Goal: Information Seeking & Learning: Learn about a topic

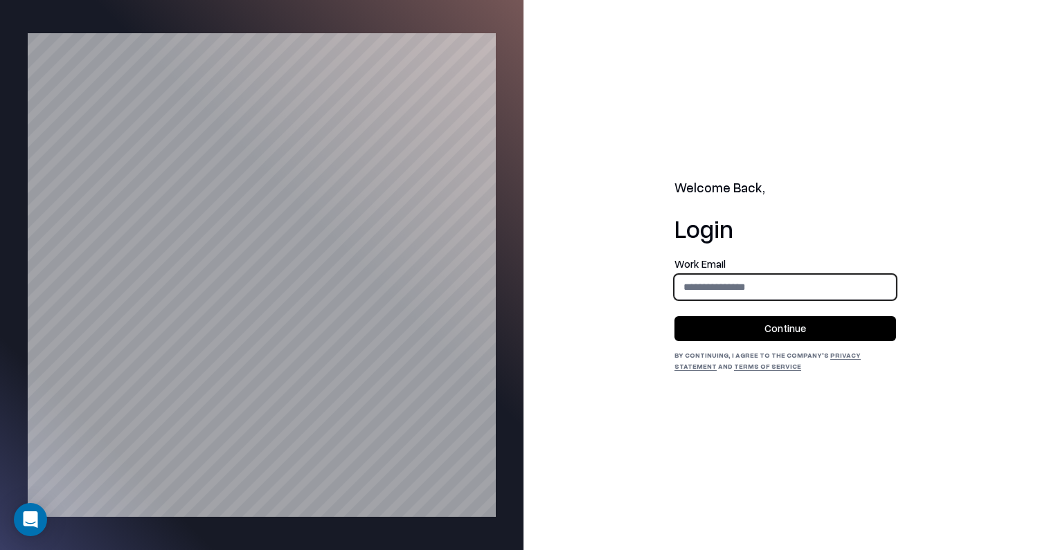
click at [754, 296] on input "email" at bounding box center [785, 287] width 220 height 26
type input "**********"
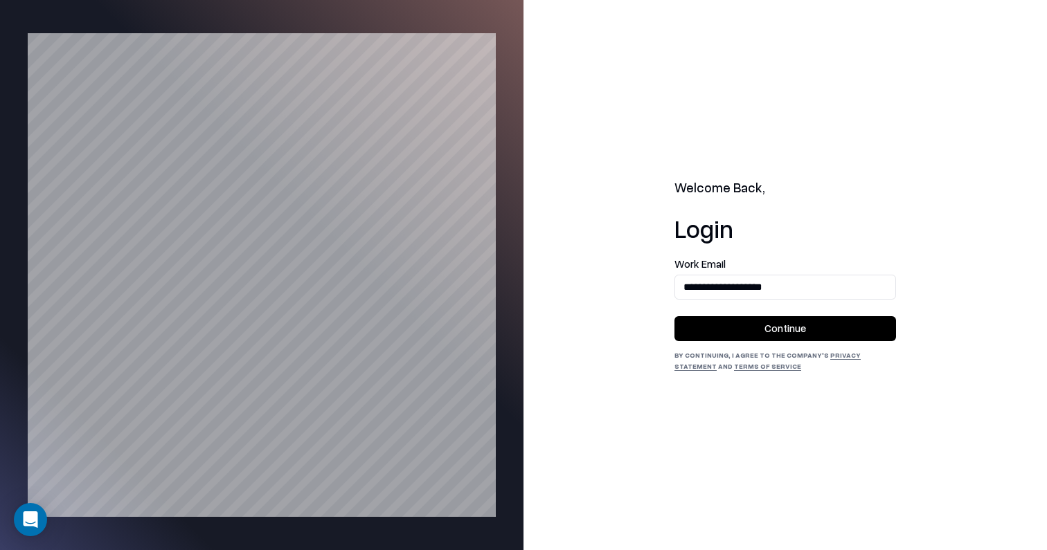
click at [781, 325] on button "Continue" at bounding box center [785, 328] width 222 height 25
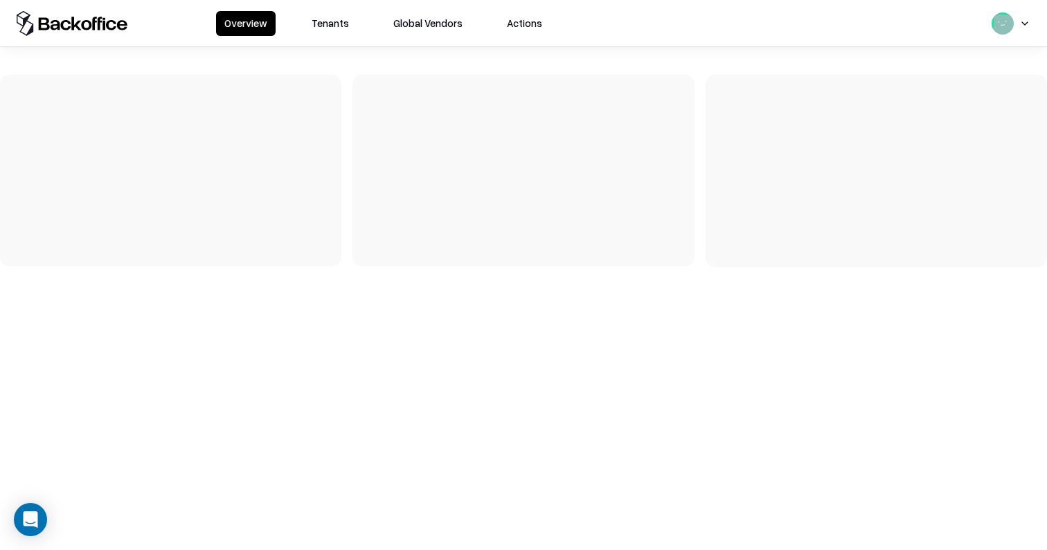
click at [334, 22] on button "Tenants" at bounding box center [330, 23] width 54 height 25
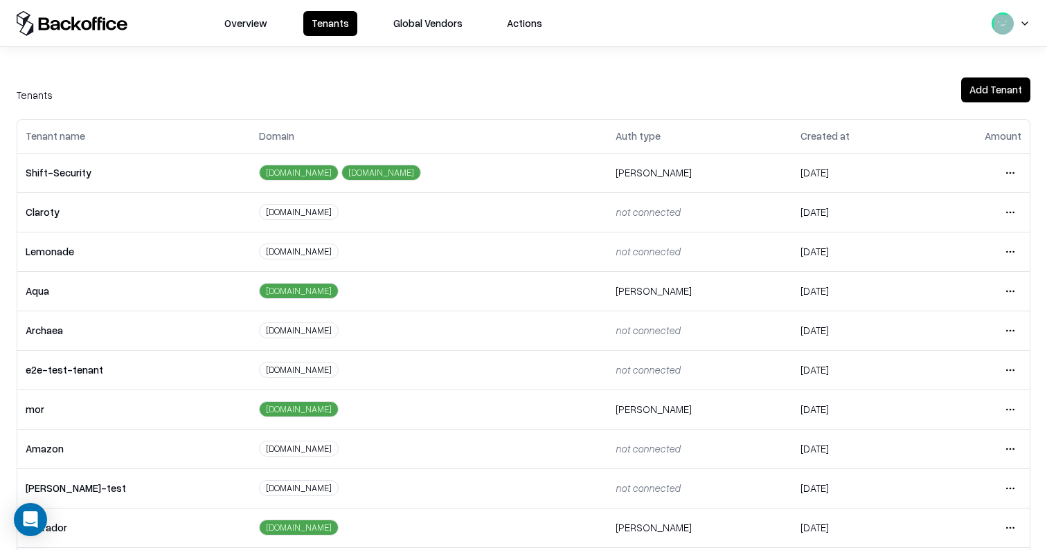
scroll to position [290, 0]
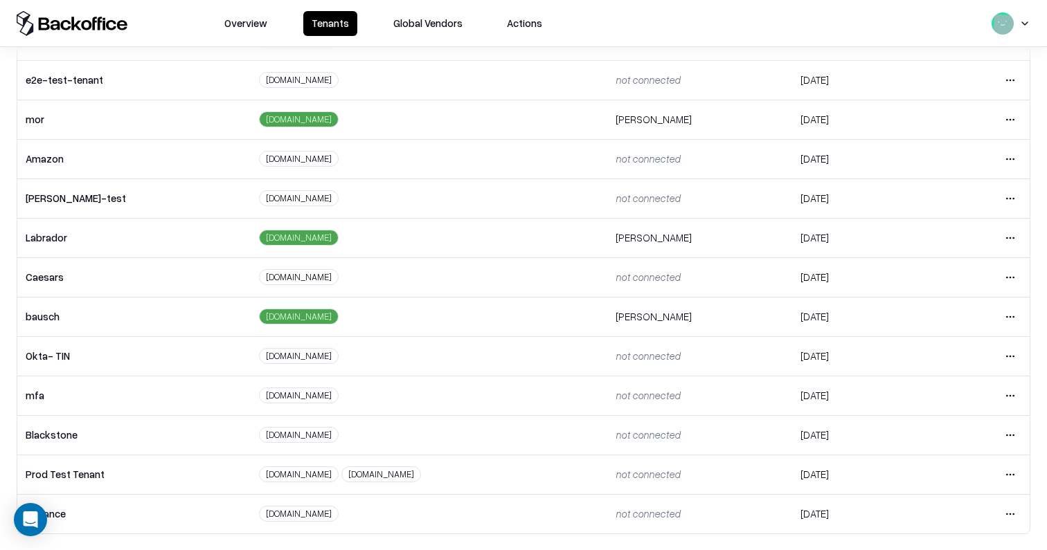
click at [1013, 315] on html "Overview Tenants Global Vendors Actions Tenants Add Tenant Tenant name Domain A…" at bounding box center [523, 275] width 1047 height 550
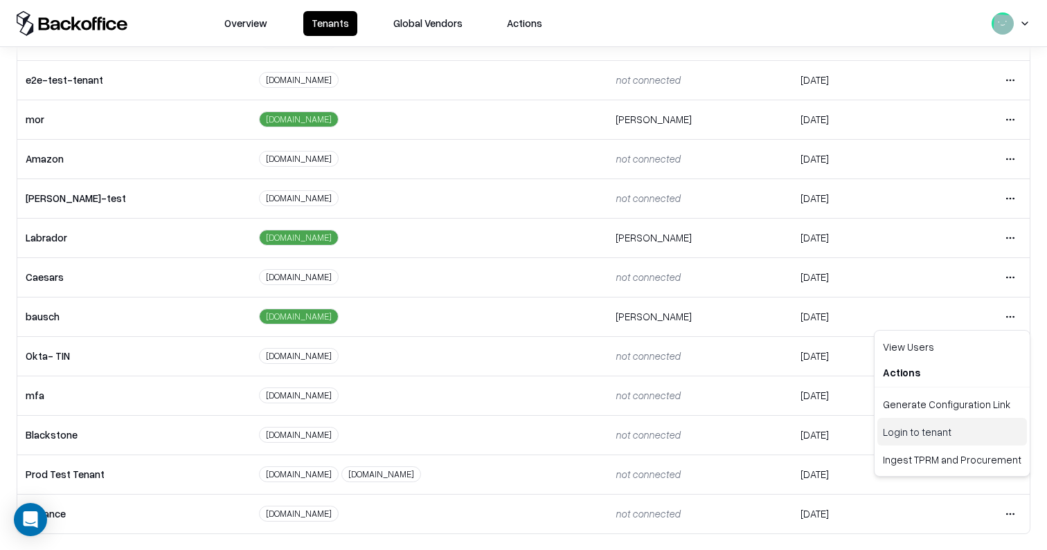
click at [965, 428] on div "Login to tenant" at bounding box center [952, 432] width 150 height 28
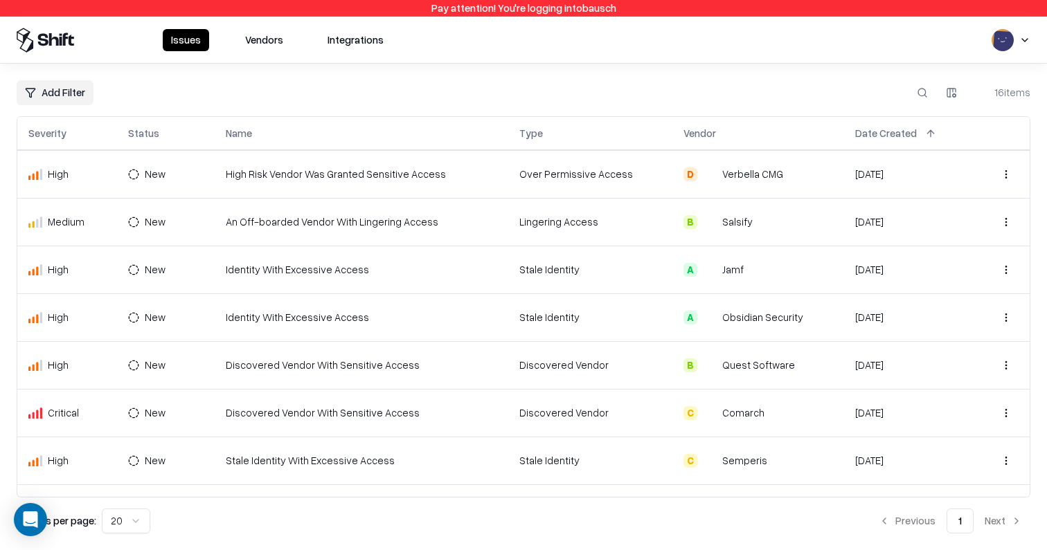
click at [325, 196] on td "High Risk Vendor Was Granted Sensitive Access" at bounding box center [362, 174] width 294 height 48
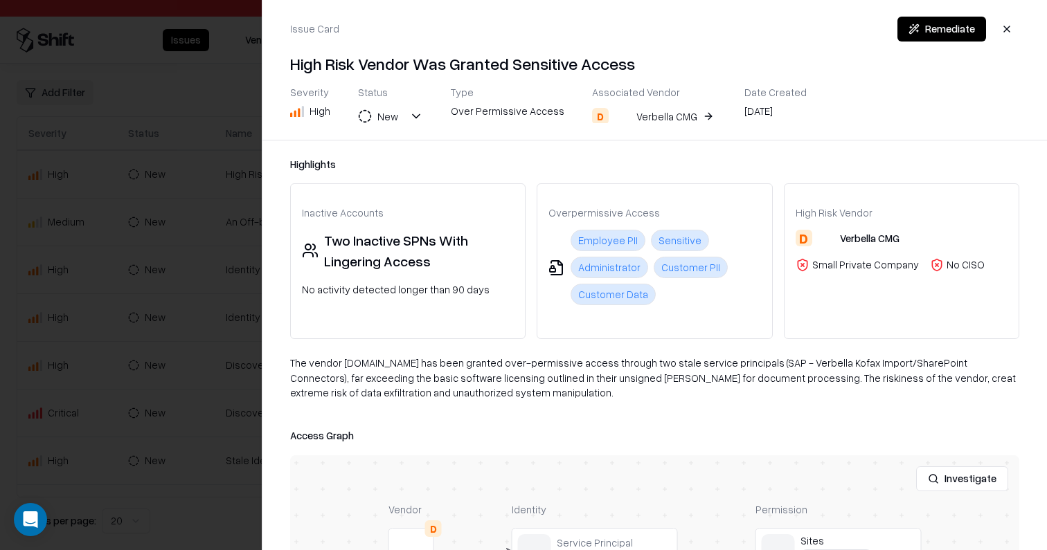
click at [171, 227] on div at bounding box center [523, 275] width 1047 height 550
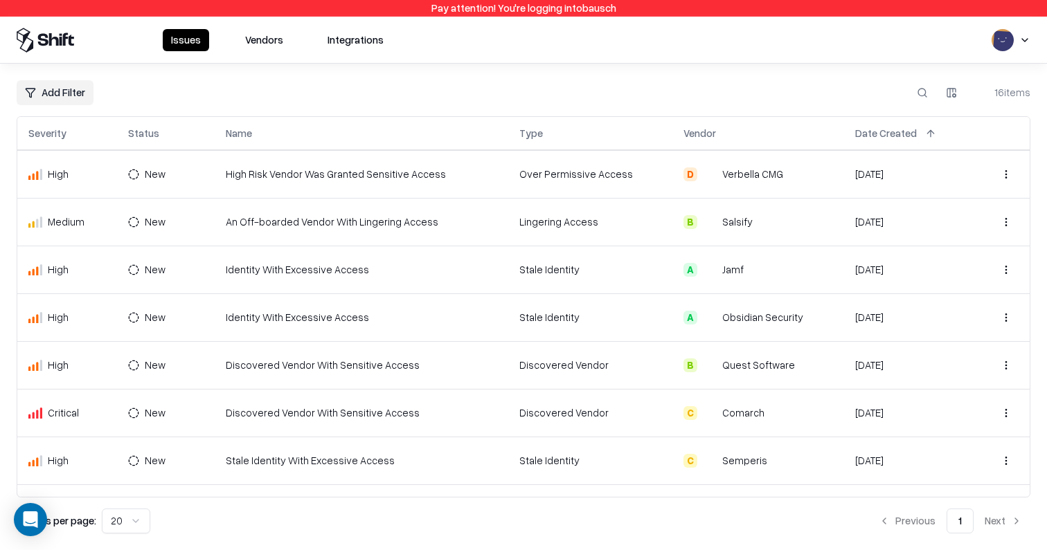
click at [174, 132] on button at bounding box center [173, 133] width 17 height 17
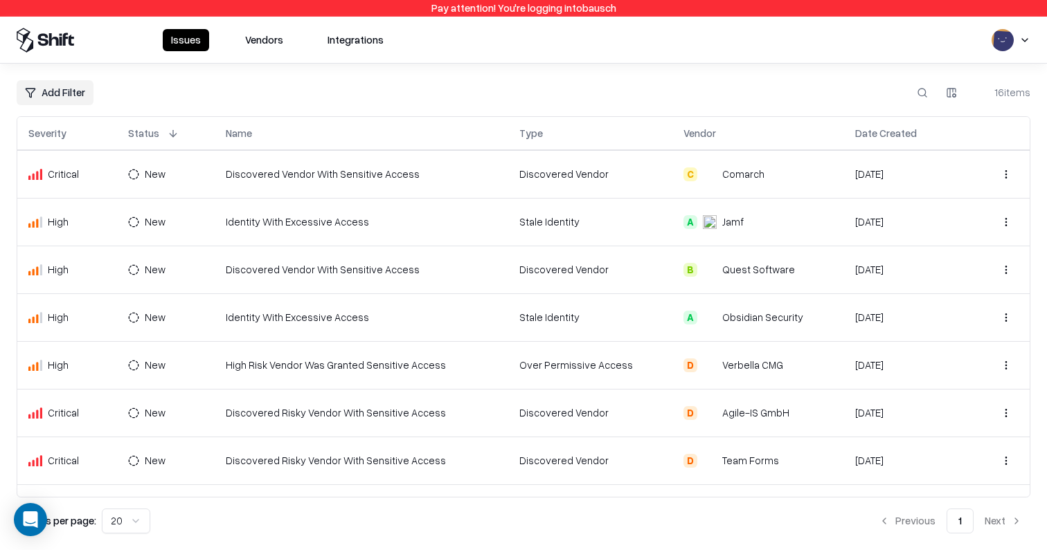
click at [171, 138] on button at bounding box center [173, 133] width 17 height 17
click at [81, 134] on button at bounding box center [80, 133] width 17 height 17
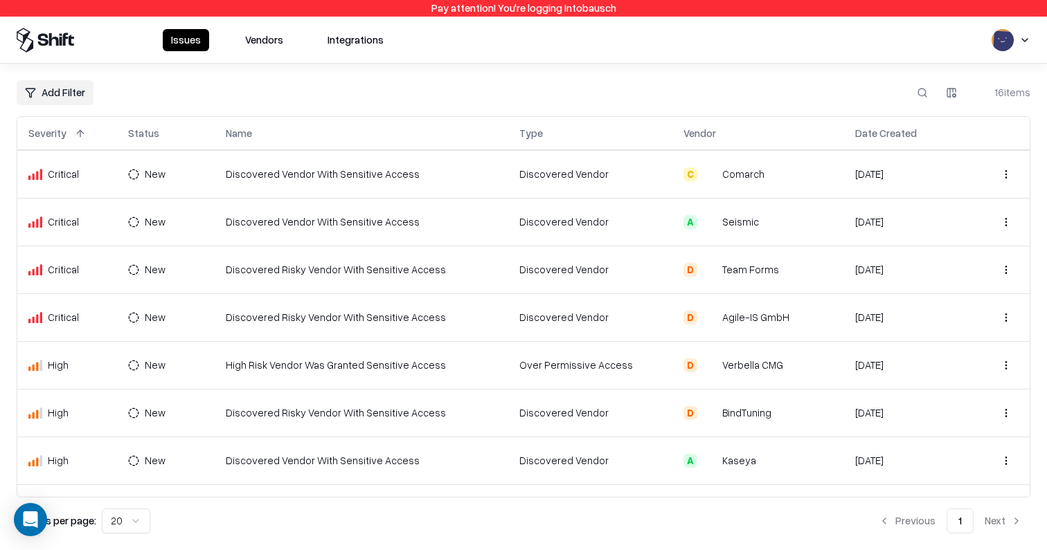
click at [183, 113] on div "Add Filter 16 items Severity Status Name Type Vendor Date Created Critical New …" at bounding box center [523, 306] width 1013 height 453
click at [367, 165] on td "Discovered Vendor With Sensitive Access" at bounding box center [362, 174] width 294 height 48
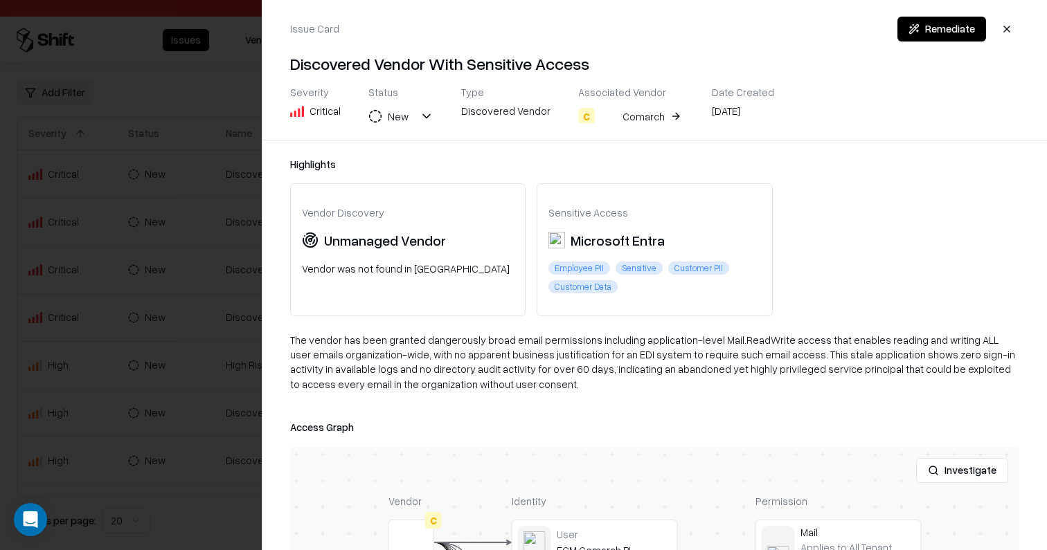
click at [178, 306] on div at bounding box center [523, 275] width 1047 height 550
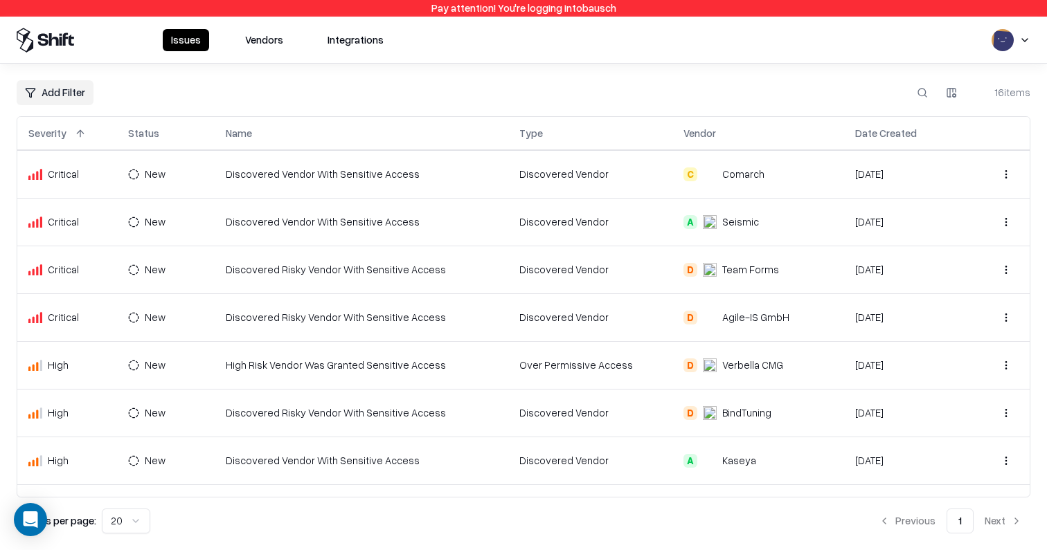
click at [262, 29] on button "Vendors" at bounding box center [264, 40] width 55 height 22
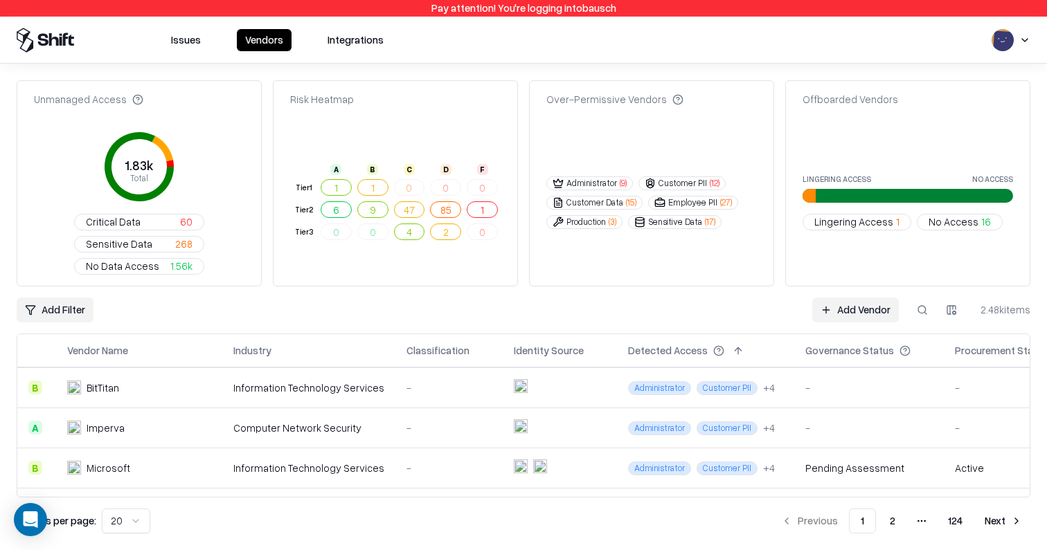
click at [183, 44] on button "Issues" at bounding box center [186, 40] width 46 height 22
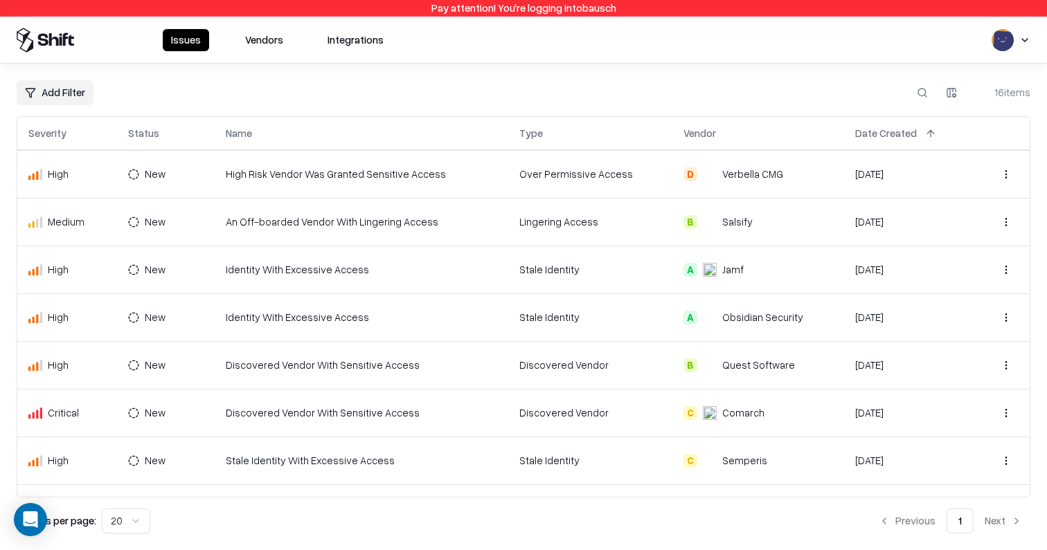
click at [926, 138] on button at bounding box center [930, 133] width 17 height 17
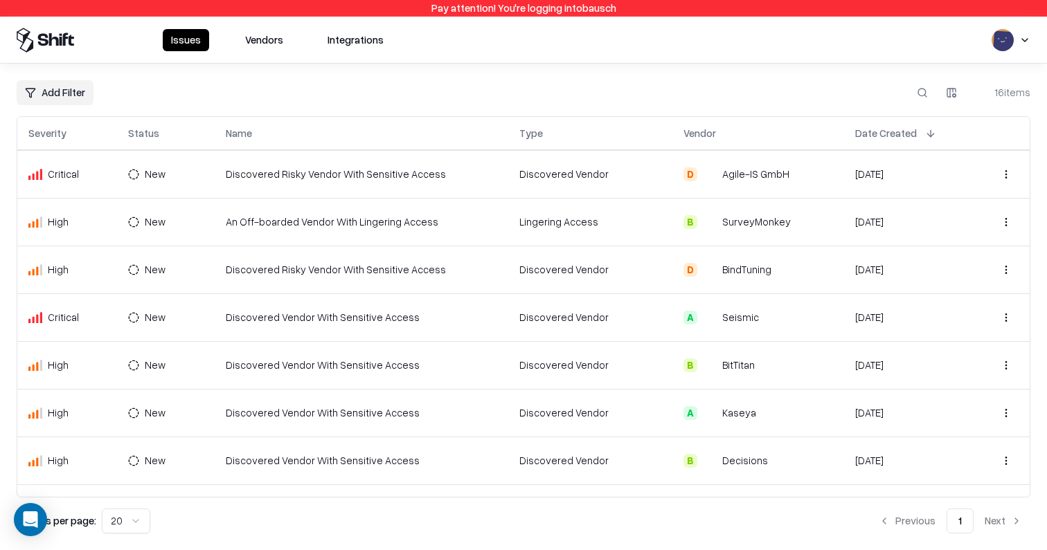
click at [77, 132] on button at bounding box center [80, 133] width 17 height 17
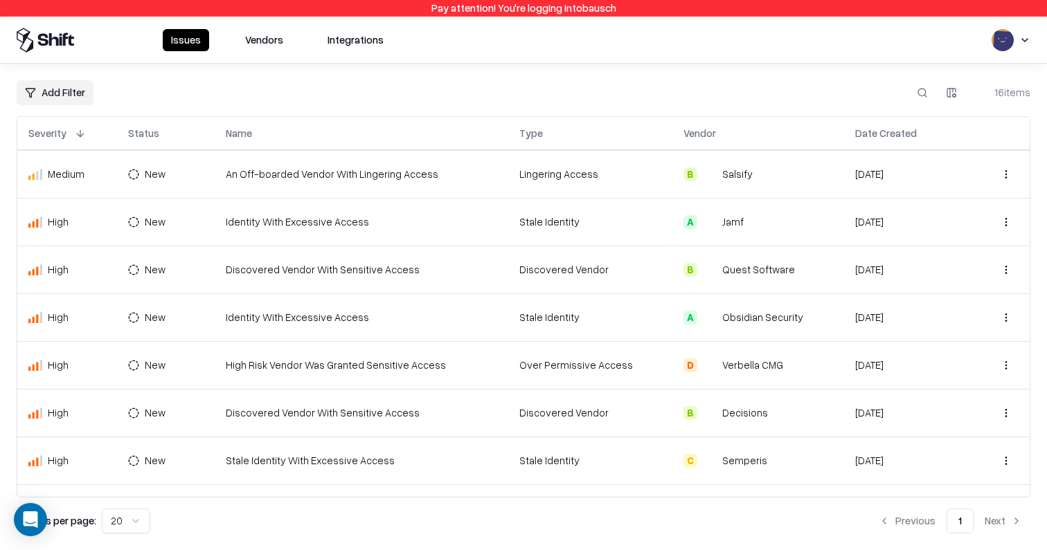
click at [79, 135] on button at bounding box center [80, 133] width 17 height 17
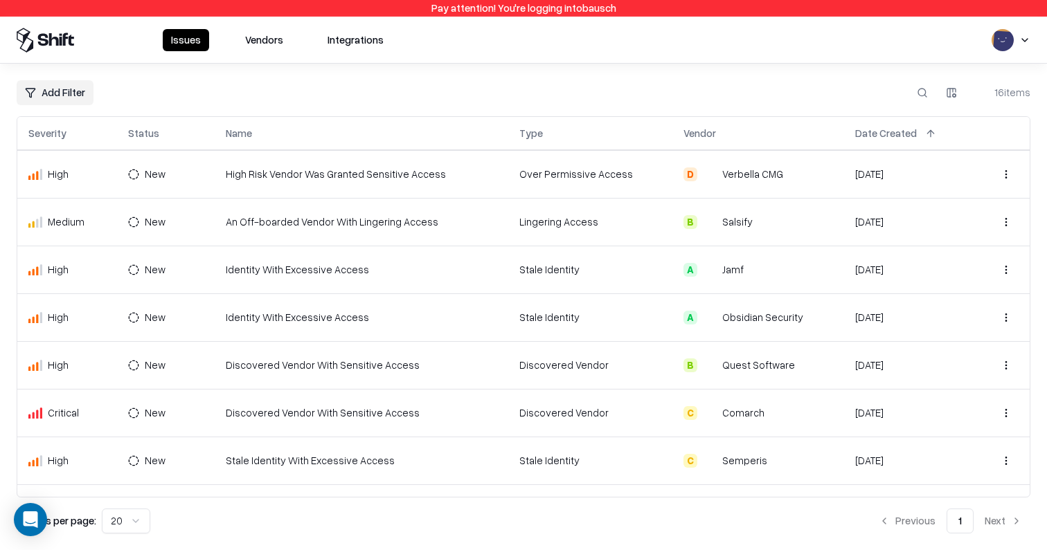
click at [82, 135] on button at bounding box center [80, 133] width 17 height 17
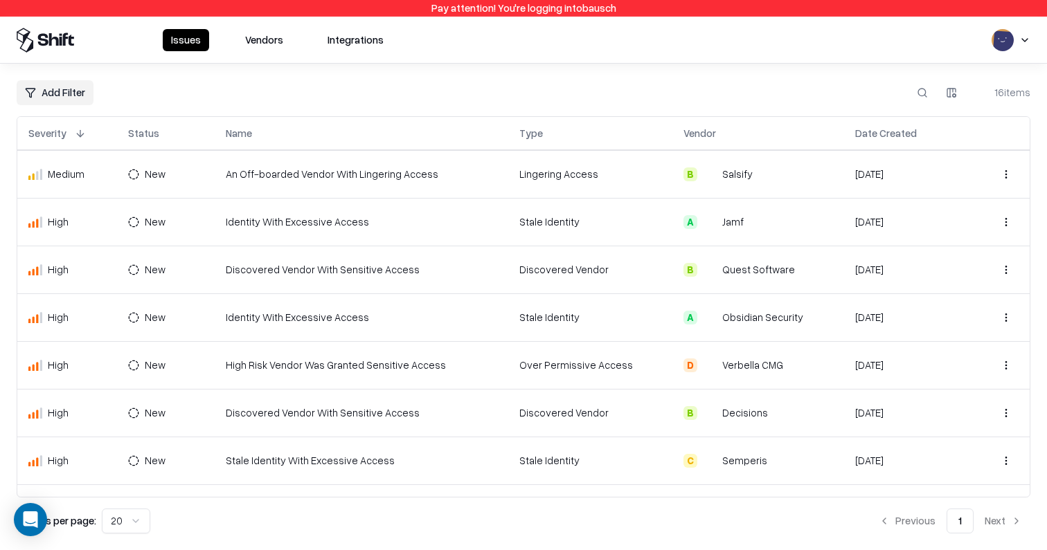
click at [82, 135] on button at bounding box center [80, 133] width 17 height 17
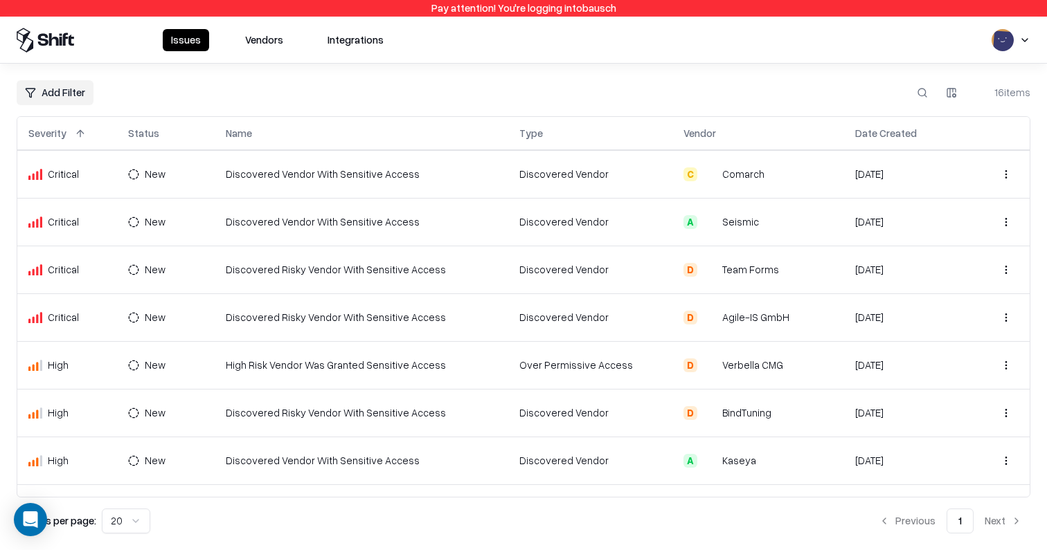
click at [198, 94] on div "Add Filter 16 items" at bounding box center [523, 92] width 1013 height 25
click at [174, 172] on html "Pay attention! You're logging into bausch Issues Vendors Integrations Add Filte…" at bounding box center [523, 275] width 1047 height 550
click at [1020, 41] on html "Pay attention! You're logging into bausch Issues Vendors Integrations Add Filte…" at bounding box center [523, 275] width 1047 height 550
click at [983, 102] on div "Log out" at bounding box center [961, 107] width 166 height 23
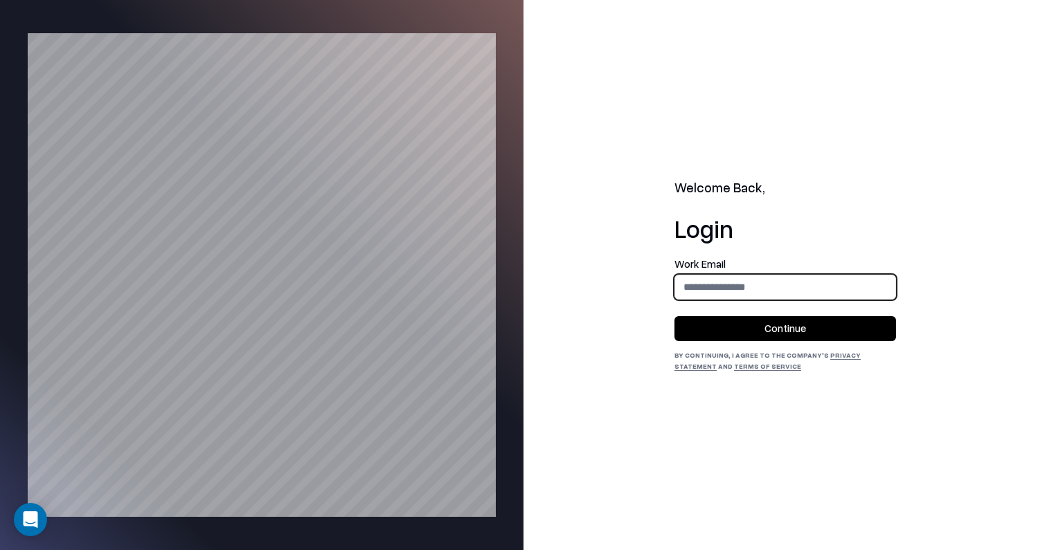
click at [756, 294] on input "email" at bounding box center [785, 287] width 220 height 26
type input "**********"
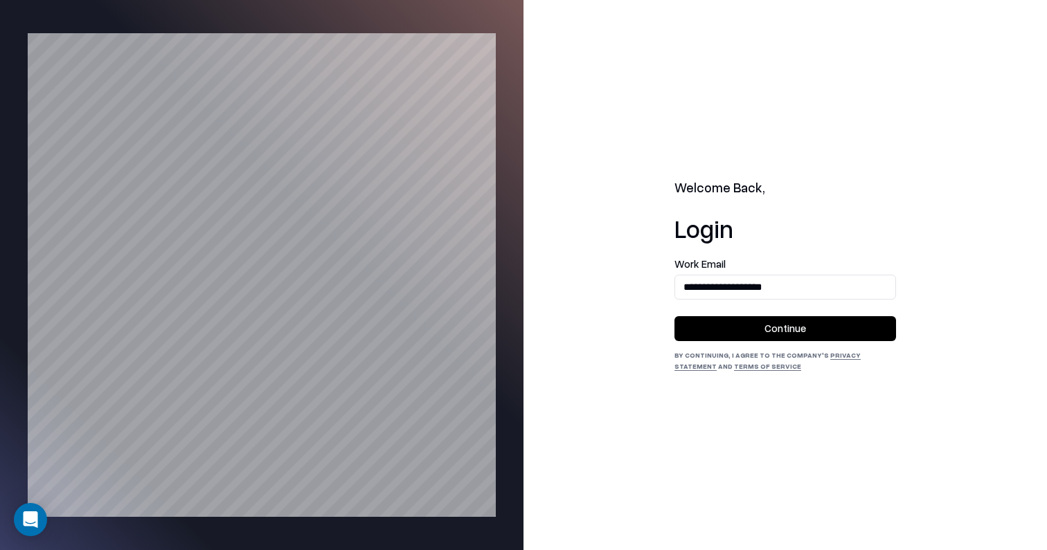
drag, startPoint x: 775, startPoint y: 332, endPoint x: 763, endPoint y: 117, distance: 215.6
click at [775, 332] on button "Continue" at bounding box center [785, 328] width 222 height 25
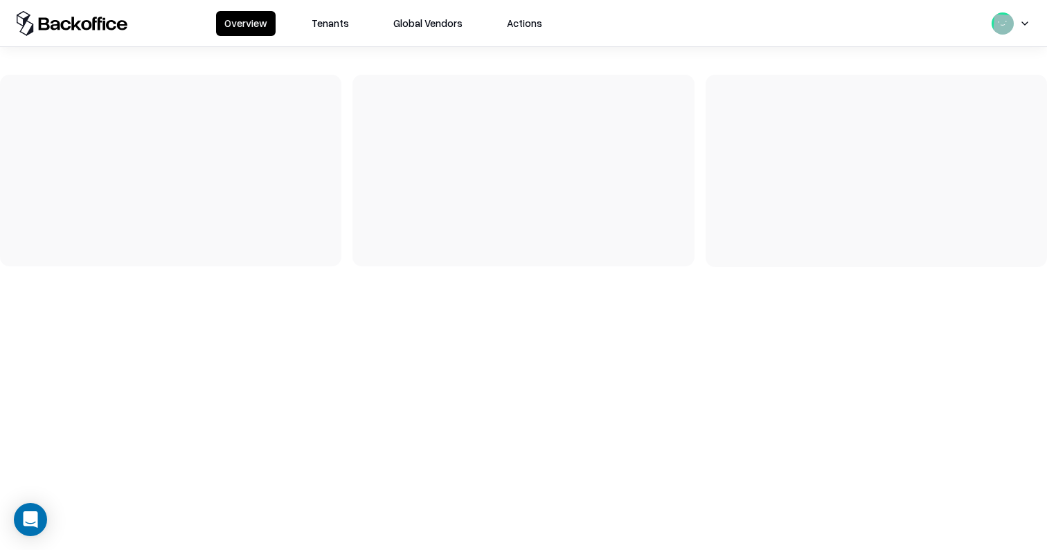
click at [315, 30] on button "Tenants" at bounding box center [330, 23] width 54 height 25
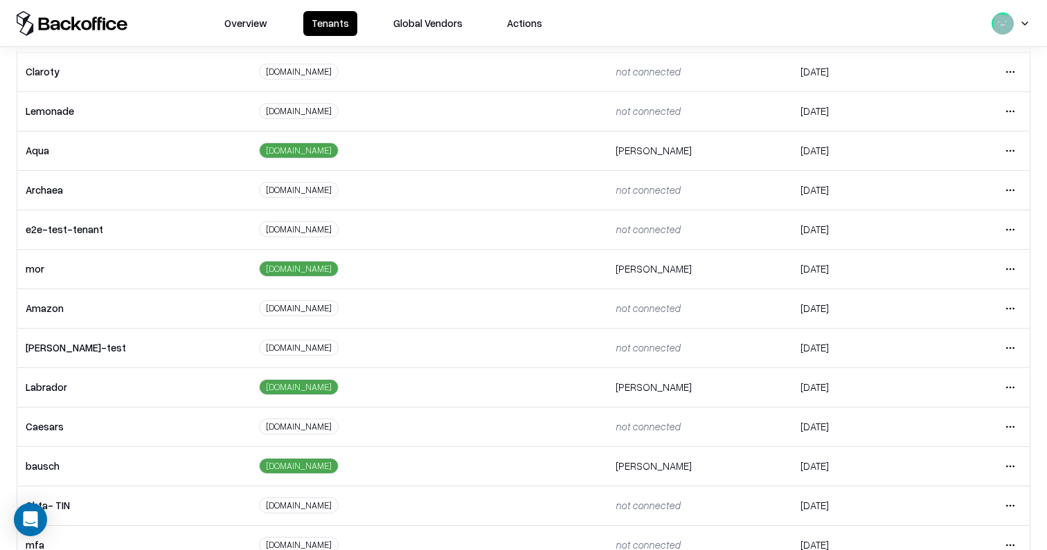
scroll to position [154, 0]
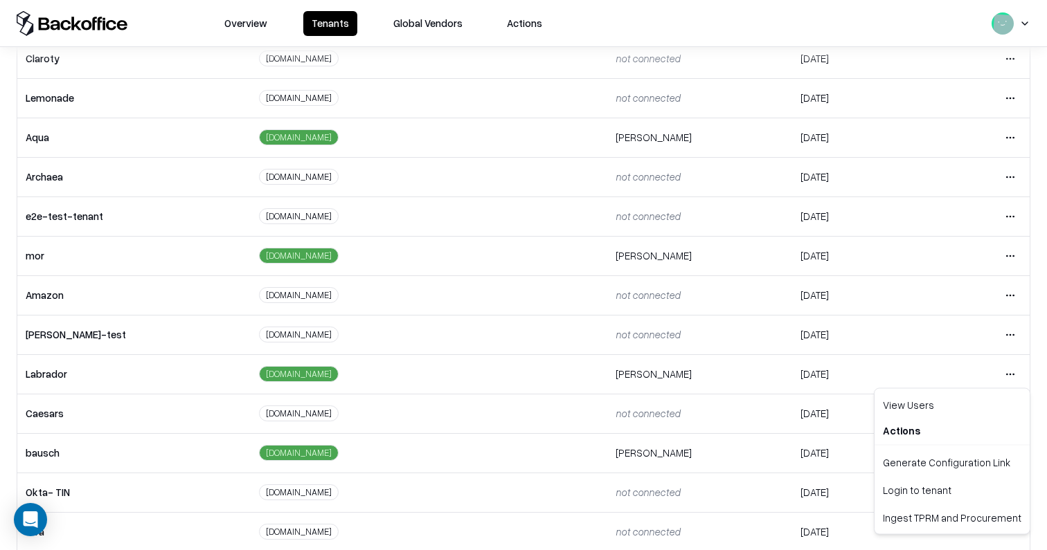
click at [1011, 380] on html "Overview Tenants Global Vendors Actions Tenants Add Tenant Tenant name Domain A…" at bounding box center [523, 275] width 1047 height 550
click at [943, 489] on div "Login to tenant" at bounding box center [952, 490] width 150 height 28
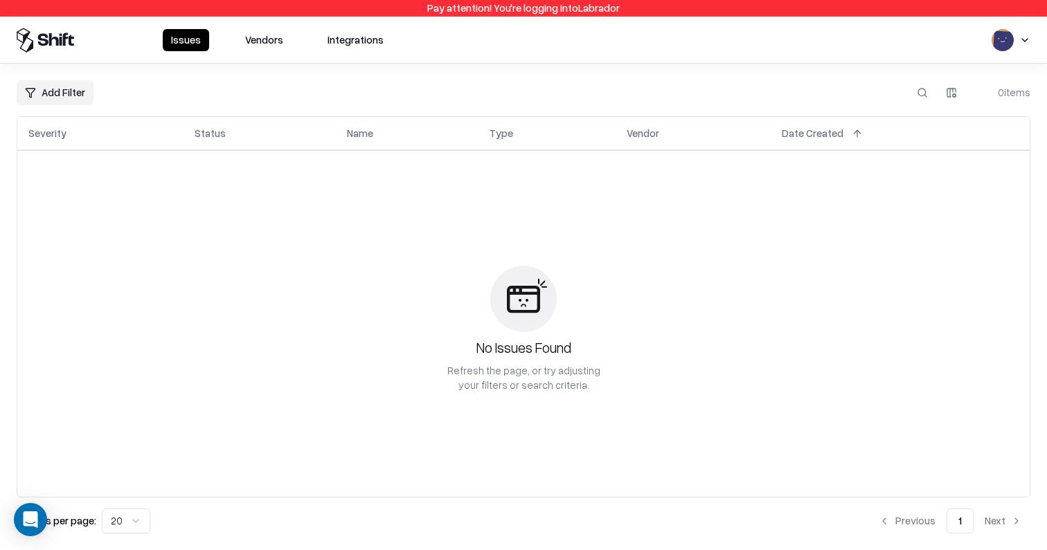
click at [1031, 44] on div "Issues Vendors Integrations" at bounding box center [523, 40] width 1047 height 25
click at [1022, 39] on html "Pay attention! You're logging into Labrador Issues Vendors Integrations Add Fil…" at bounding box center [523, 275] width 1047 height 550
click at [998, 109] on div "Log out" at bounding box center [961, 107] width 166 height 23
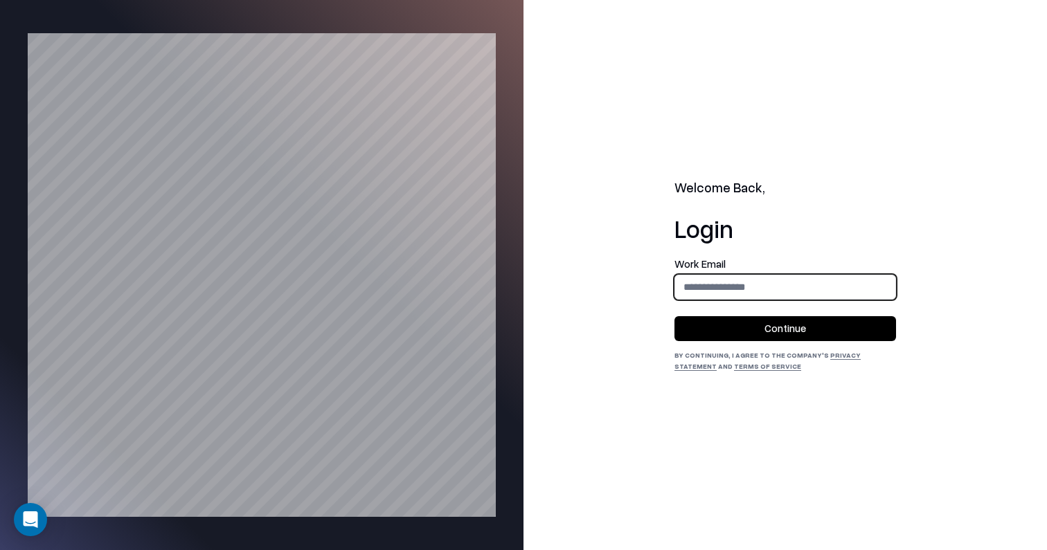
click at [743, 283] on input "email" at bounding box center [785, 287] width 220 height 26
type input "**********"
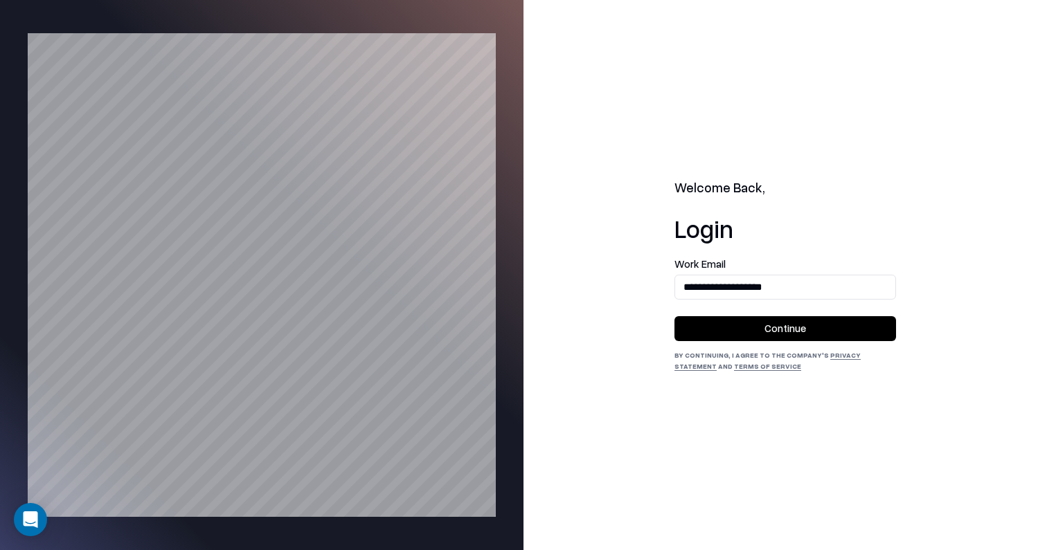
click at [766, 325] on button "Continue" at bounding box center [785, 328] width 222 height 25
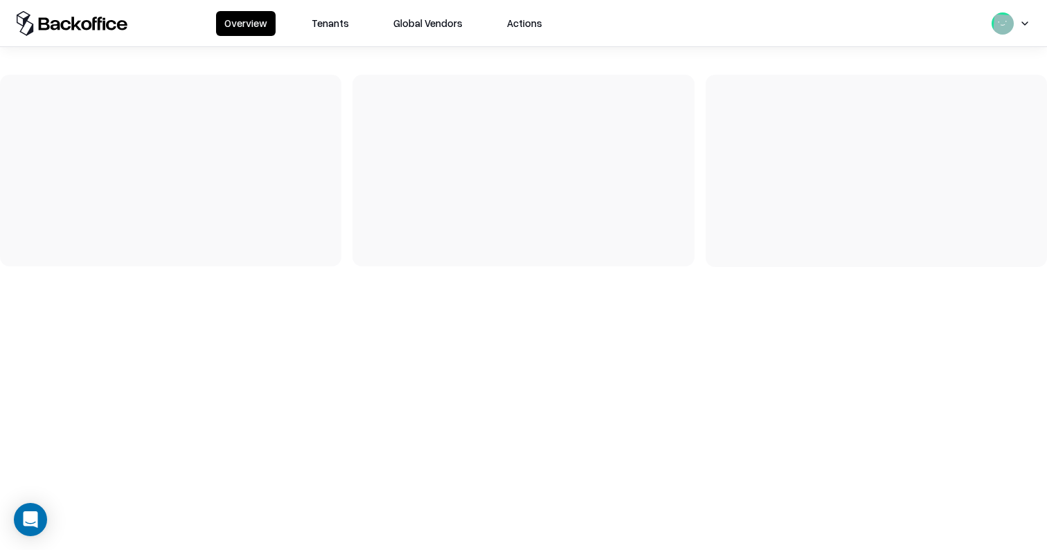
click at [330, 14] on button "Tenants" at bounding box center [330, 23] width 54 height 25
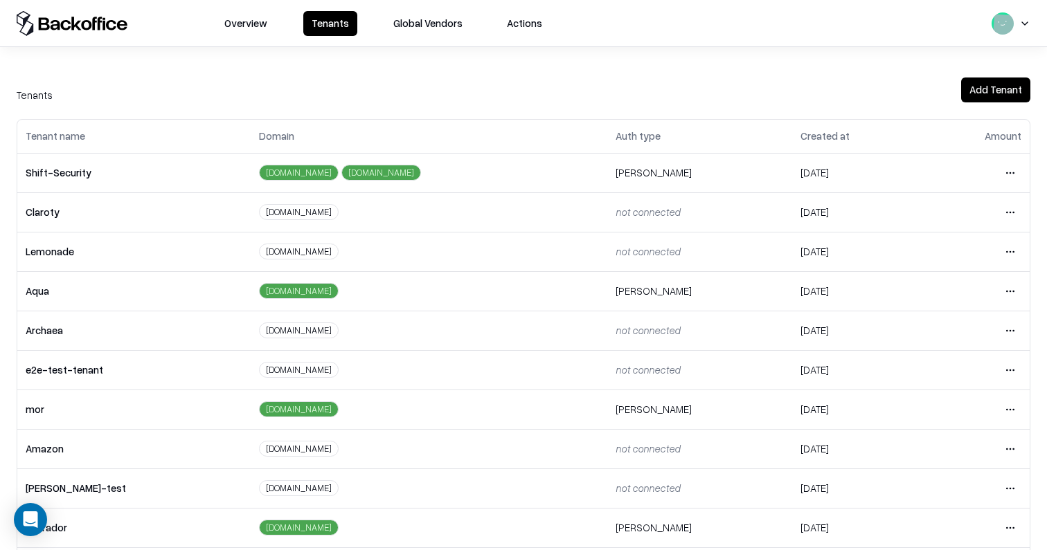
scroll to position [290, 0]
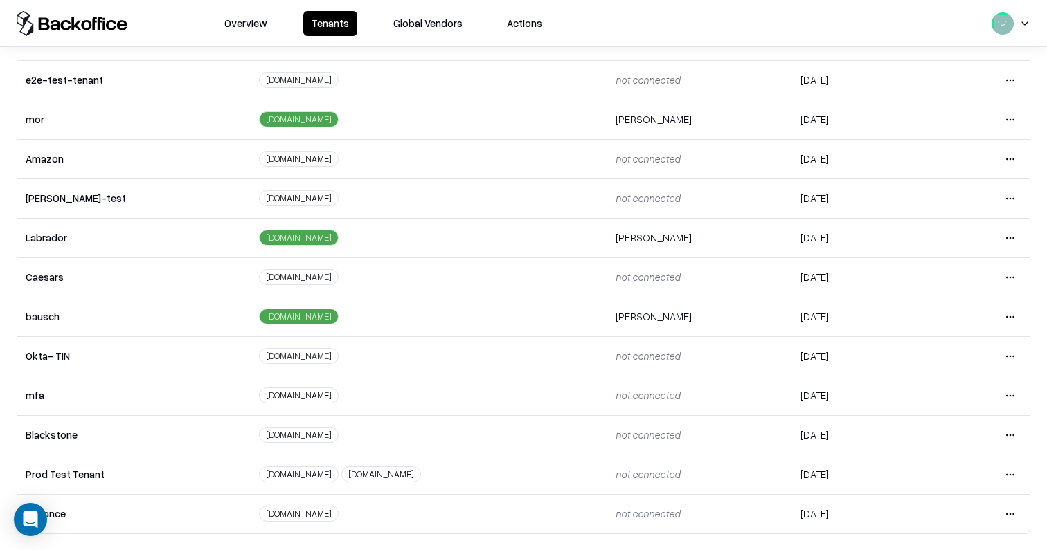
click at [1007, 314] on html "Overview Tenants Global Vendors Actions Tenants Add Tenant Tenant name Domain A…" at bounding box center [523, 275] width 1047 height 550
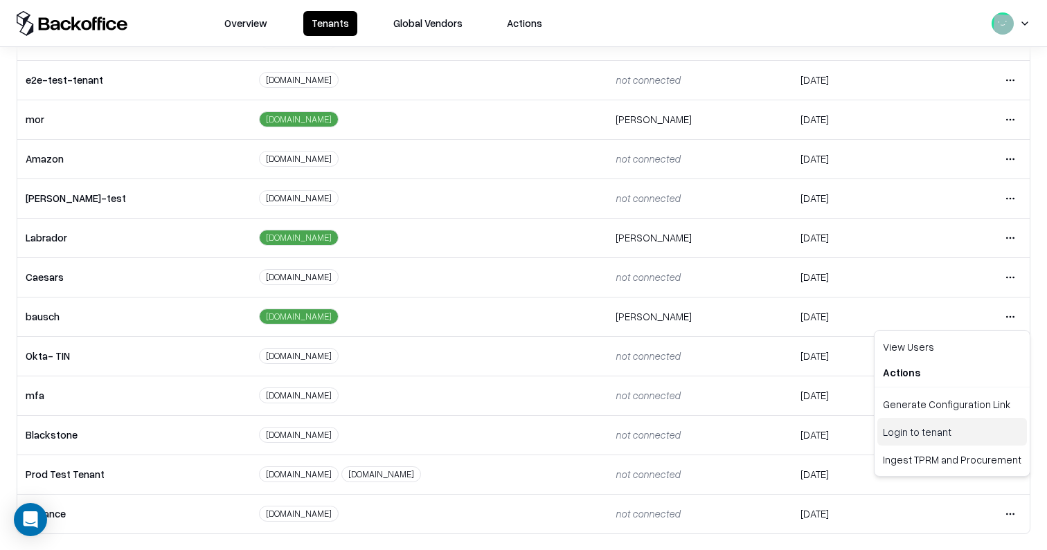
click at [951, 435] on div "Login to tenant" at bounding box center [952, 432] width 150 height 28
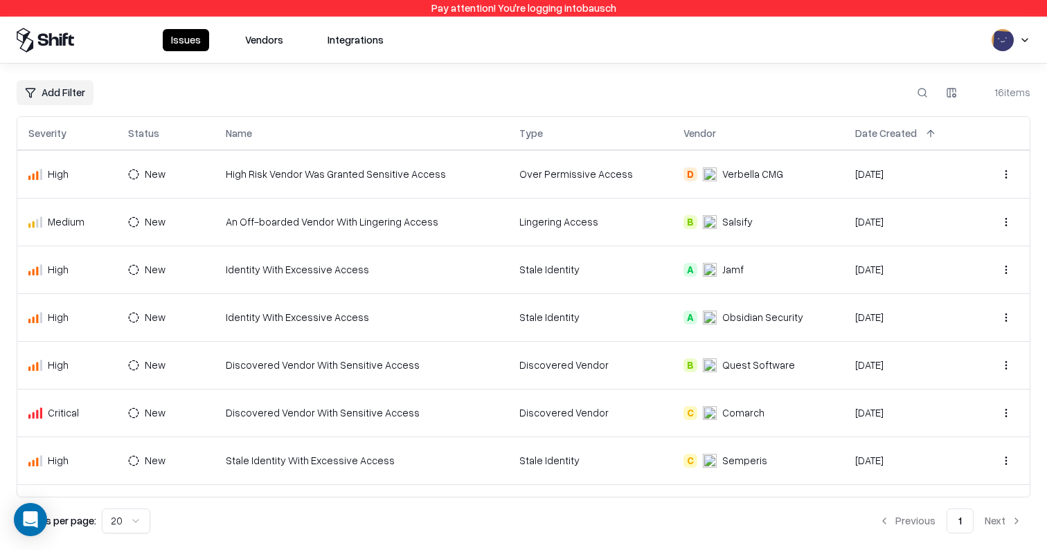
click at [179, 132] on button at bounding box center [173, 133] width 17 height 17
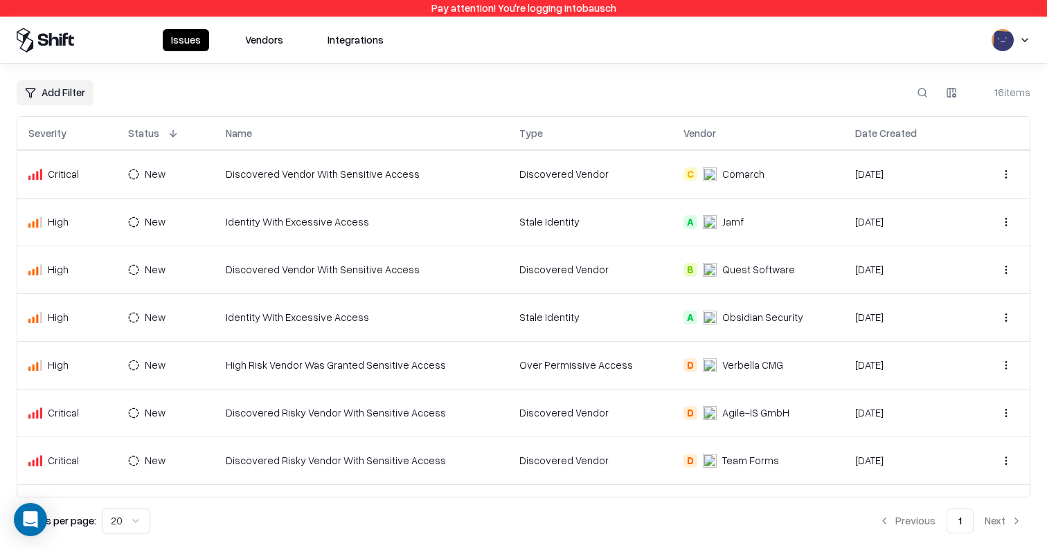
click at [78, 128] on button at bounding box center [80, 133] width 17 height 17
click at [80, 135] on button at bounding box center [80, 133] width 17 height 17
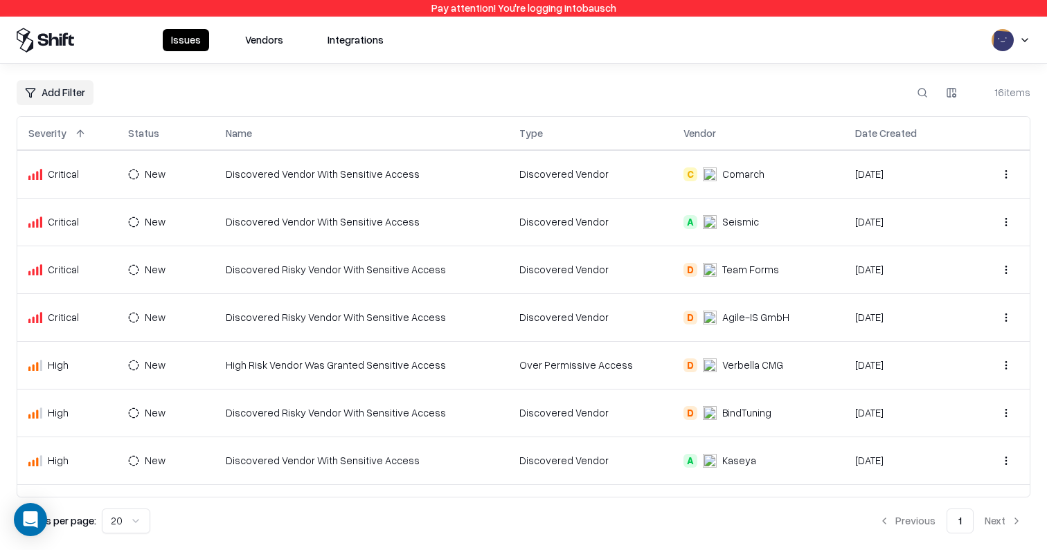
click at [315, 188] on td "Discovered Vendor With Sensitive Access" at bounding box center [362, 174] width 294 height 48
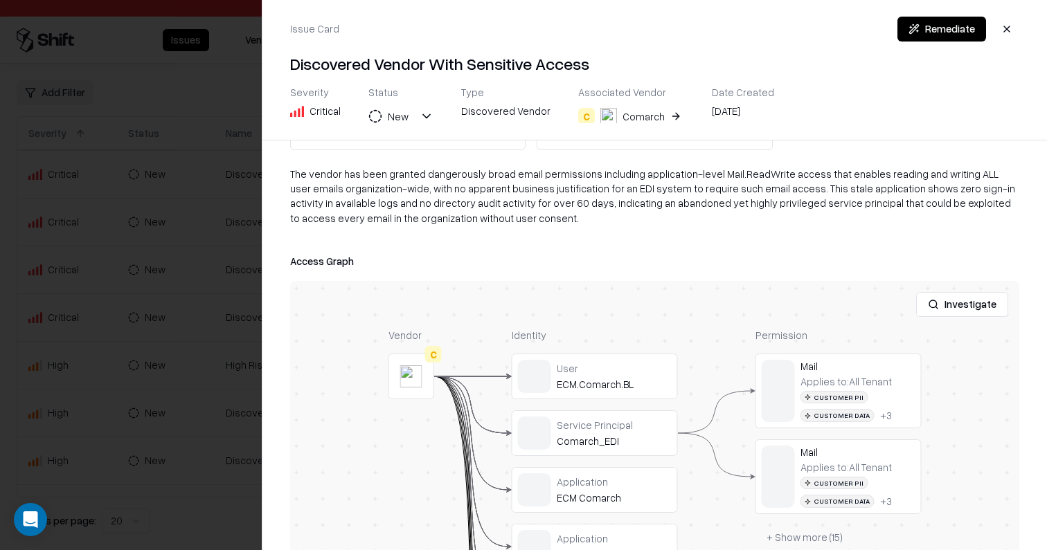
scroll to position [196, 0]
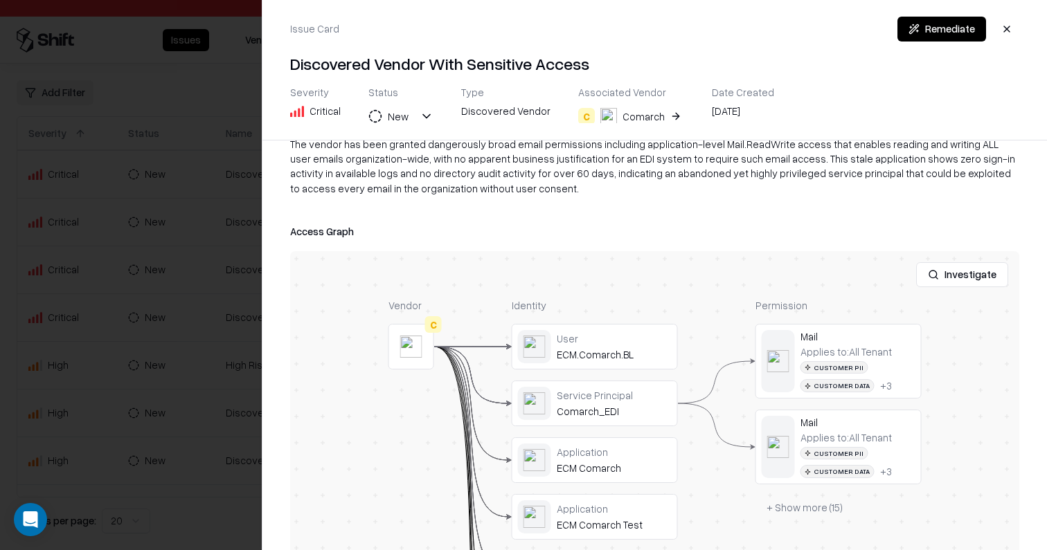
click at [0, 0] on button at bounding box center [0, 0] width 0 height 0
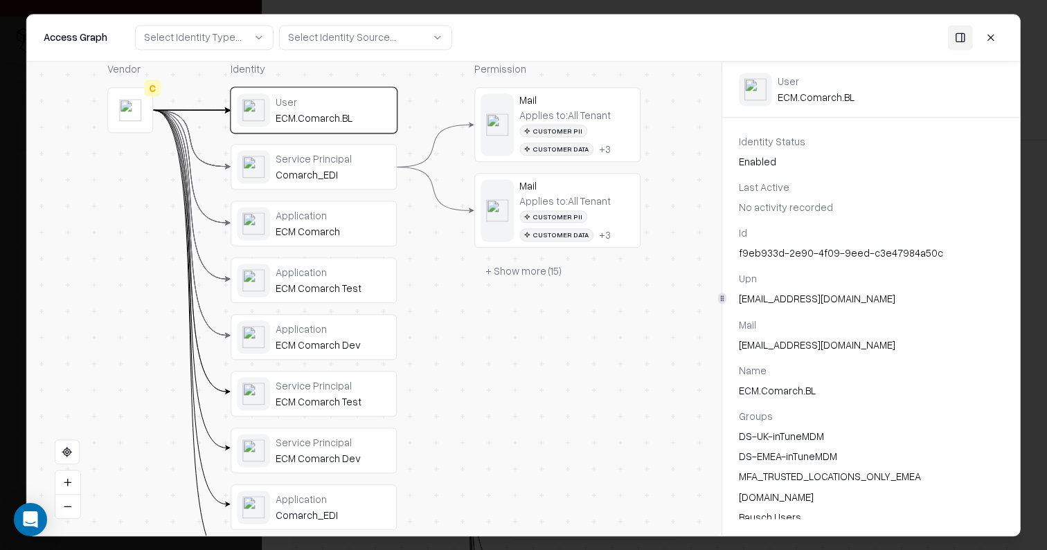
click at [986, 42] on button at bounding box center [990, 37] width 25 height 25
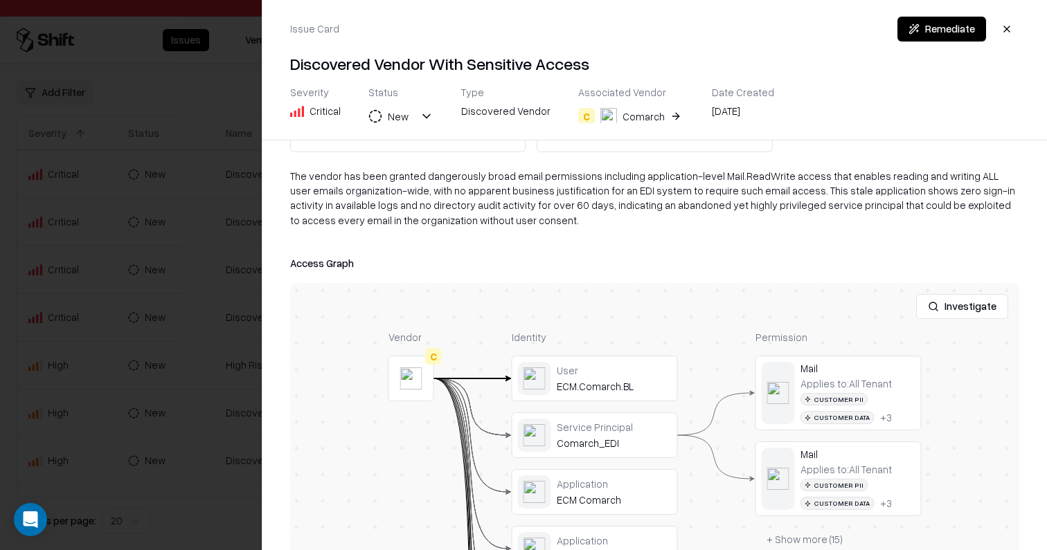
scroll to position [0, 0]
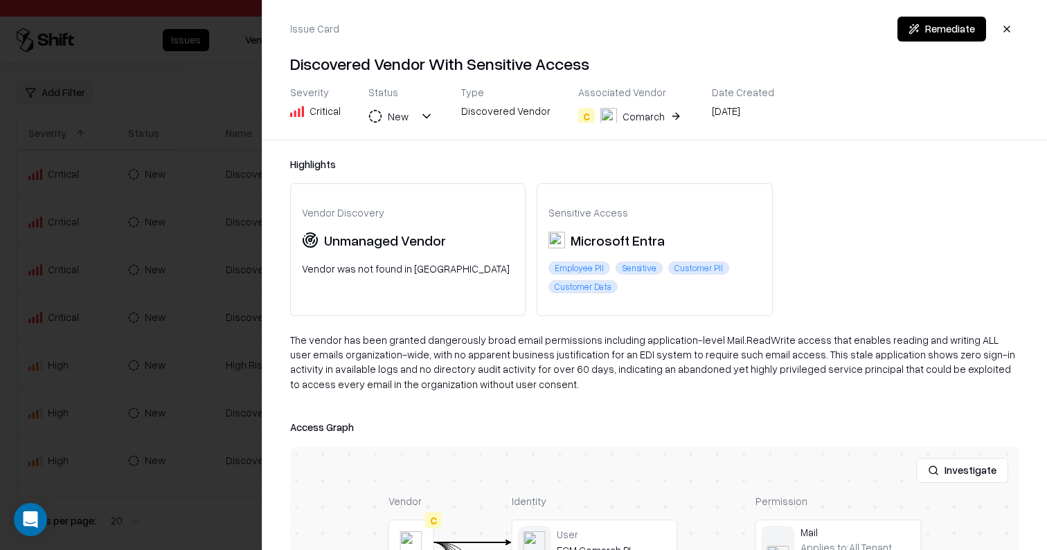
click at [661, 114] on button "C Comarch" at bounding box center [631, 116] width 106 height 25
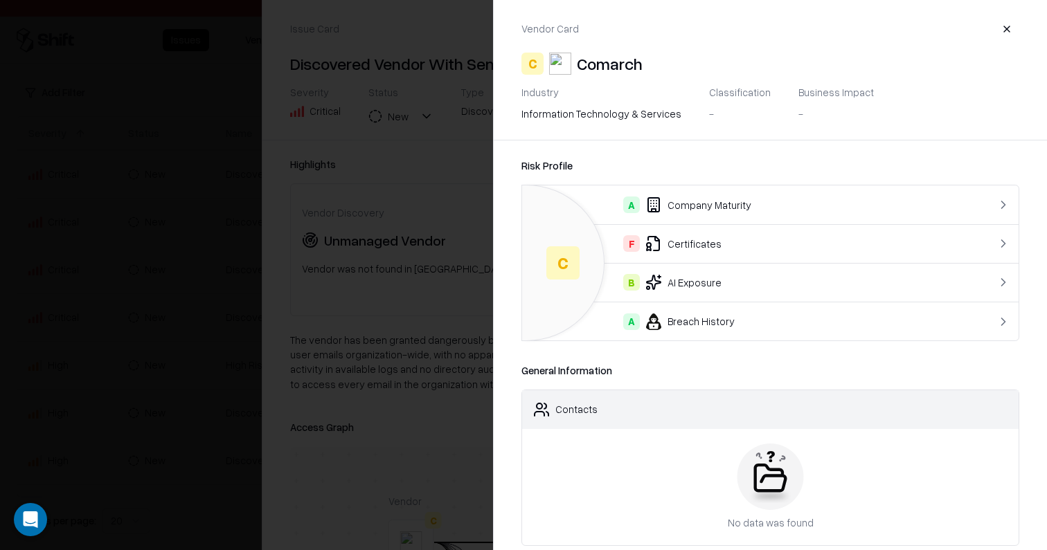
scroll to position [1, 0]
click at [347, 312] on div at bounding box center [523, 275] width 1047 height 550
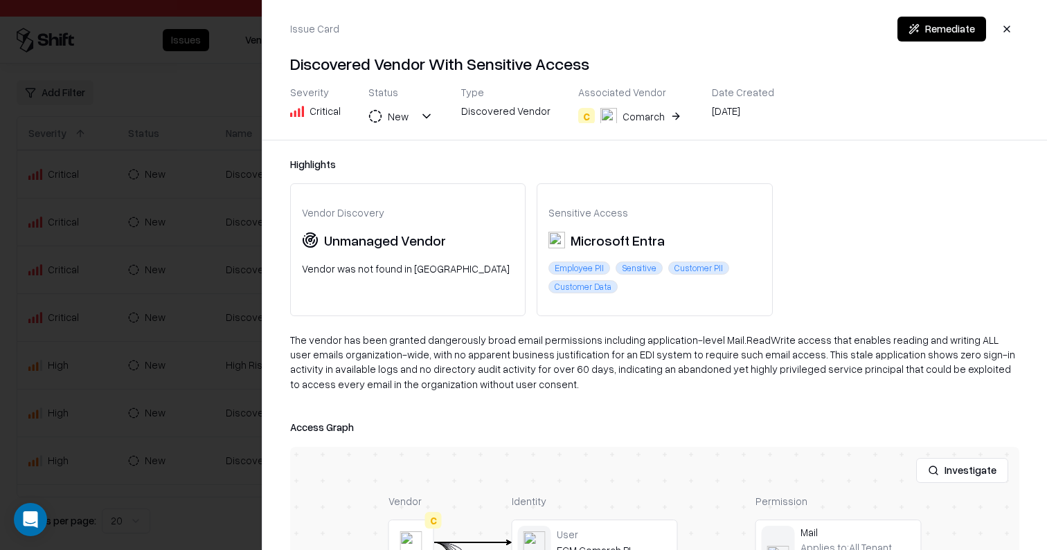
click at [649, 114] on div "Comarch" at bounding box center [643, 116] width 42 height 15
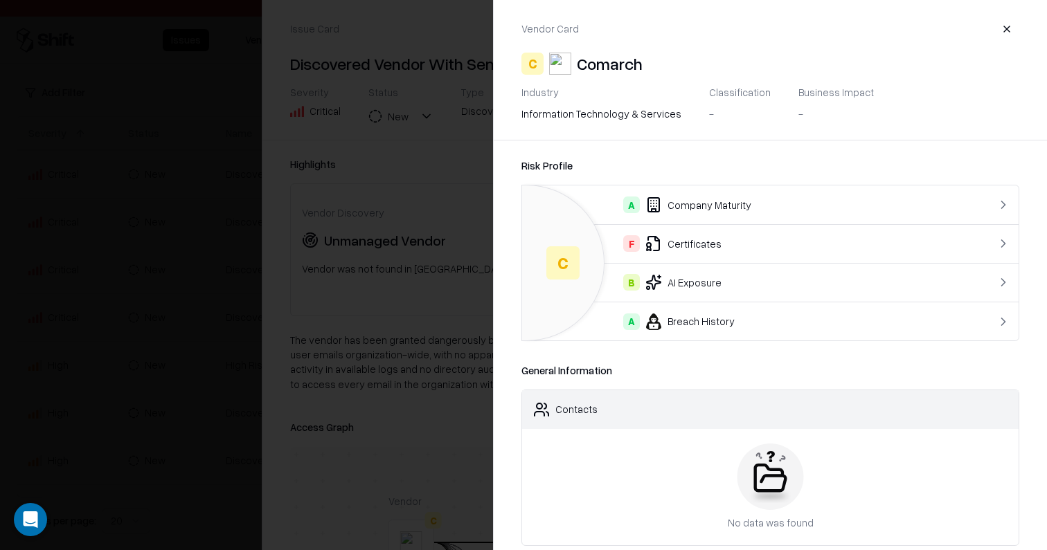
click at [464, 129] on div at bounding box center [523, 275] width 1047 height 550
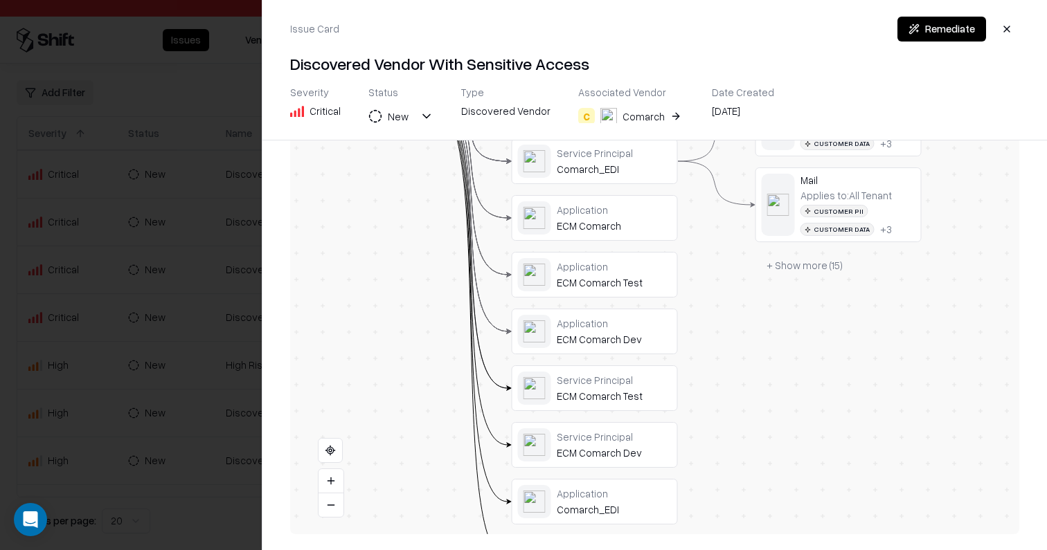
scroll to position [0, 0]
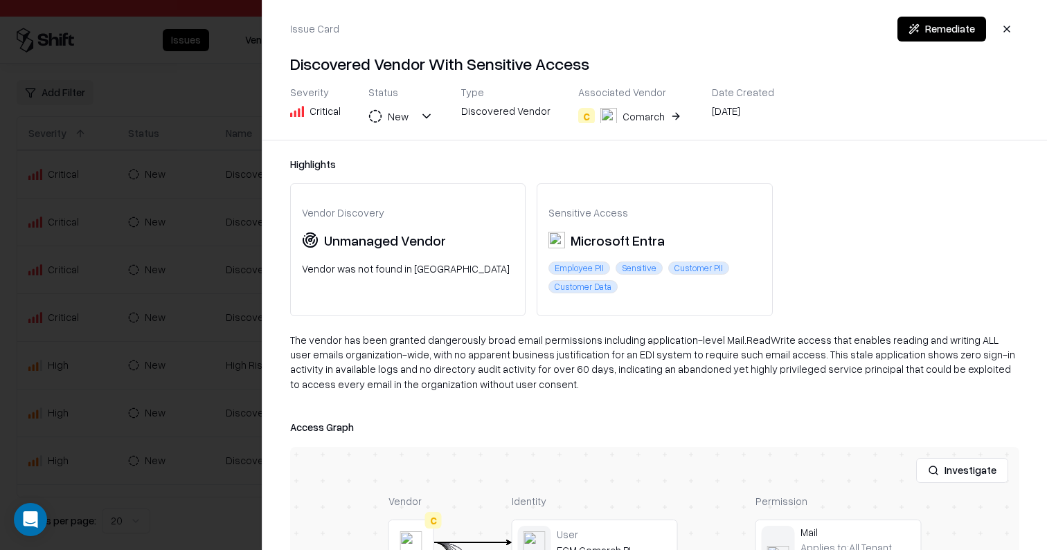
click at [444, 334] on div "The vendor has been granted dangerously broad email permissions including appli…" at bounding box center [654, 368] width 729 height 70
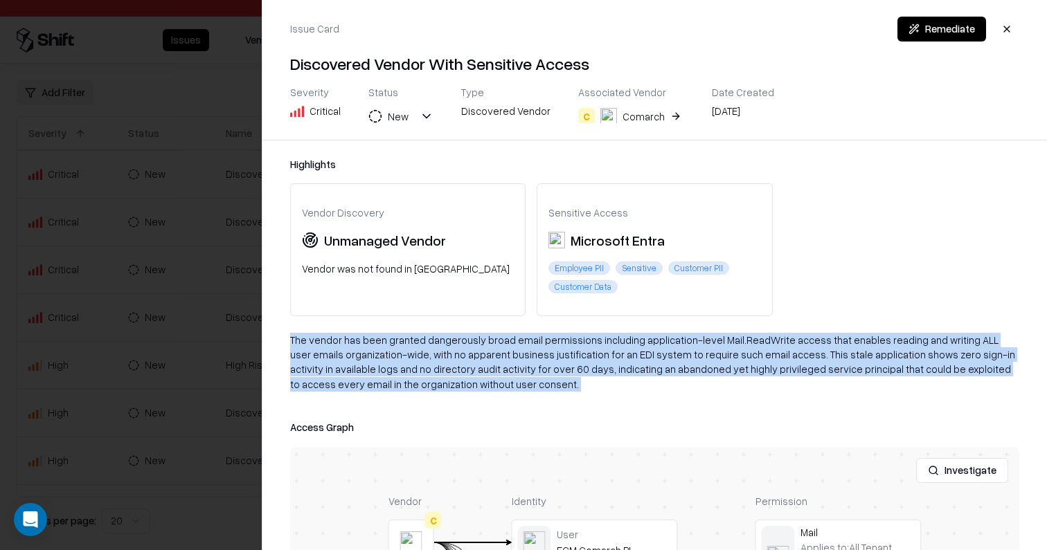
click at [444, 334] on div "The vendor has been granted dangerously broad email permissions including appli…" at bounding box center [654, 368] width 729 height 70
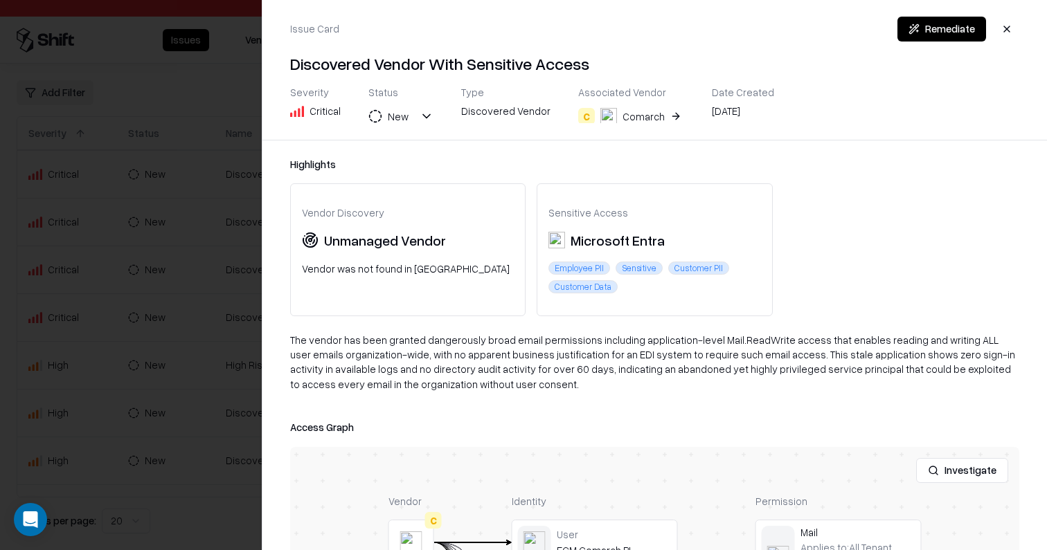
click at [440, 328] on div "Highlights Vendor Discovery Unmanaged Vendor Vendor was not found in TPRM Sensi…" at bounding box center [654, 346] width 784 height 410
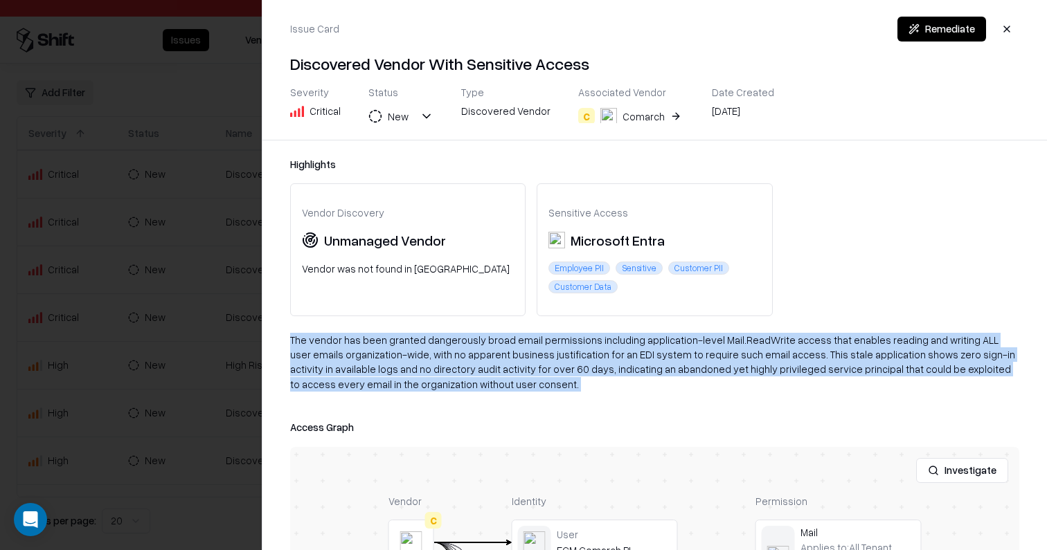
click at [440, 328] on div "Highlights Vendor Discovery Unmanaged Vendor Vendor was not found in TPRM Sensi…" at bounding box center [654, 346] width 784 height 410
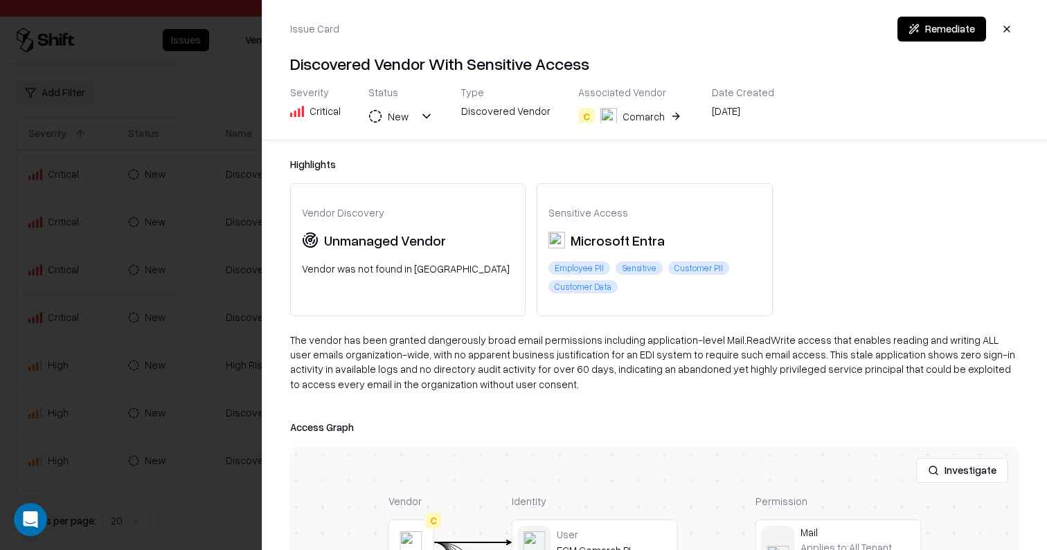
click at [466, 352] on div "The vendor has been granted dangerously broad email permissions including appli…" at bounding box center [654, 368] width 729 height 70
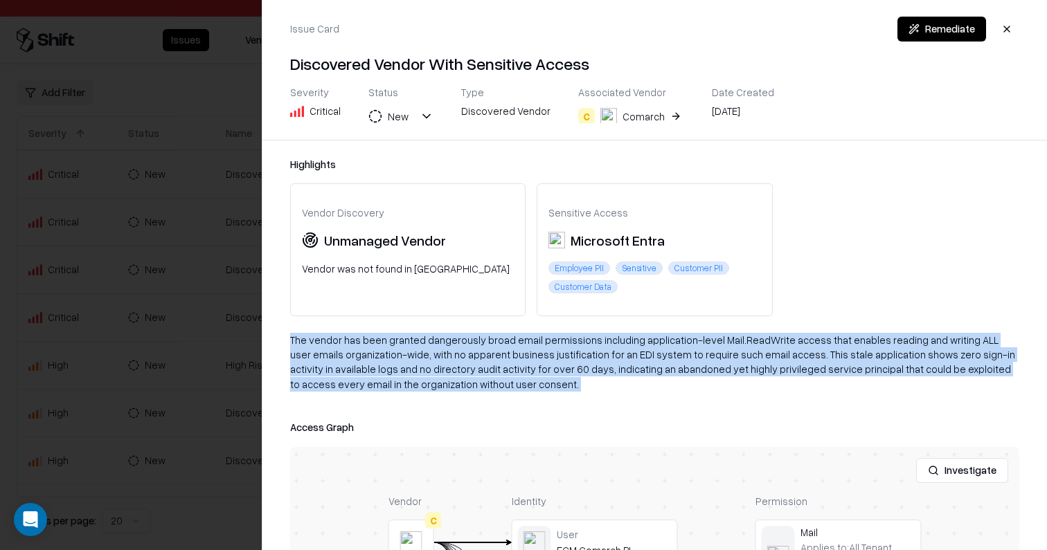
click at [466, 352] on div "The vendor has been granted dangerously broad email permissions including appli…" at bounding box center [654, 368] width 729 height 70
click at [478, 377] on div "The vendor has been granted dangerously broad email permissions including appli…" at bounding box center [654, 368] width 729 height 70
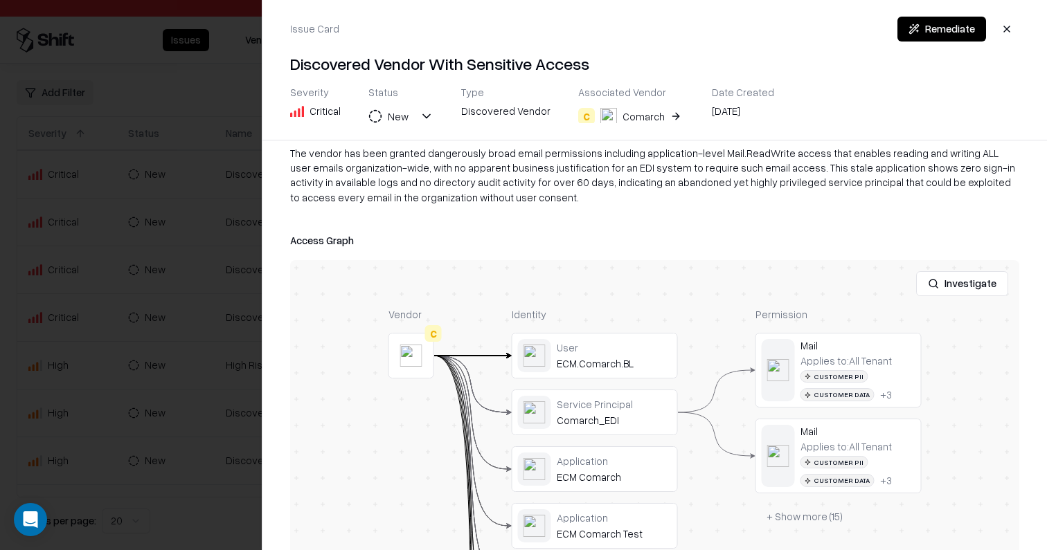
scroll to position [277, 0]
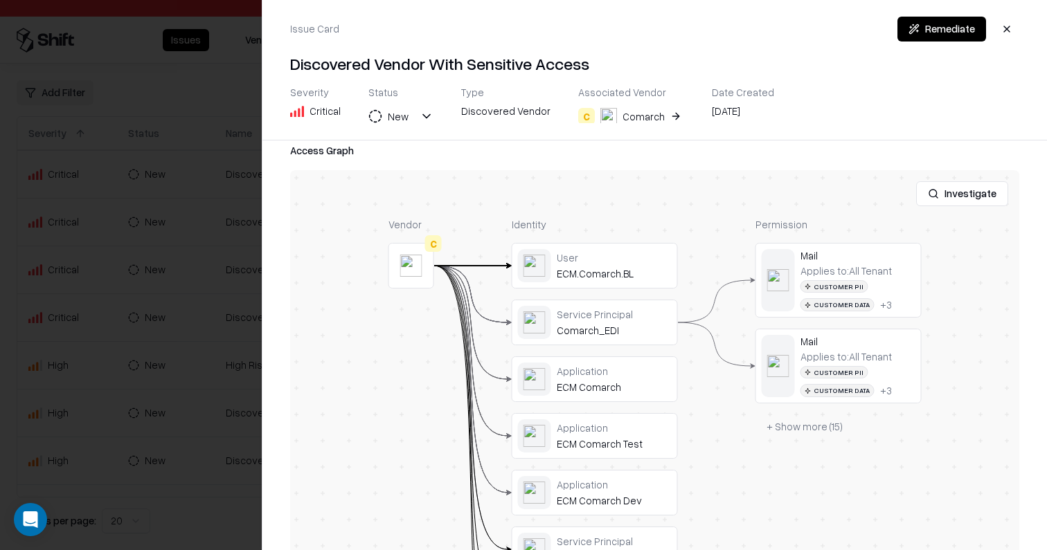
click at [959, 198] on button "Investigate" at bounding box center [962, 193] width 92 height 25
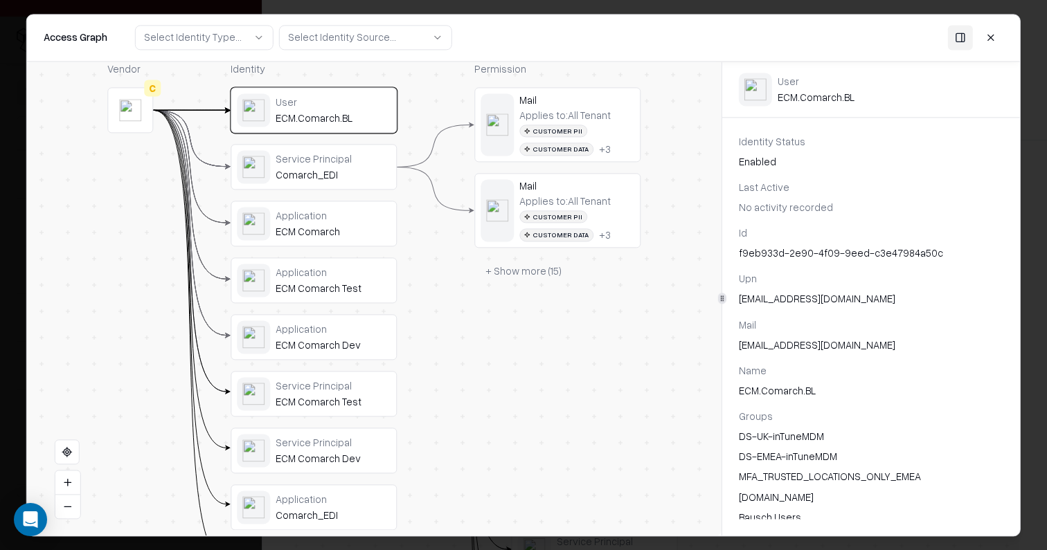
click at [957, 42] on button at bounding box center [960, 37] width 25 height 25
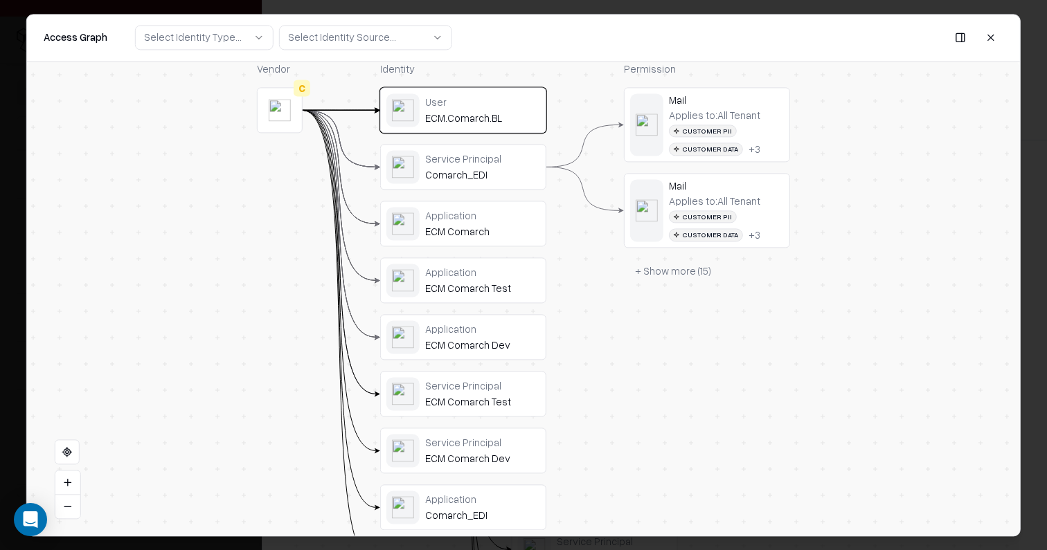
click at [957, 42] on button at bounding box center [960, 37] width 25 height 25
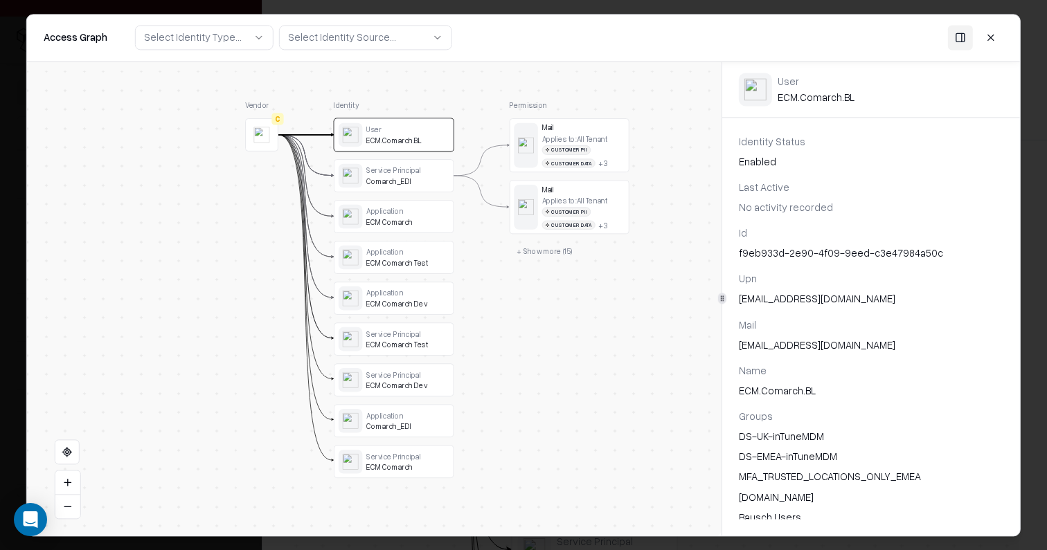
click at [544, 250] on button "+ Show more ( 15 )" at bounding box center [544, 251] width 71 height 18
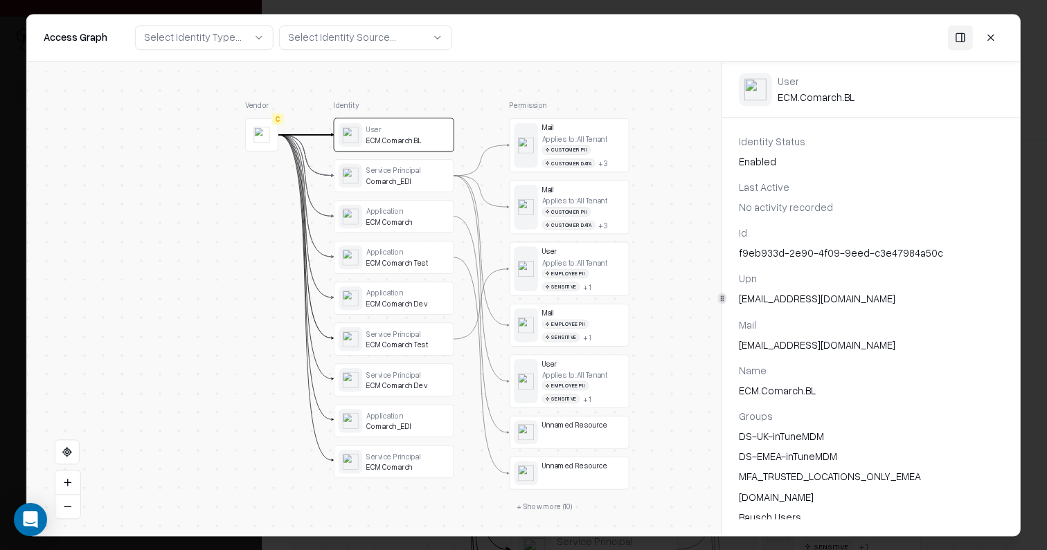
click at [250, 133] on div at bounding box center [262, 134] width 32 height 32
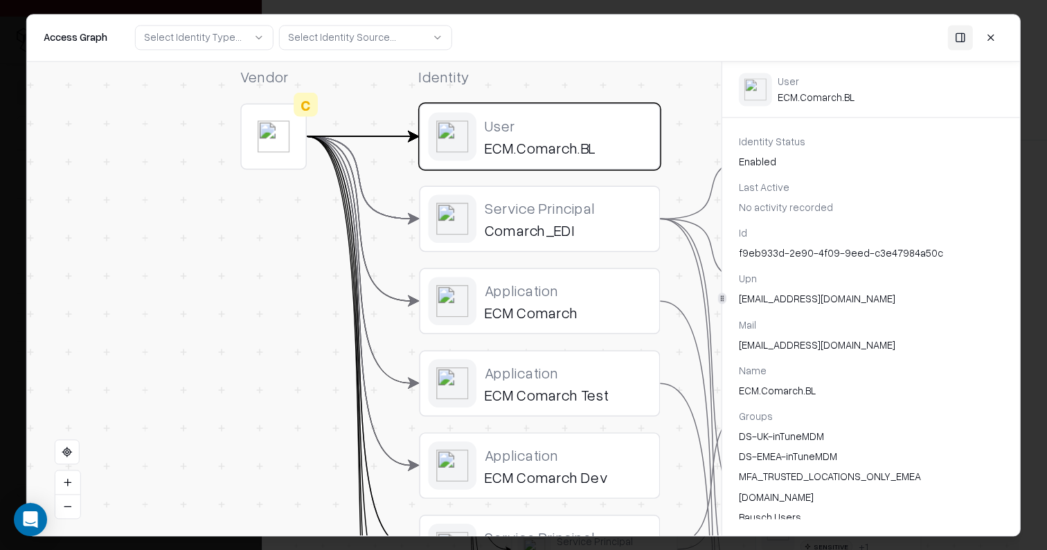
click at [250, 133] on div at bounding box center [274, 137] width 64 height 64
click at [993, 39] on button at bounding box center [990, 37] width 25 height 25
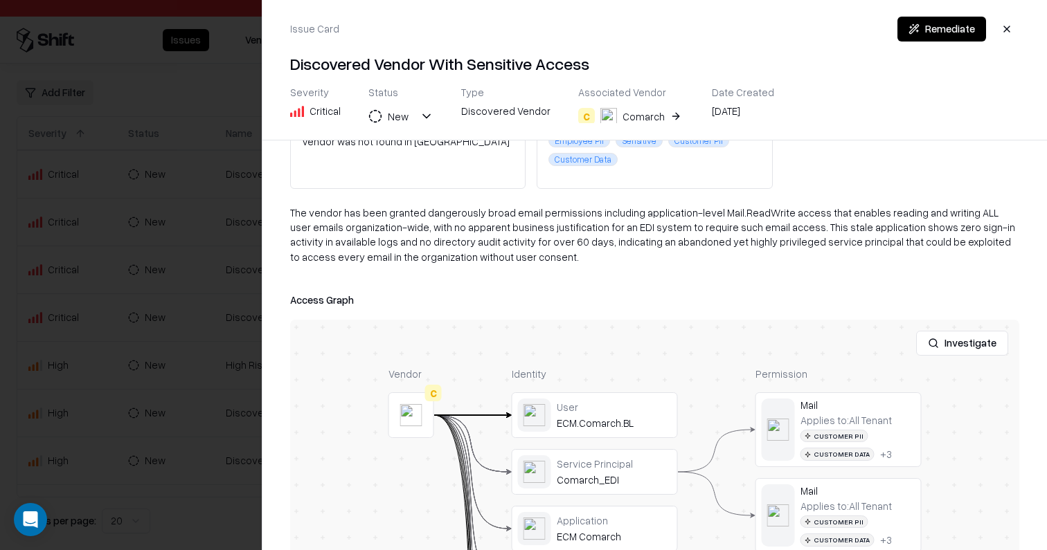
scroll to position [0, 0]
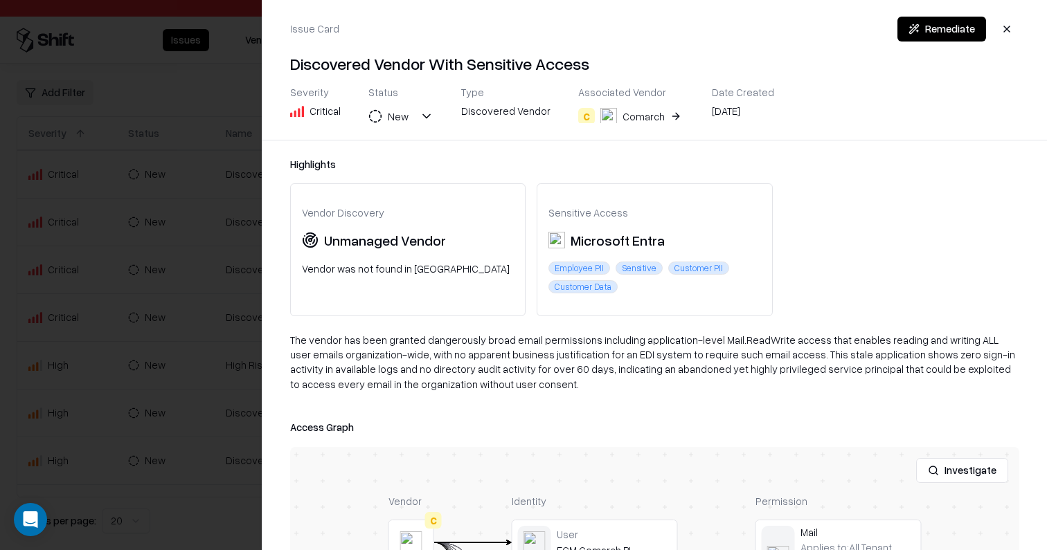
click at [1010, 24] on button "button" at bounding box center [1006, 29] width 25 height 25
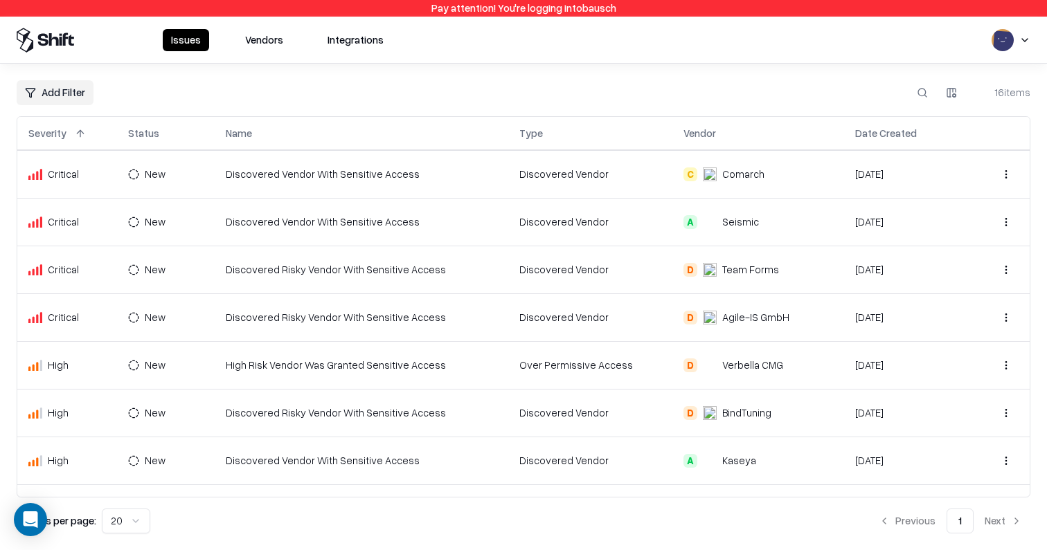
click at [815, 192] on td "C Comarch" at bounding box center [758, 174] width 172 height 48
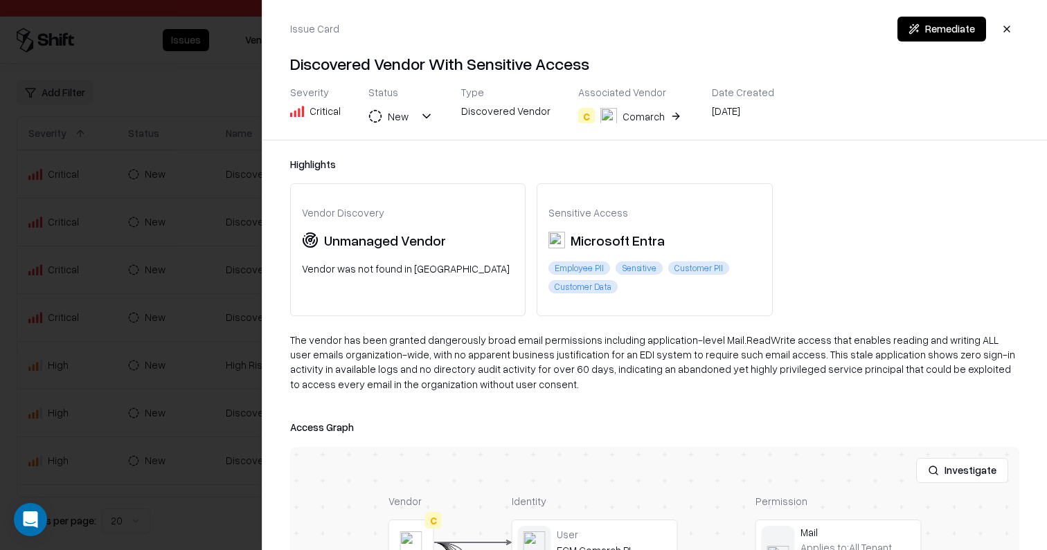
click at [648, 118] on div "Comarch" at bounding box center [643, 116] width 42 height 15
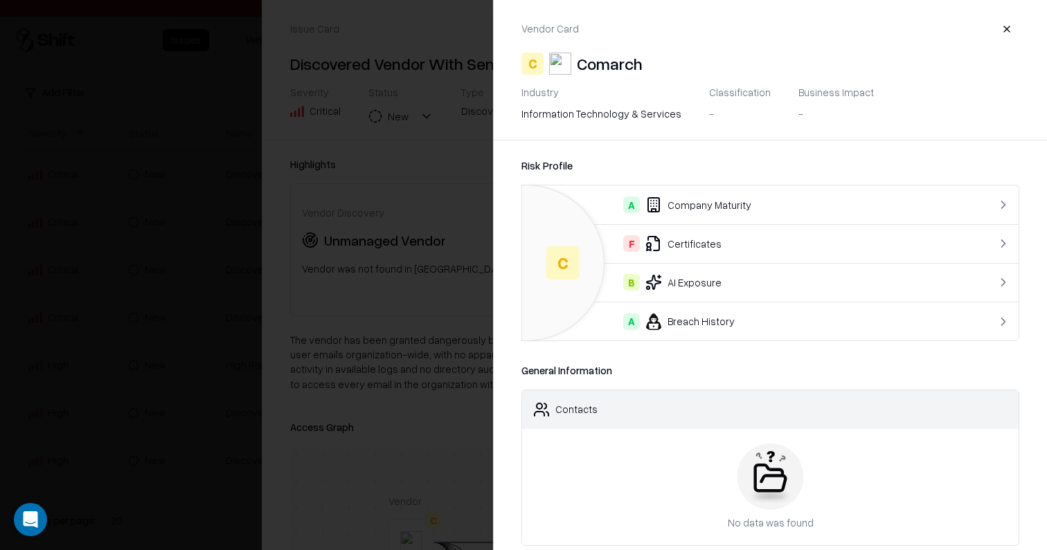
click at [469, 201] on div at bounding box center [523, 275] width 1047 height 550
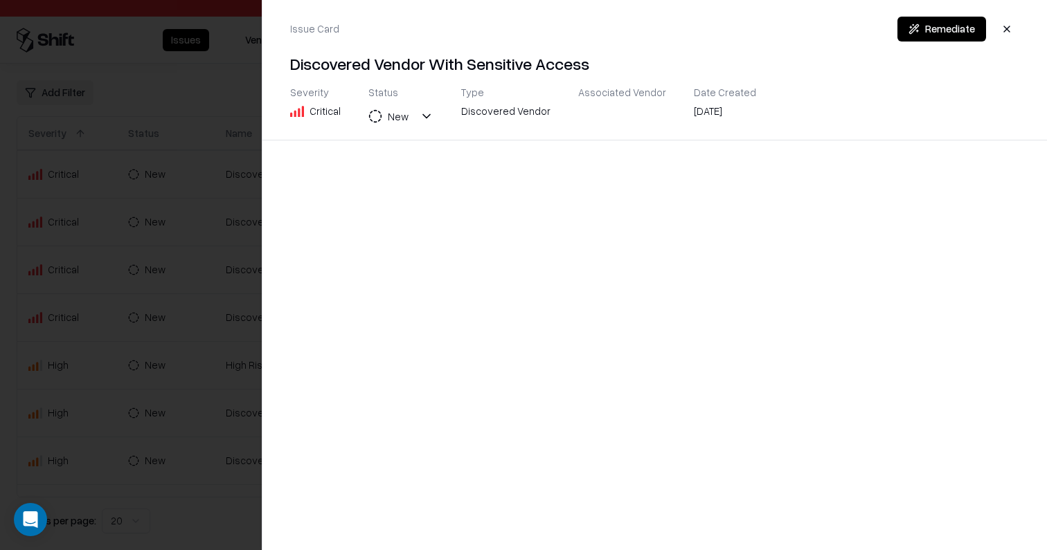
click at [141, 258] on div at bounding box center [523, 275] width 1047 height 550
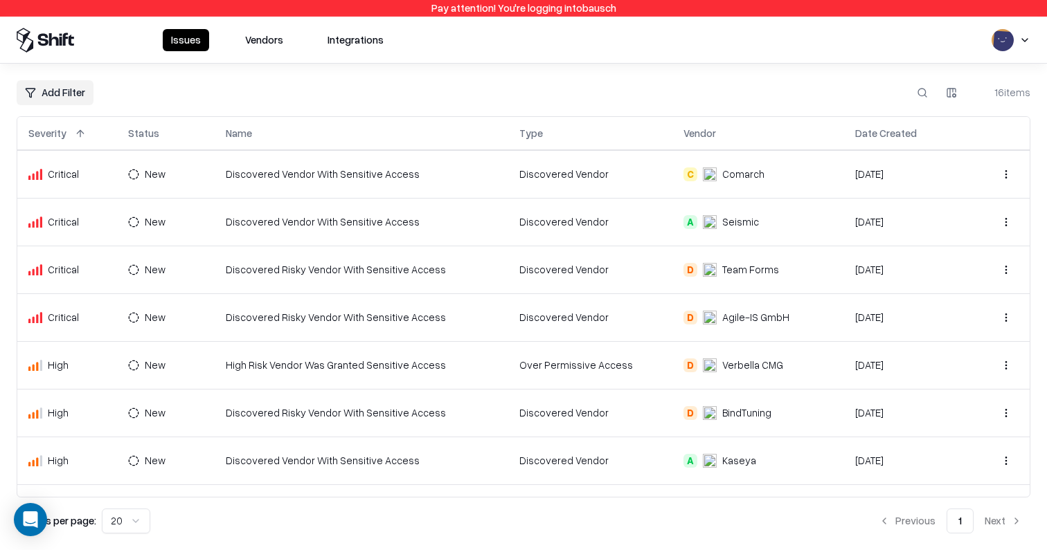
click at [68, 83] on html "Pay attention! You're logging into bausch Issues Vendors Integrations Add Filte…" at bounding box center [523, 275] width 1047 height 550
click at [64, 215] on div "Vendor" at bounding box center [65, 210] width 90 height 23
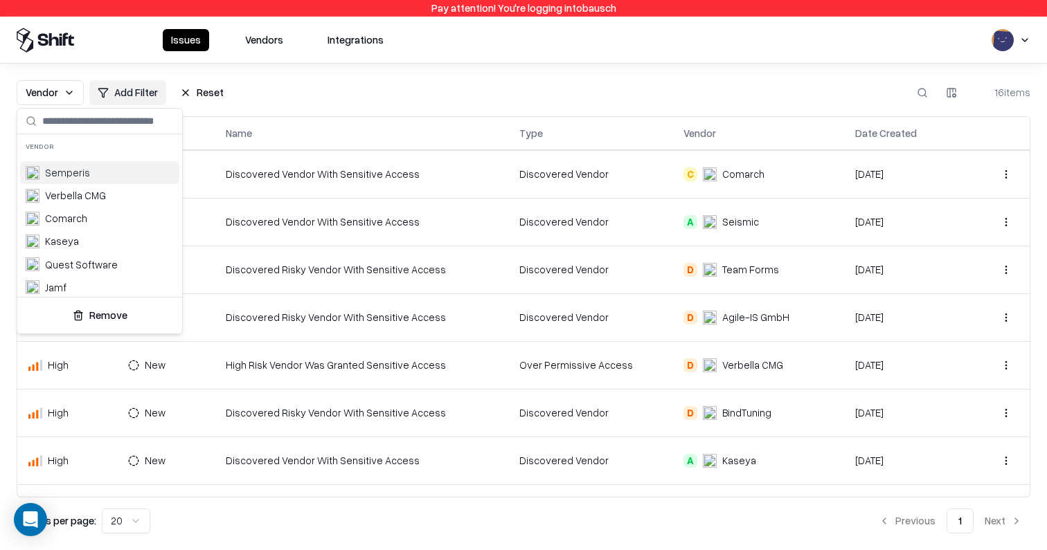
click at [112, 174] on div "Semperis" at bounding box center [99, 172] width 159 height 23
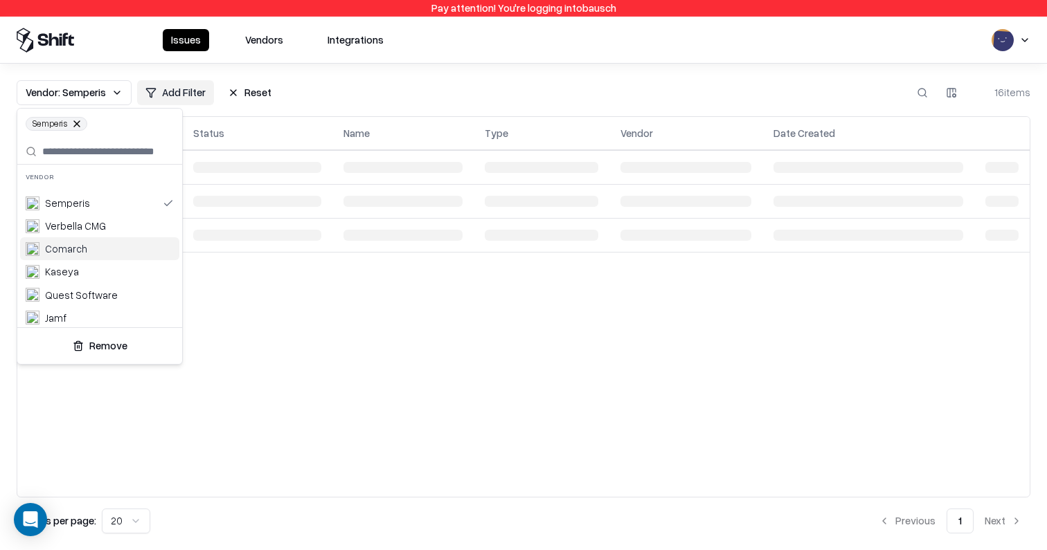
click at [94, 250] on div "Comarch" at bounding box center [99, 248] width 159 height 23
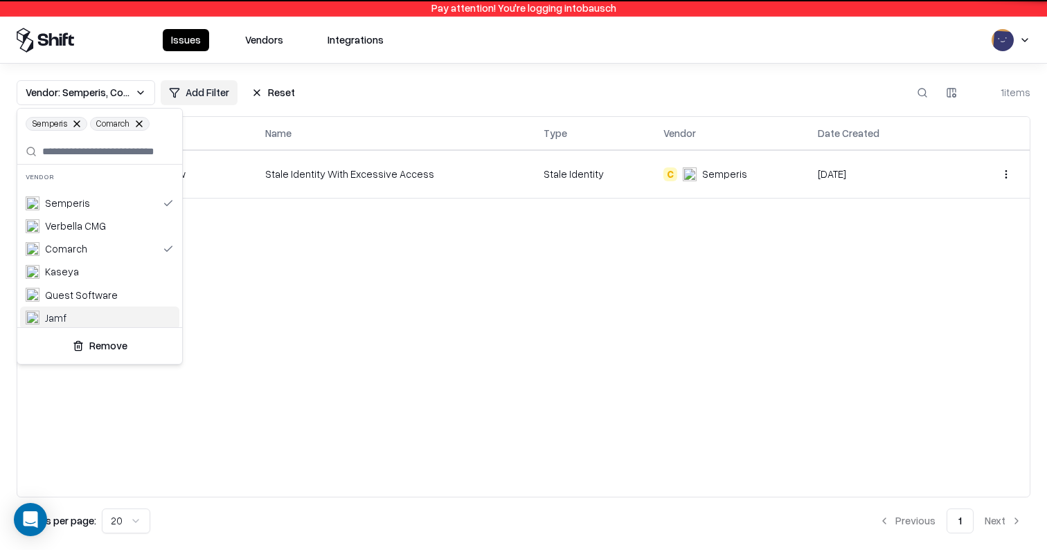
click at [92, 309] on div "Jamf" at bounding box center [99, 318] width 159 height 23
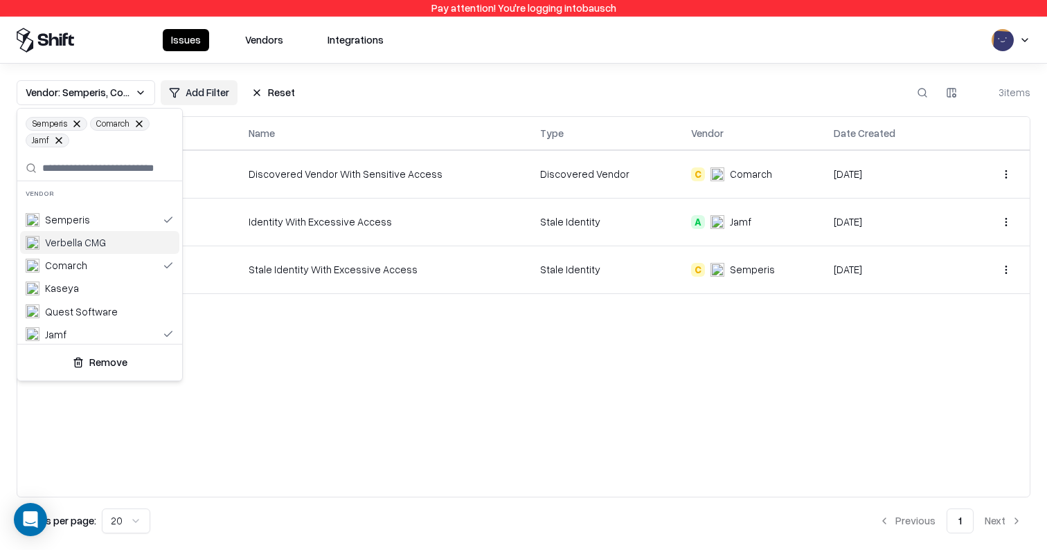
click at [392, 105] on html "Pay attention! You're logging into bausch Issues Vendors Integrations Vendor: S…" at bounding box center [523, 275] width 1047 height 550
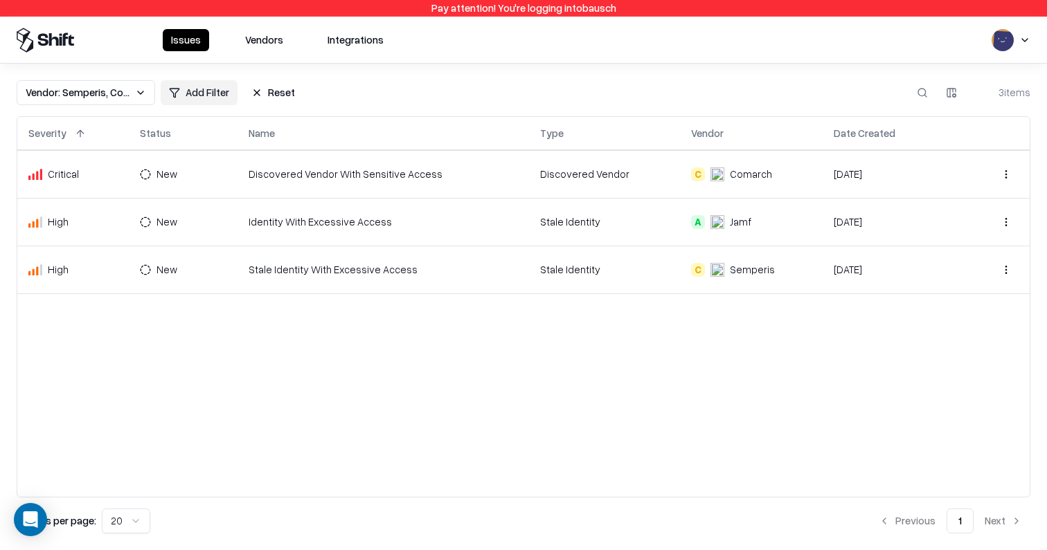
click at [255, 88] on button "Reset" at bounding box center [273, 92] width 60 height 25
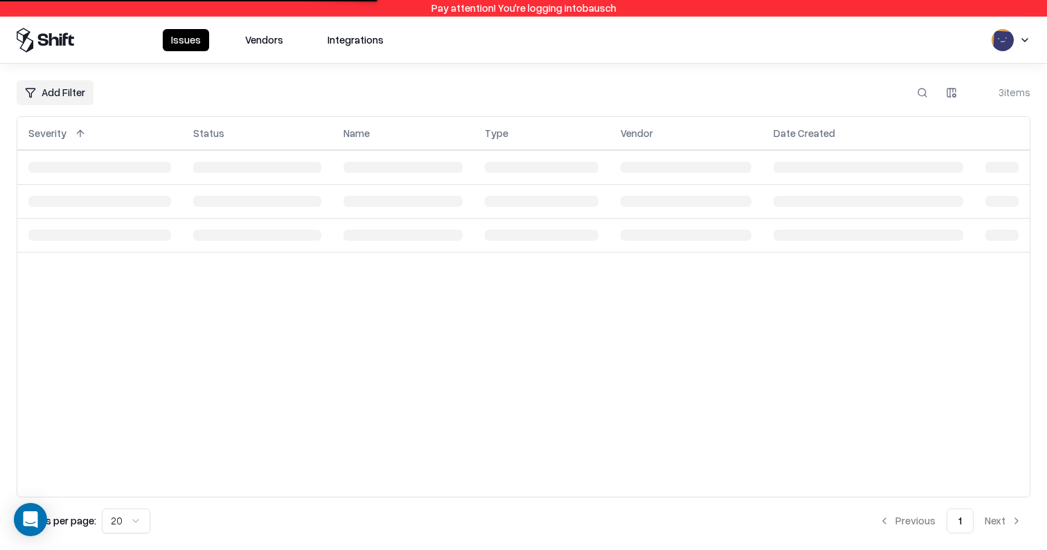
click at [913, 90] on button at bounding box center [922, 92] width 25 height 25
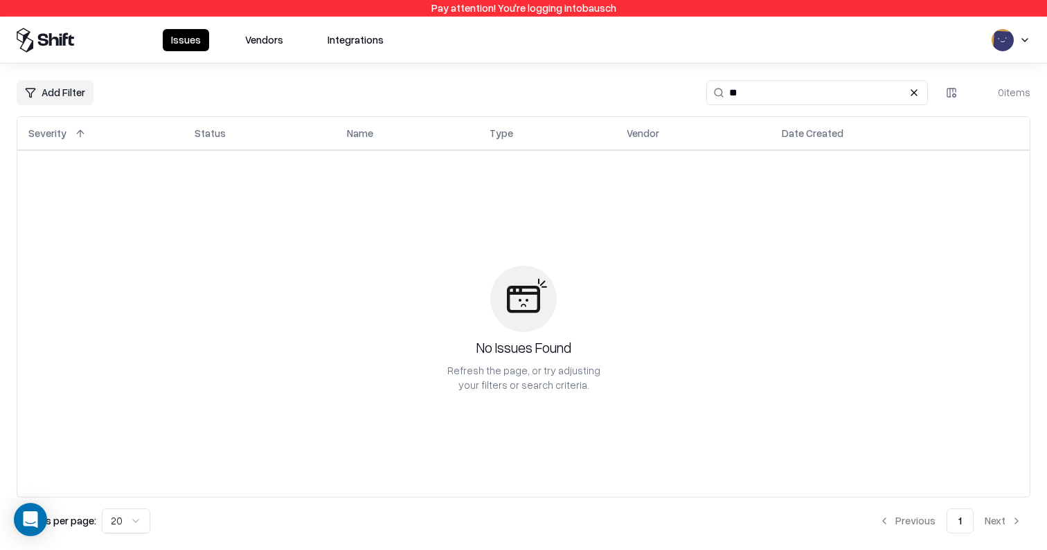
type input "*"
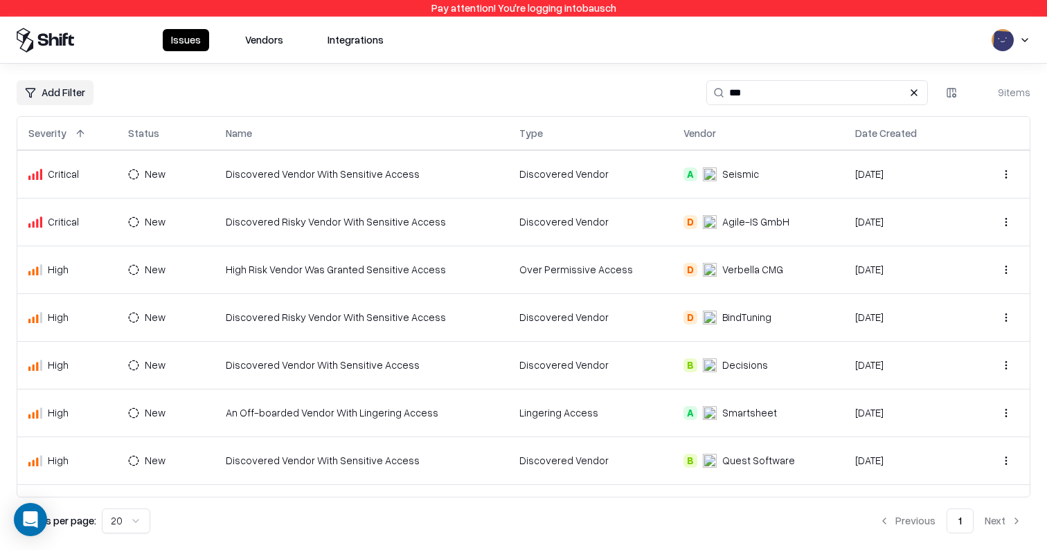
type input "***"
click at [917, 89] on button at bounding box center [913, 92] width 17 height 17
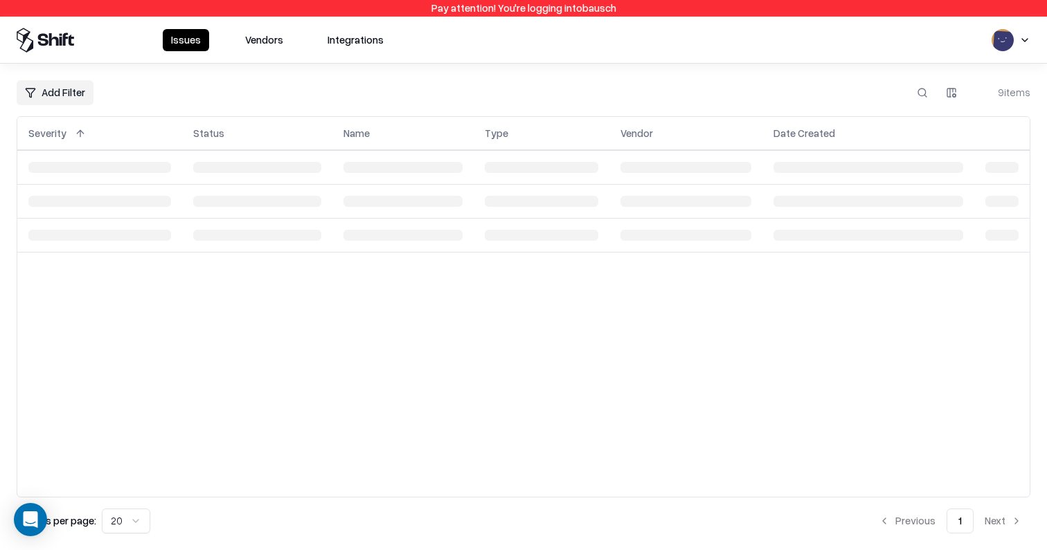
click at [917, 89] on button at bounding box center [922, 92] width 25 height 25
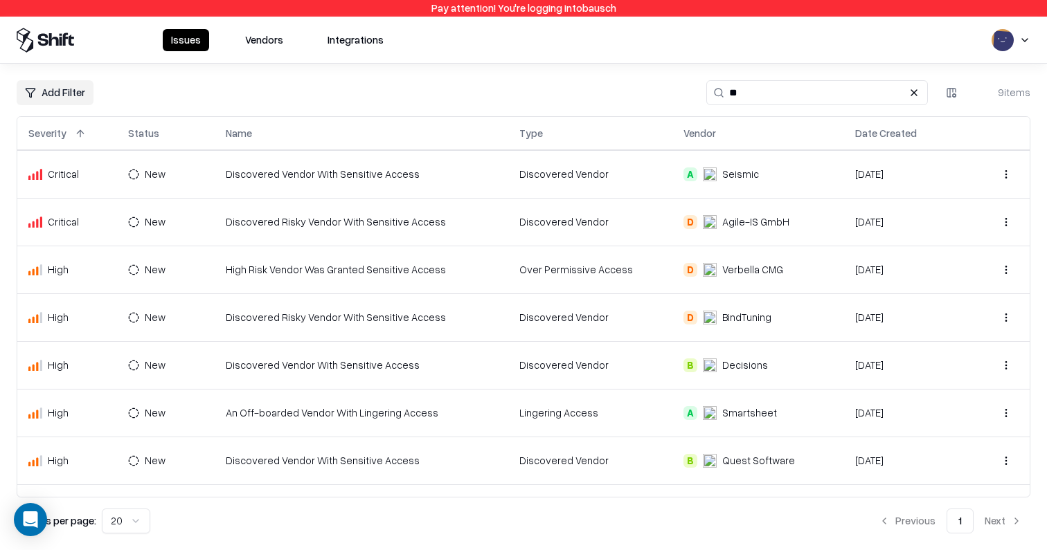
type input "*"
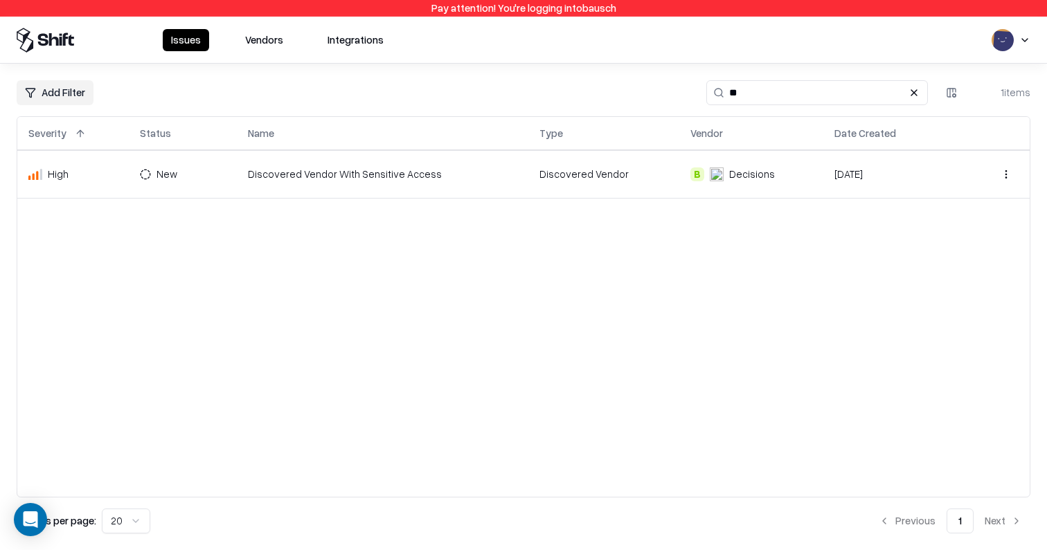
type input "*"
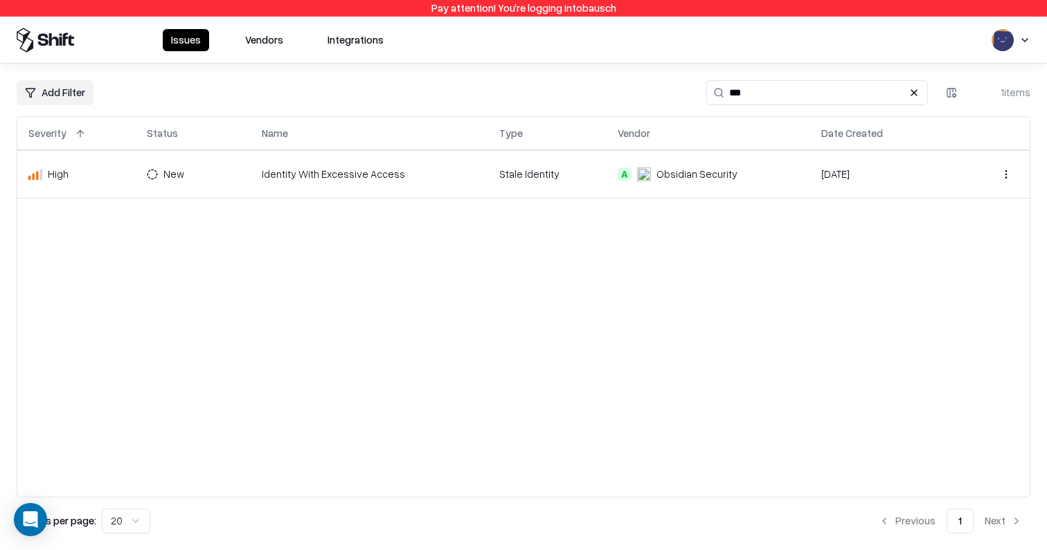
type input "***"
click at [357, 180] on td "Identity With Excessive Access" at bounding box center [369, 174] width 237 height 48
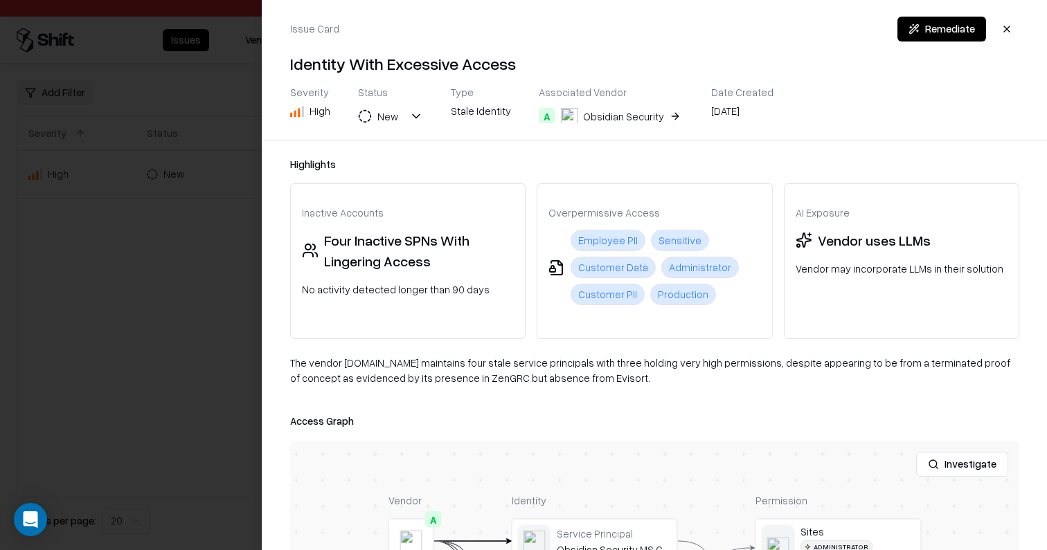
click at [375, 363] on div "The vendor obsidiansecurity.com maintains four stale service principals with th…" at bounding box center [654, 376] width 729 height 40
click at [415, 386] on div "The vendor obsidiansecurity.com maintains four stale service principals with th…" at bounding box center [654, 376] width 729 height 40
drag, startPoint x: 370, startPoint y: 366, endPoint x: 384, endPoint y: 366, distance: 13.2
click at [384, 366] on div "The vendor obsidiansecurity.com maintains four stale service principals with th…" at bounding box center [654, 376] width 729 height 40
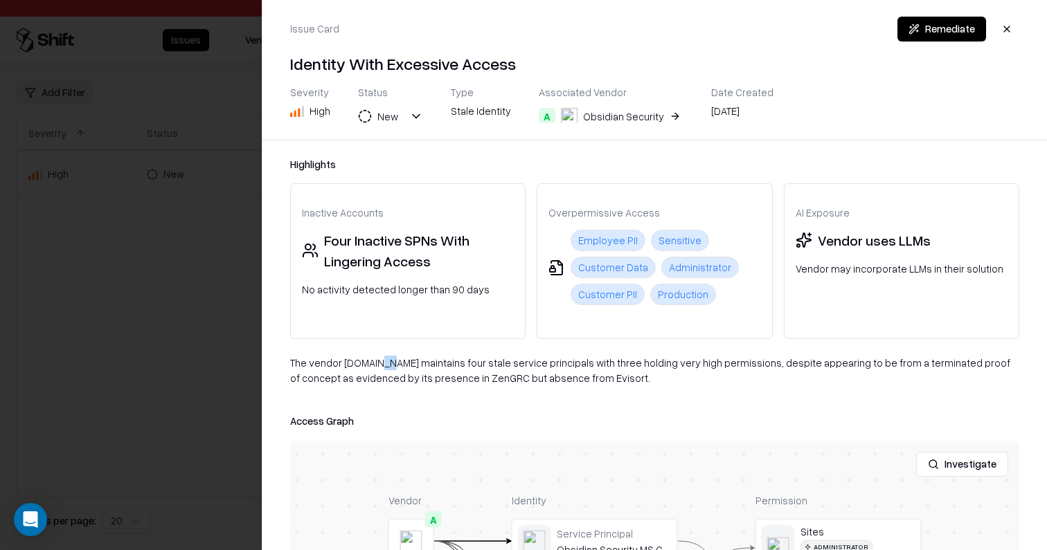
click at [384, 366] on div "The vendor obsidiansecurity.com maintains four stale service principals with th…" at bounding box center [654, 376] width 729 height 40
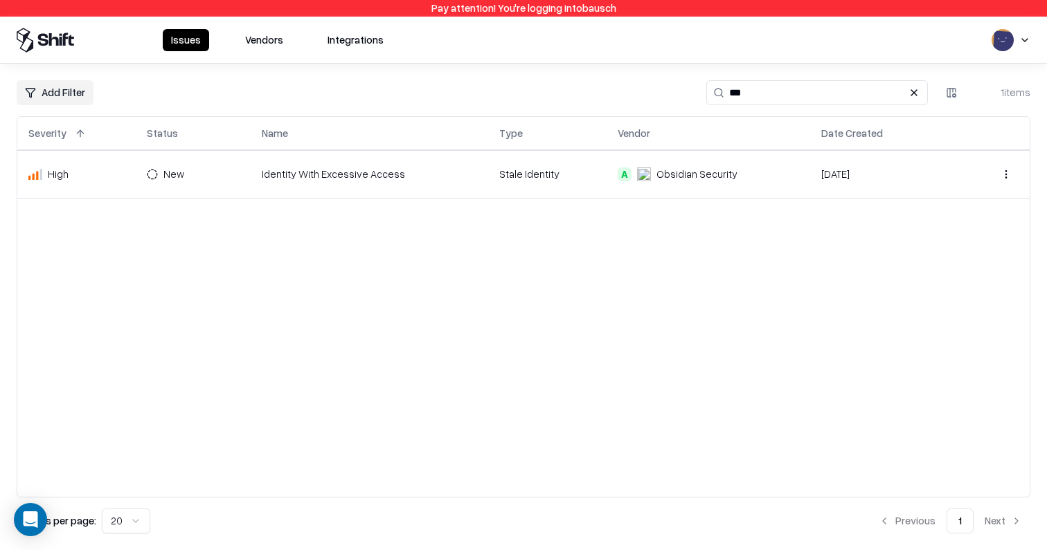
click at [913, 92] on button at bounding box center [913, 92] width 17 height 17
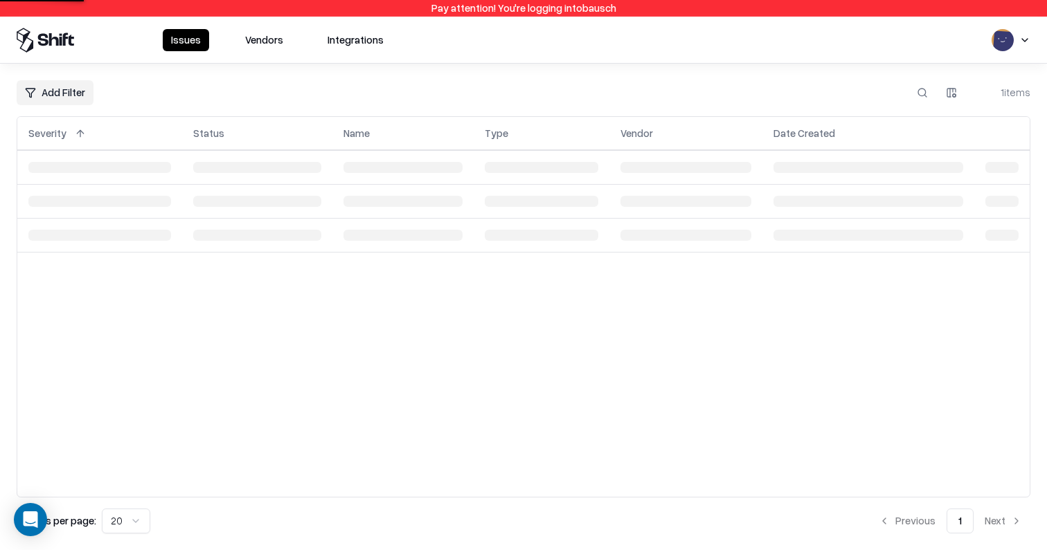
click at [936, 67] on div "Add Filter 1 items Severity Status Name Type Vendor Date Created Results per pa…" at bounding box center [523, 307] width 1047 height 487
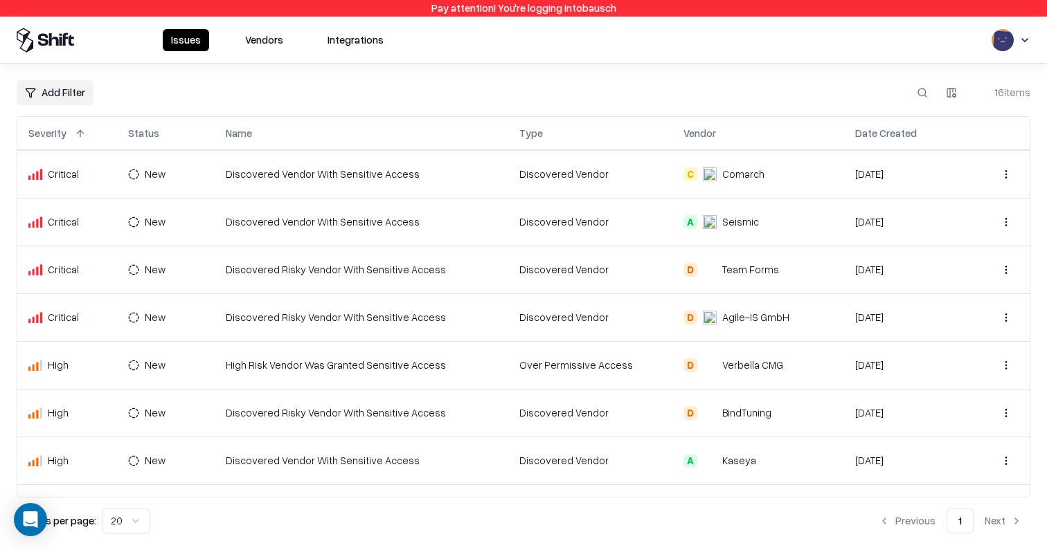
click at [73, 102] on html "Pay attention! You're logging into bausch Issues Vendors Integrations Add Filte…" at bounding box center [523, 275] width 1047 height 550
click at [292, 69] on html "Pay attention! You're logging into bausch Issues Vendors Integrations Add Filte…" at bounding box center [523, 275] width 1047 height 550
click at [277, 37] on button "Vendors" at bounding box center [264, 40] width 55 height 22
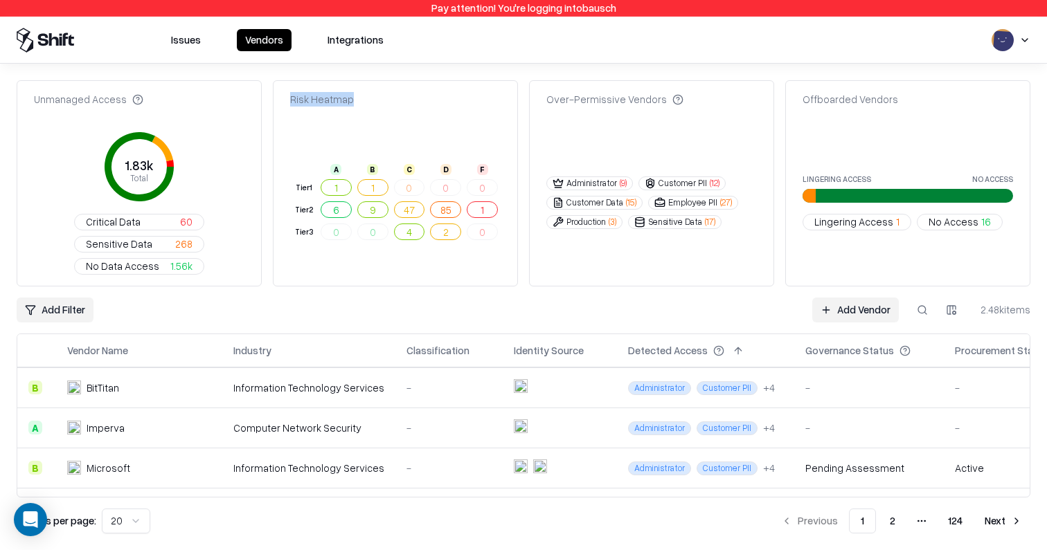
drag, startPoint x: 289, startPoint y: 94, endPoint x: 368, endPoint y: 98, distance: 79.0
click at [368, 98] on div "Risk Heatmap" at bounding box center [395, 106] width 244 height 28
click at [328, 98] on div "Risk Heatmap" at bounding box center [322, 99] width 64 height 15
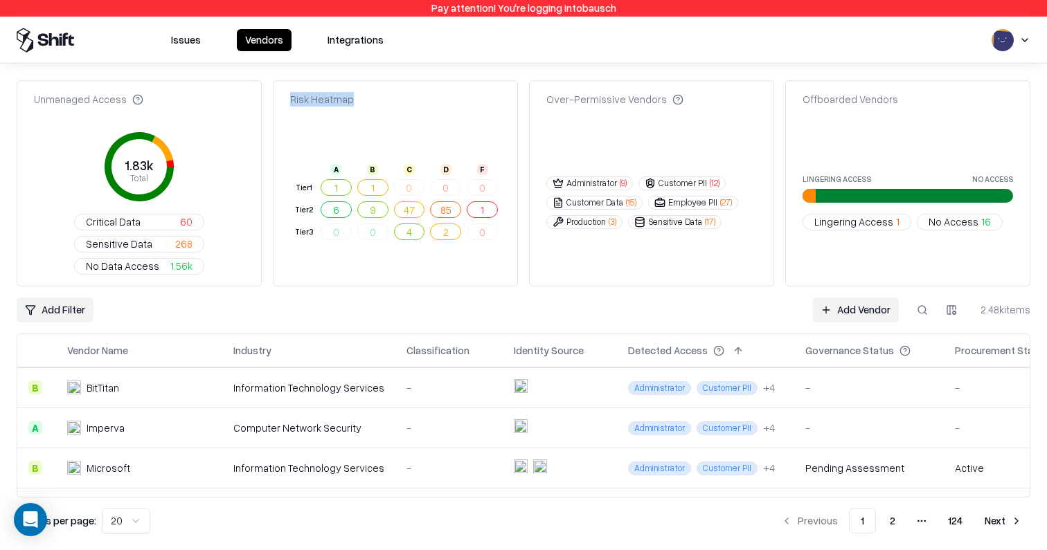
click at [328, 98] on div "Risk Heatmap" at bounding box center [322, 99] width 64 height 15
click at [380, 100] on div "Risk Heatmap" at bounding box center [395, 106] width 244 height 28
click at [195, 35] on button "Issues" at bounding box center [186, 40] width 46 height 22
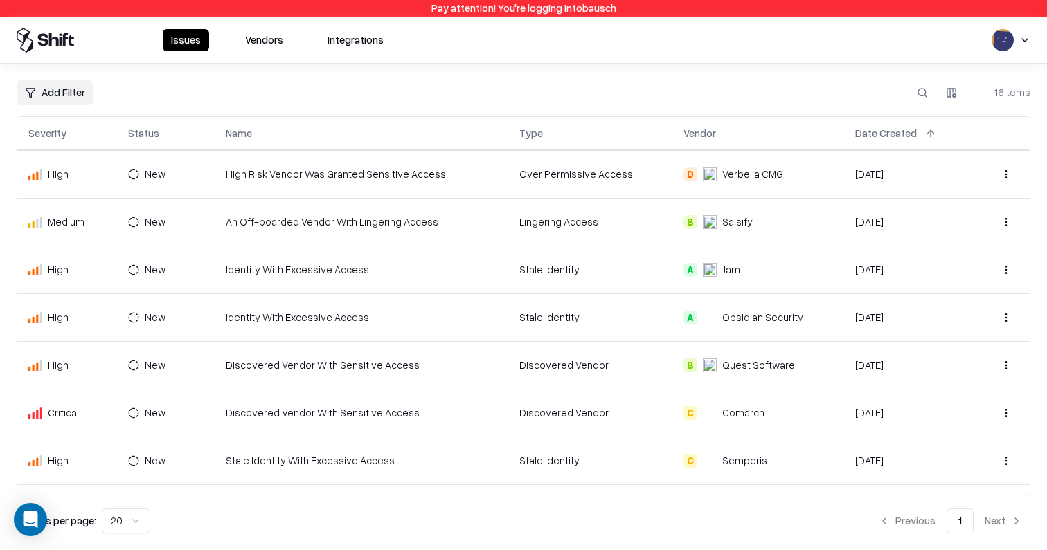
click at [329, 231] on td "An Off-boarded Vendor With Lingering Access" at bounding box center [362, 222] width 294 height 48
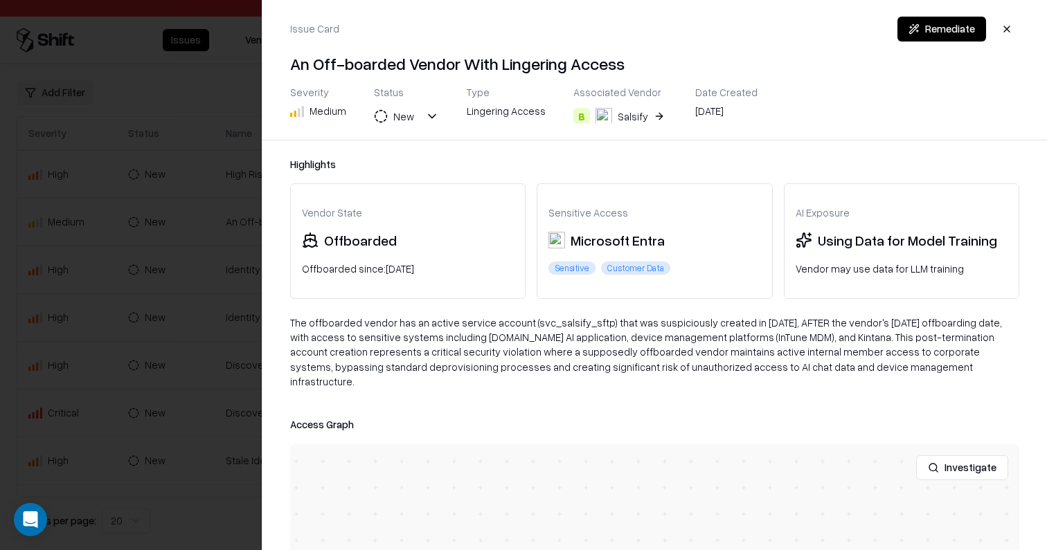
click at [633, 120] on div "Salsify" at bounding box center [632, 116] width 30 height 15
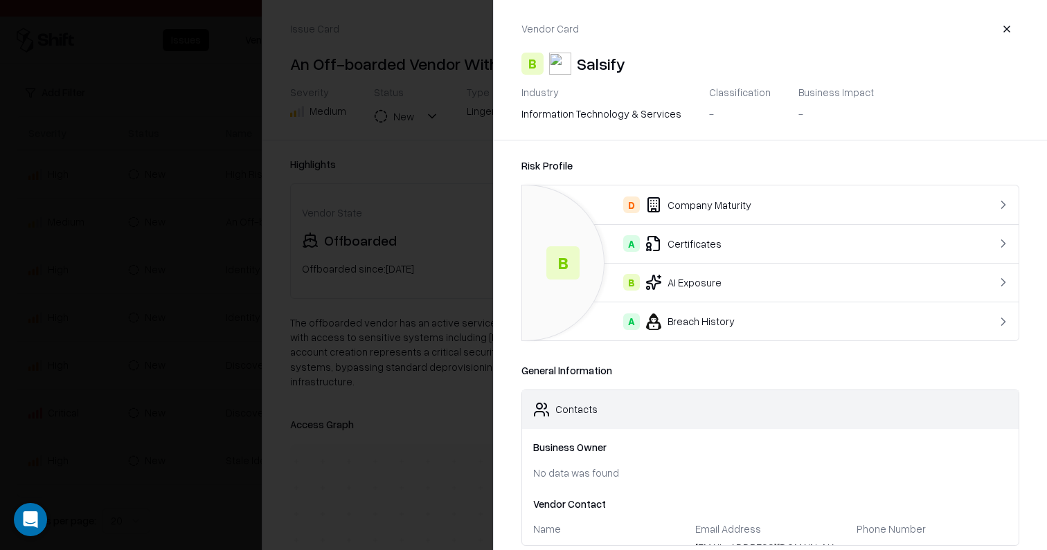
scroll to position [1, 0]
click at [775, 367] on div "General Information" at bounding box center [770, 370] width 498 height 15
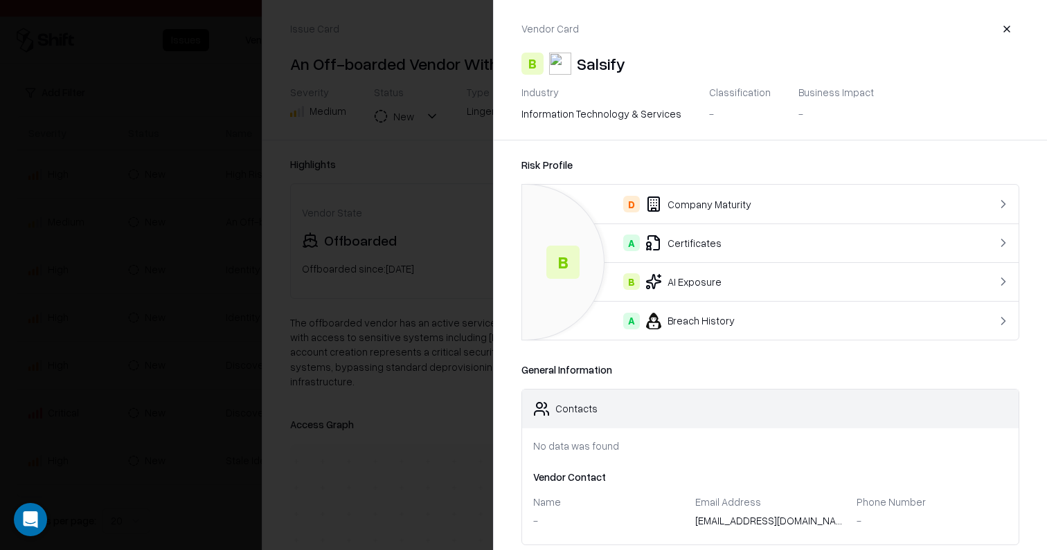
scroll to position [0, 0]
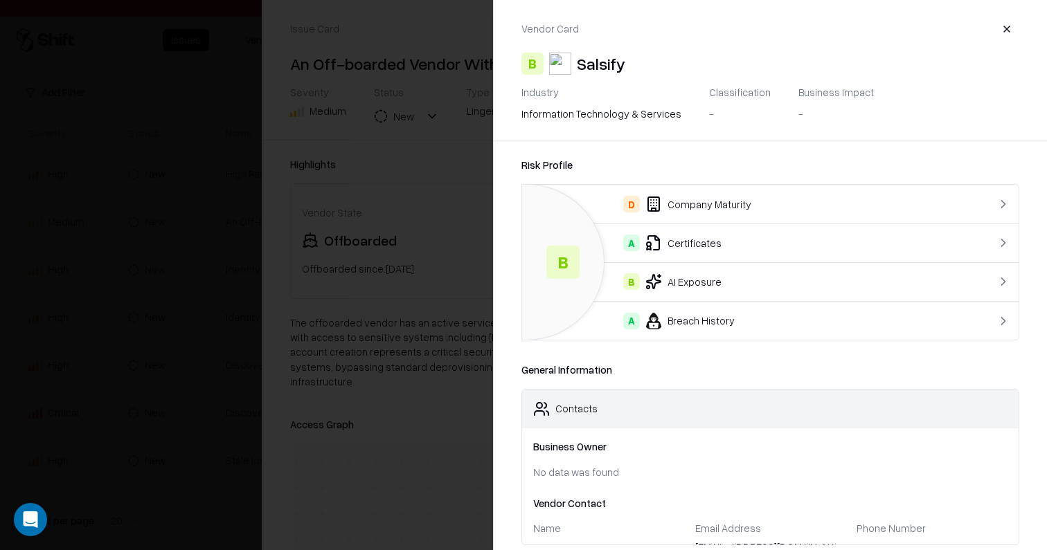
click at [381, 285] on div at bounding box center [523, 275] width 1047 height 550
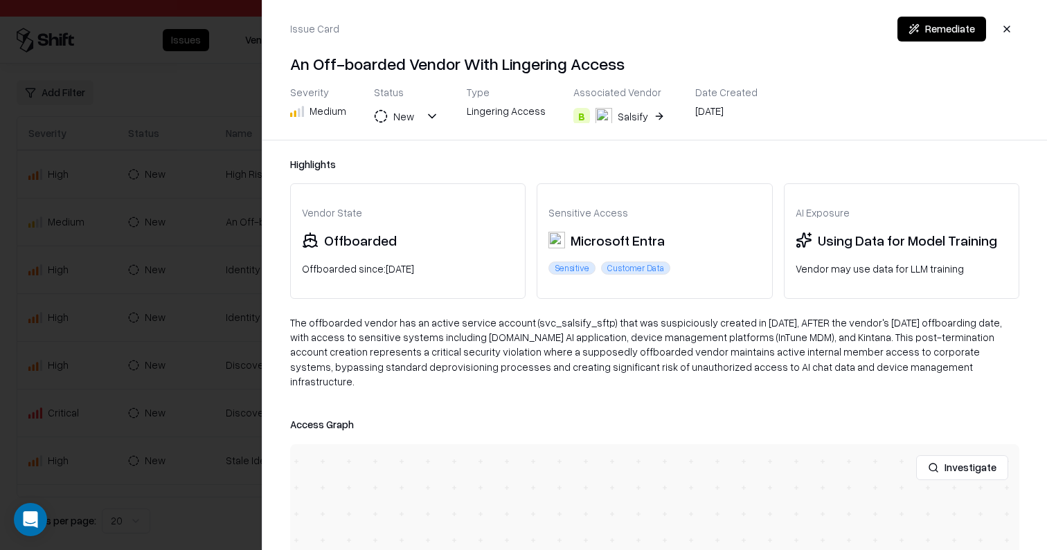
click at [640, 118] on button "B Salsify" at bounding box center [620, 116] width 94 height 25
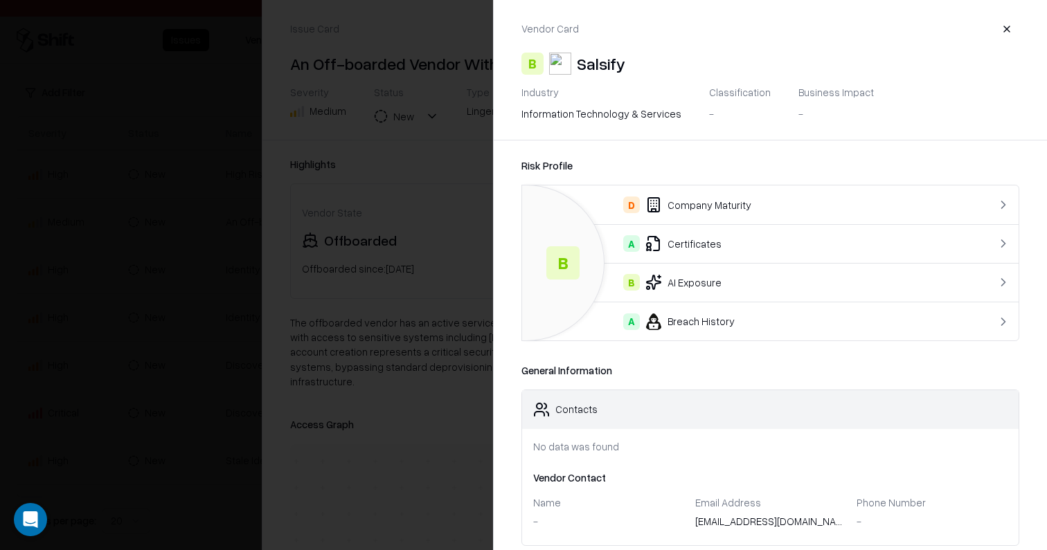
click at [384, 249] on div at bounding box center [523, 275] width 1047 height 550
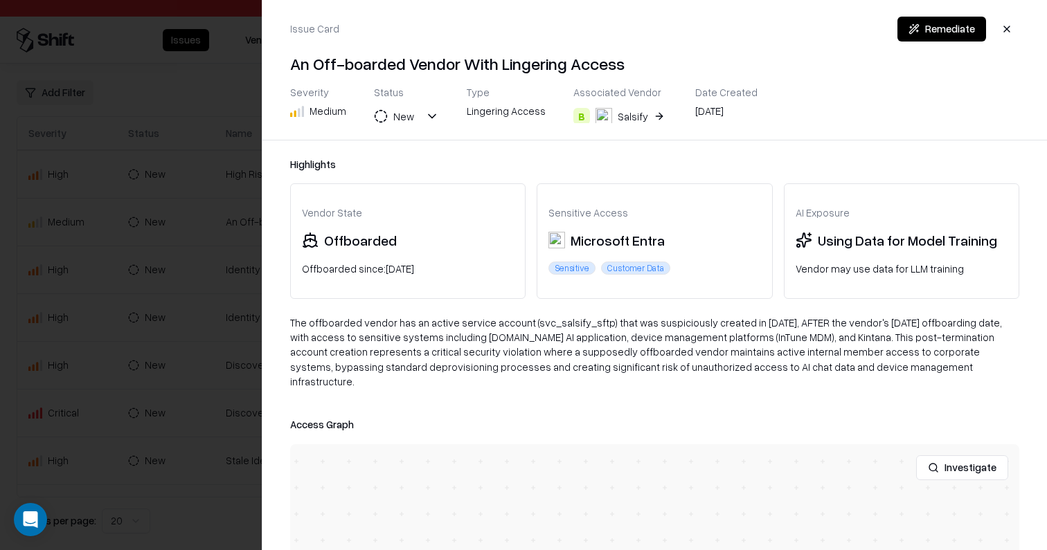
click at [157, 249] on div at bounding box center [523, 275] width 1047 height 550
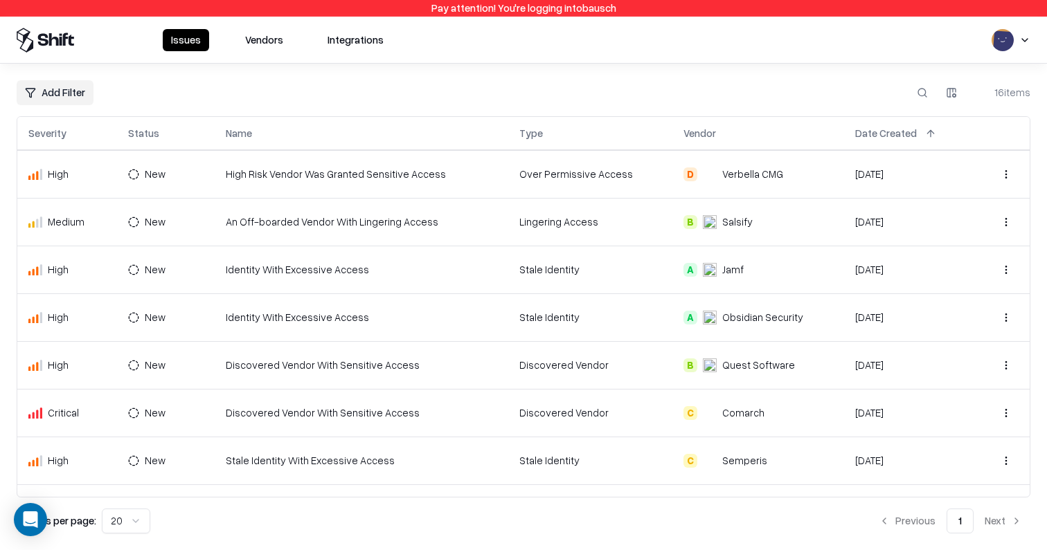
click at [63, 89] on html "Pay attention! You're logging into bausch Issues Vendors Integrations Add Filte…" at bounding box center [523, 275] width 1047 height 550
click at [53, 233] on div "Date Created" at bounding box center [65, 233] width 90 height 23
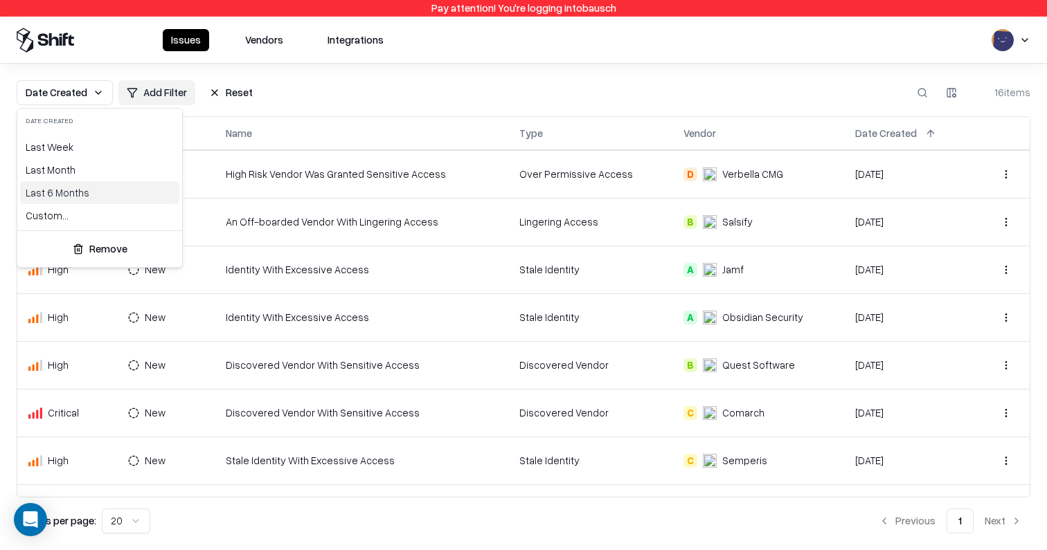
click at [91, 195] on div "Last 6 Months" at bounding box center [99, 192] width 159 height 23
click at [273, 92] on html "Pay attention! You're logging into bausch Issues Vendors Integrations Date Crea…" at bounding box center [523, 275] width 1047 height 550
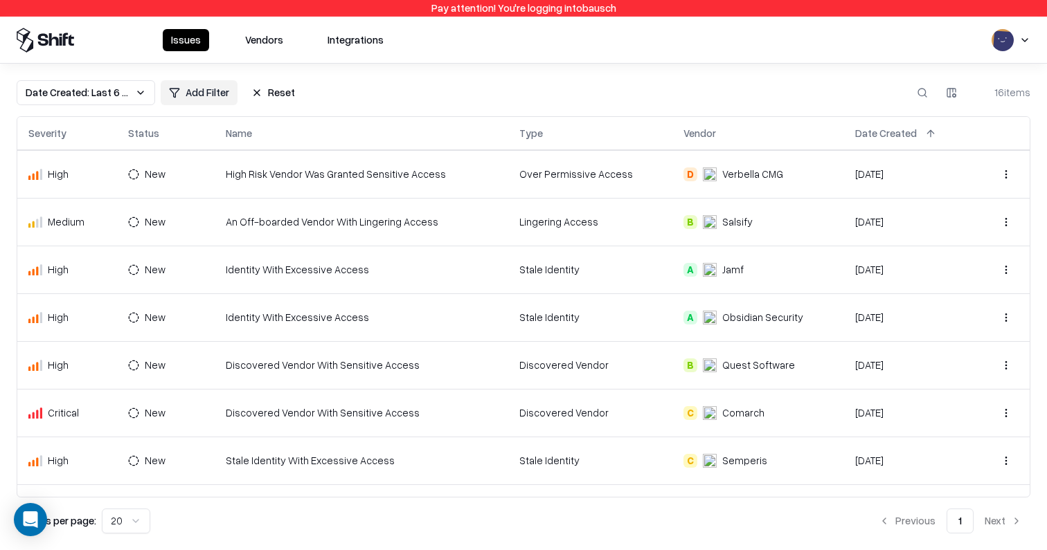
click at [273, 92] on button "Reset" at bounding box center [273, 92] width 60 height 25
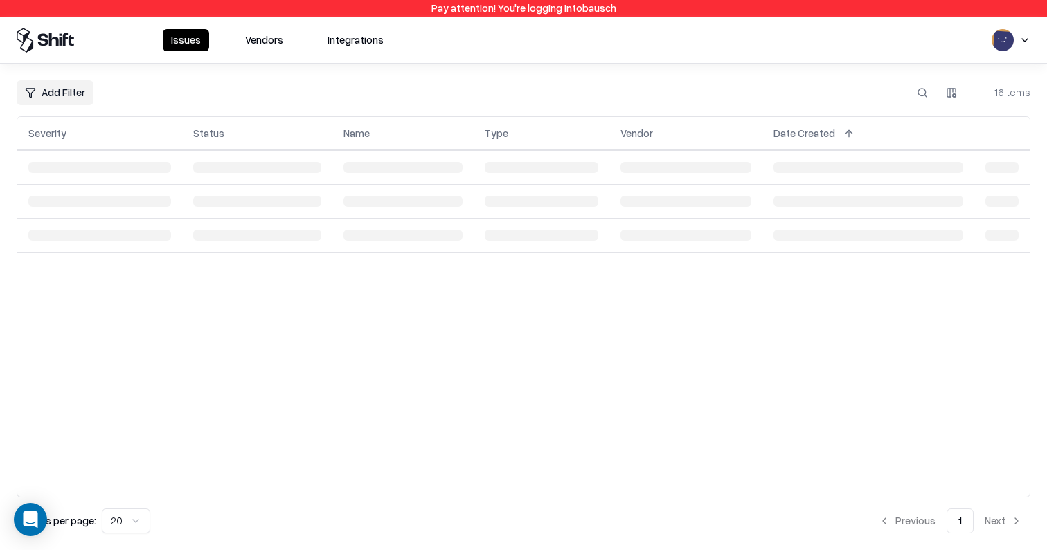
click at [71, 82] on html "Pay attention! You're logging into bausch Issues Vendors Integrations Add Filte…" at bounding box center [523, 275] width 1047 height 550
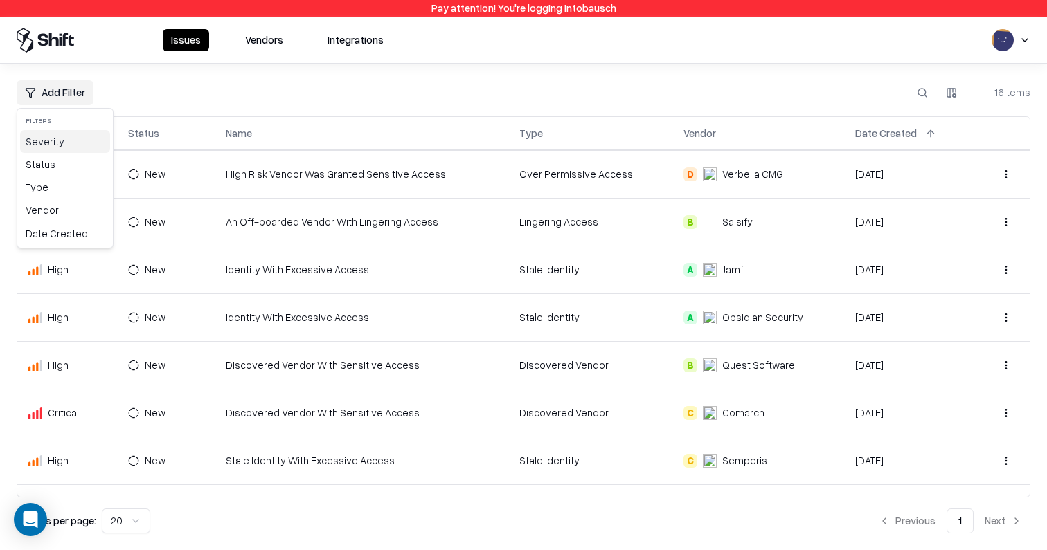
click at [58, 142] on div "Severity" at bounding box center [65, 141] width 90 height 23
click at [78, 94] on html "Pay attention! You're logging into bausch Issues Vendors Integrations Add Filte…" at bounding box center [523, 275] width 1047 height 550
click at [62, 150] on div "Severity" at bounding box center [65, 141] width 90 height 23
click at [65, 97] on html "Pay attention! You're logging into bausch Issues Vendors Integrations Add Filte…" at bounding box center [523, 275] width 1047 height 550
click at [64, 131] on div "Severity" at bounding box center [65, 141] width 90 height 23
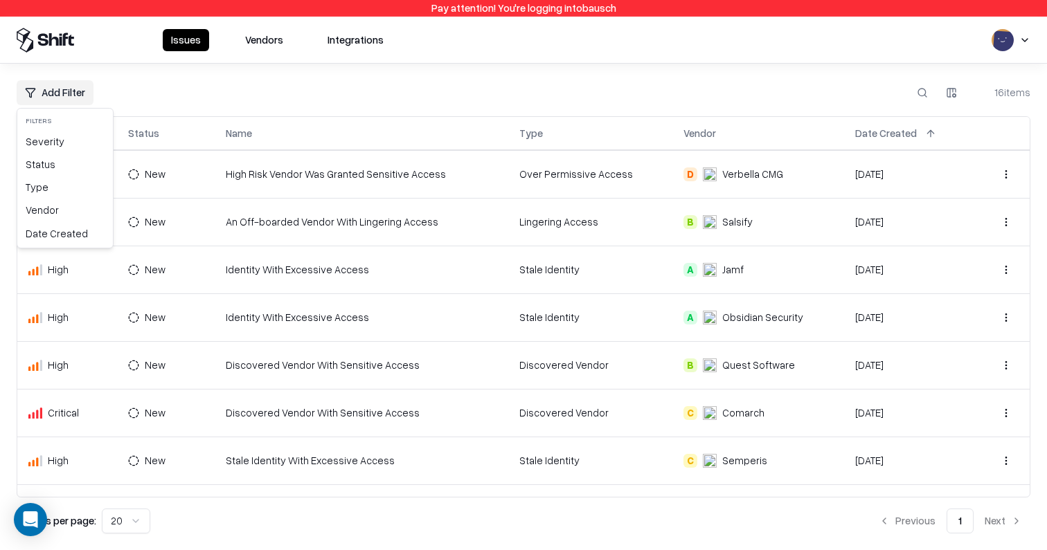
click at [64, 102] on html "Pay attention! You're logging into bausch Issues Vendors Integrations Add Filte…" at bounding box center [523, 275] width 1047 height 550
click at [57, 151] on div "Severity" at bounding box center [65, 141] width 90 height 23
click at [66, 92] on html "Pay attention! You're logging into bausch Issues Vendors Integrations Add Filte…" at bounding box center [523, 275] width 1047 height 550
click at [62, 143] on div "Severity" at bounding box center [65, 141] width 90 height 23
click at [69, 91] on html "Pay attention! You're logging into bausch Issues Vendors Integrations Add Filte…" at bounding box center [523, 275] width 1047 height 550
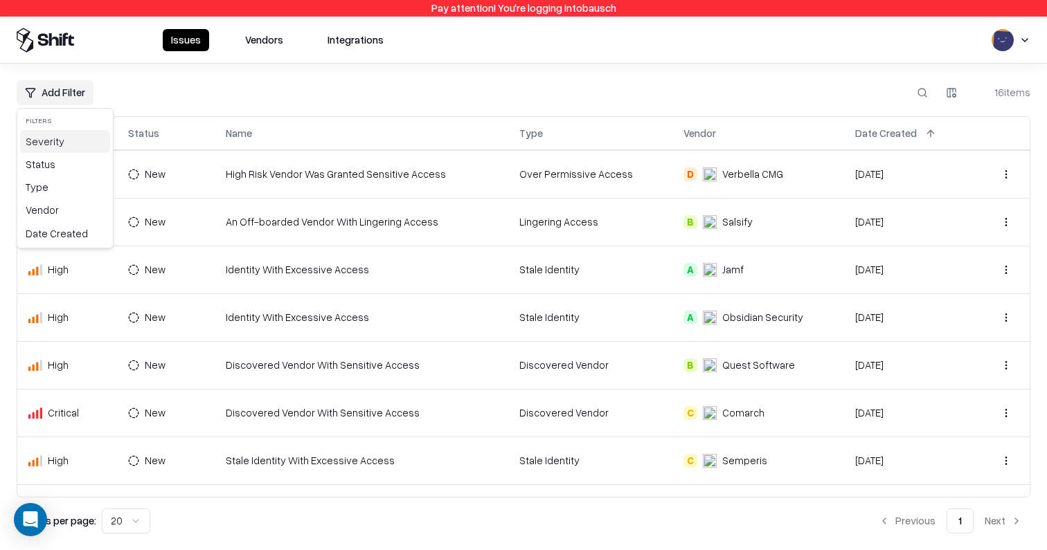
click at [62, 143] on div "Severity" at bounding box center [65, 141] width 90 height 23
click at [57, 98] on html "Pay attention! You're logging into bausch Issues Vendors Integrations Add Filte…" at bounding box center [523, 275] width 1047 height 550
click at [66, 235] on div "Date Created" at bounding box center [65, 233] width 90 height 23
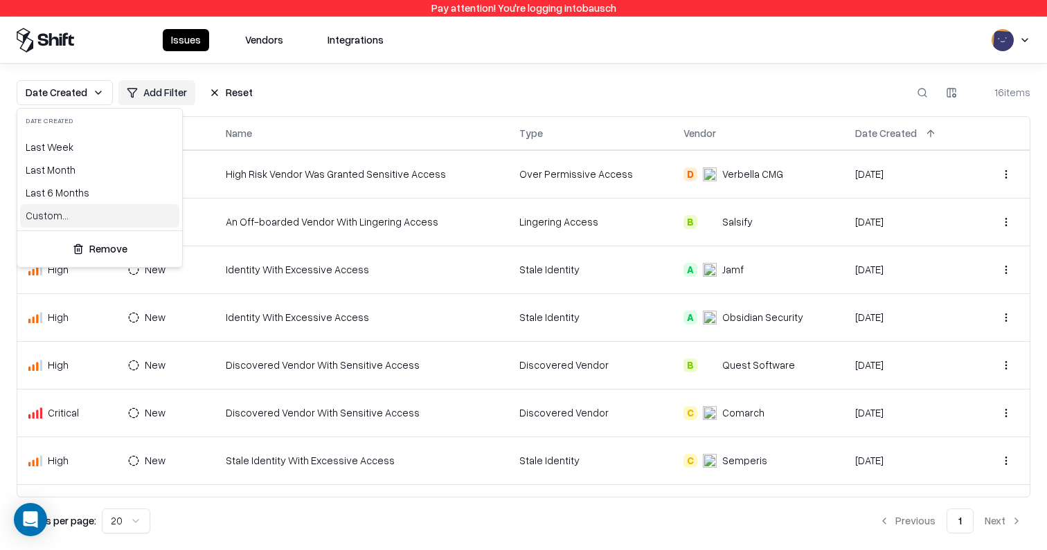
click at [79, 221] on div "Custom..." at bounding box center [99, 215] width 159 height 23
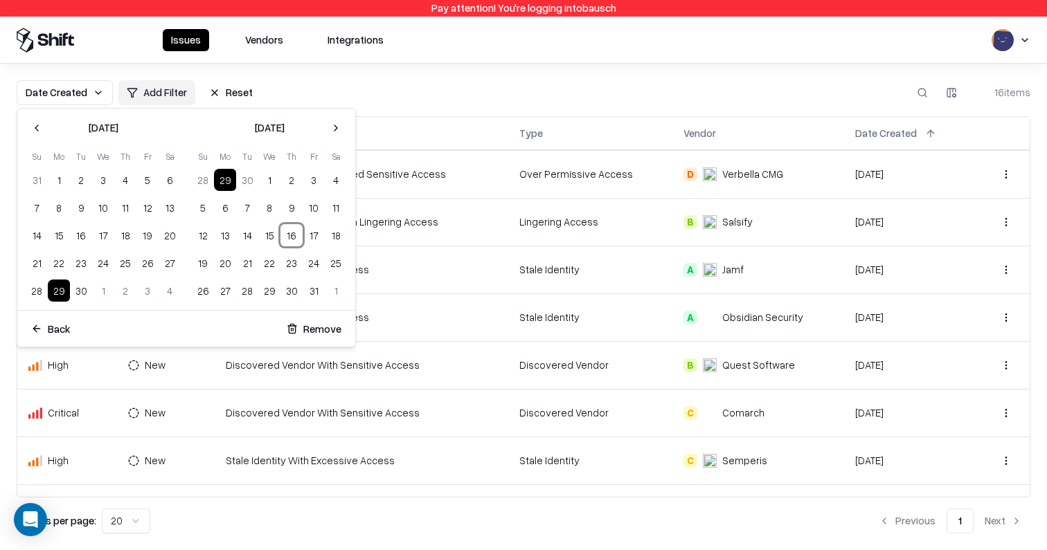
click at [289, 237] on button "16" at bounding box center [291, 235] width 22 height 22
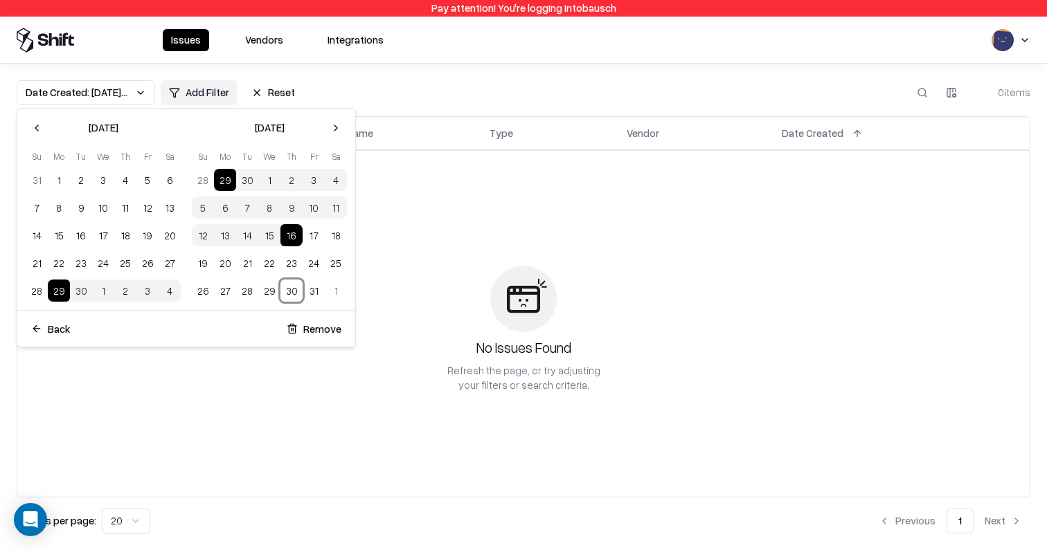
click at [295, 297] on button "30" at bounding box center [291, 291] width 22 height 22
click at [39, 129] on button "Go to the Previous Month" at bounding box center [37, 128] width 22 height 22
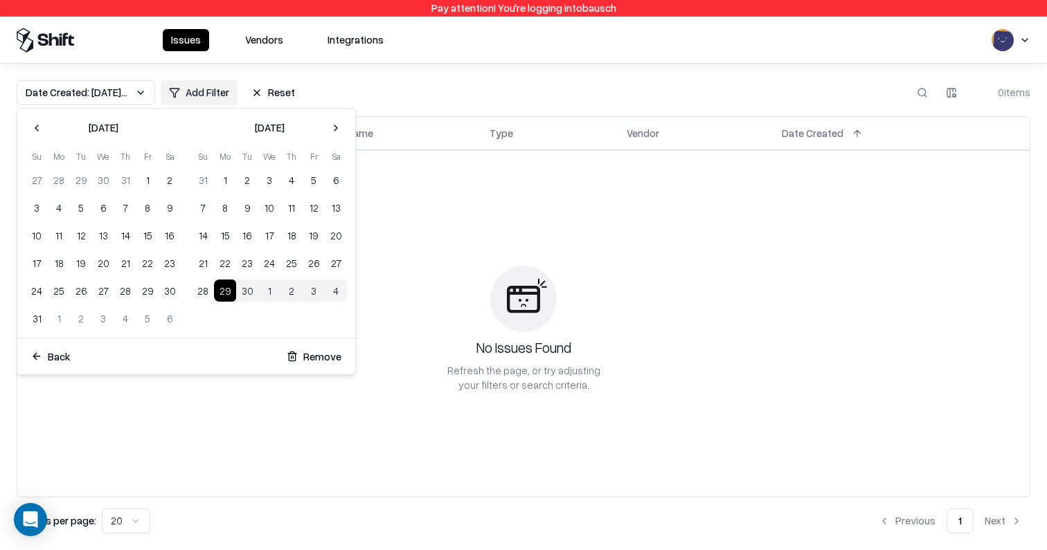
click at [56, 357] on button "Back" at bounding box center [51, 356] width 56 height 25
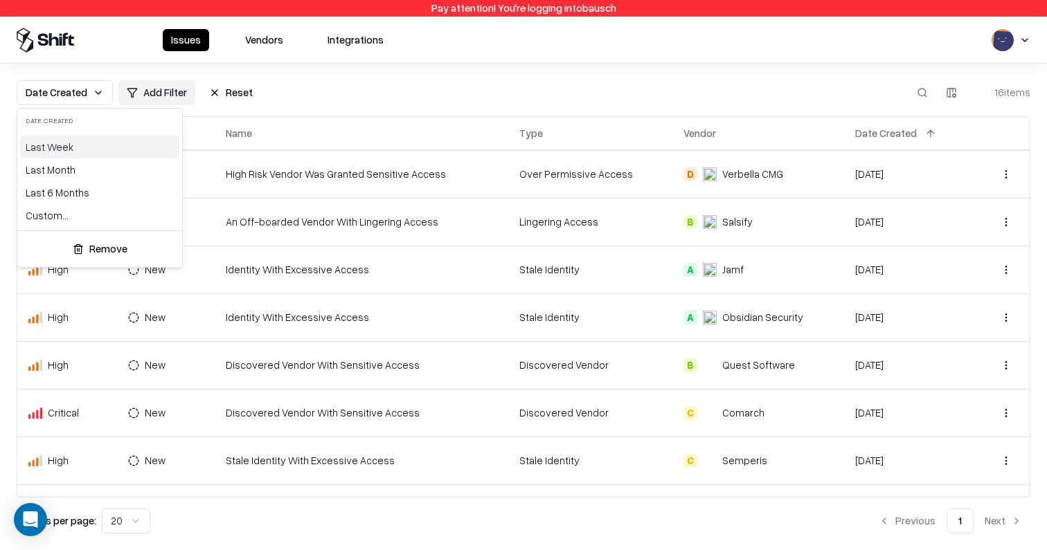
drag, startPoint x: 69, startPoint y: 172, endPoint x: 71, endPoint y: 147, distance: 25.7
click at [71, 147] on div "Last Week Last Month Last 6 Months Custom..." at bounding box center [99, 182] width 159 height 92
click at [71, 147] on div "Last Week" at bounding box center [99, 147] width 159 height 23
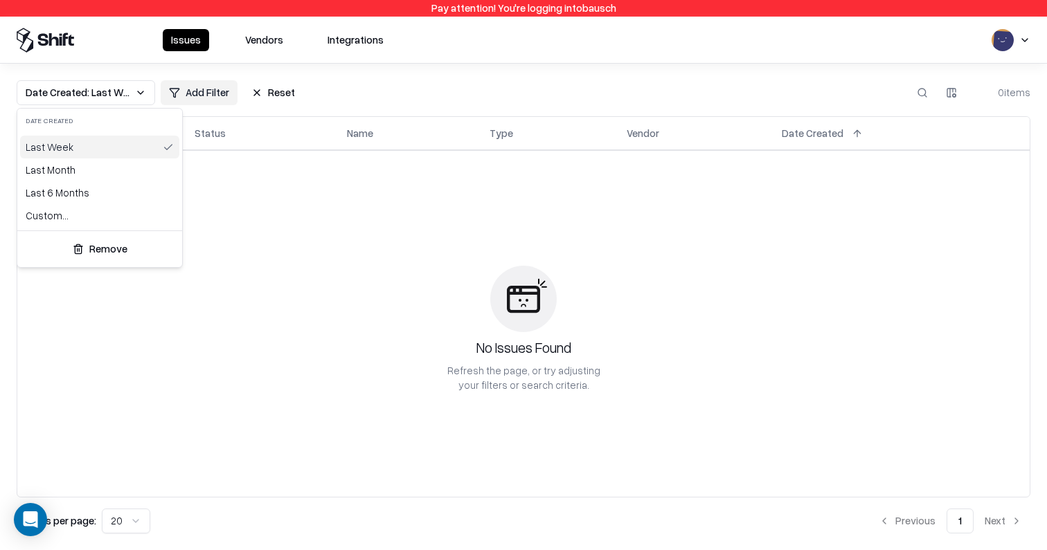
click at [71, 147] on div "Last Week" at bounding box center [99, 147] width 159 height 23
click at [71, 170] on div "Last Month" at bounding box center [99, 170] width 159 height 23
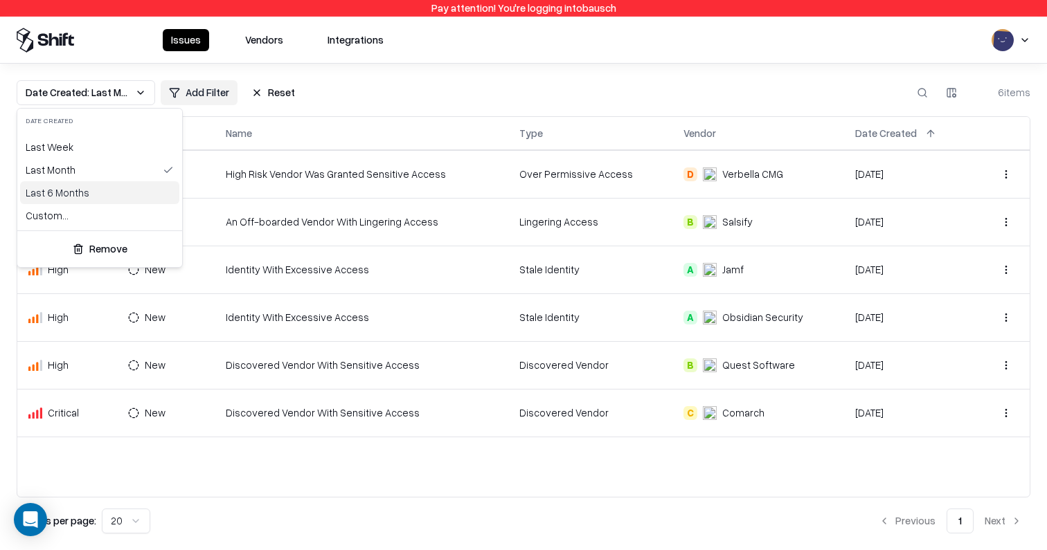
click at [78, 196] on div "Last 6 Months" at bounding box center [99, 192] width 159 height 23
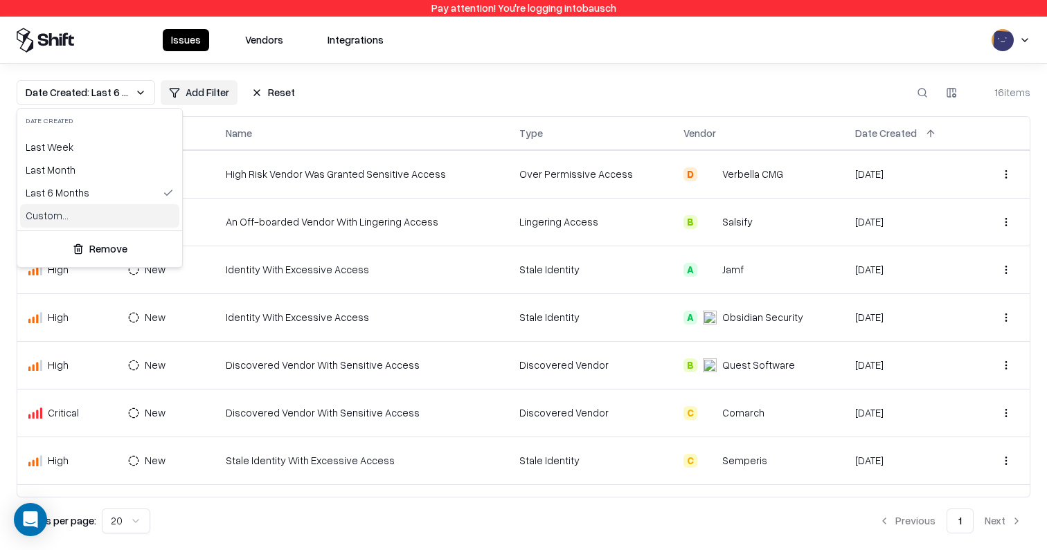
click at [78, 225] on div "Custom..." at bounding box center [99, 215] width 159 height 23
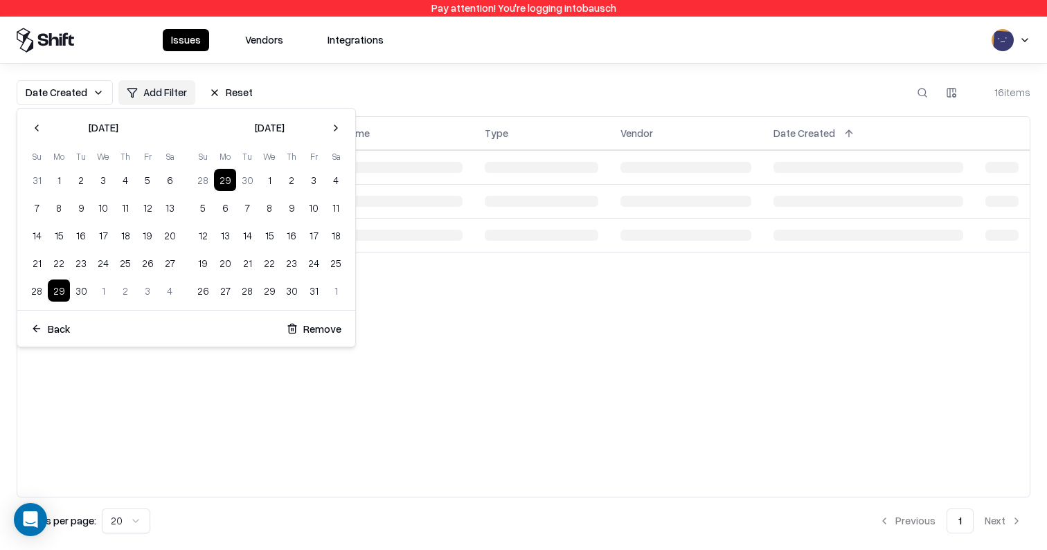
click at [304, 76] on html "Pay attention! You're logging into bausch Issues Vendors Integrations Date Crea…" at bounding box center [523, 275] width 1047 height 550
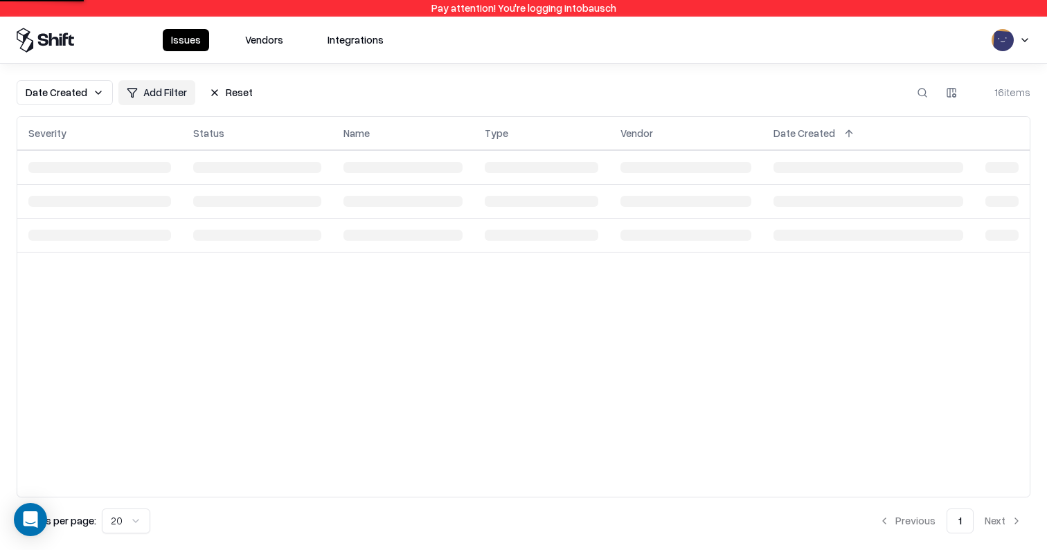
click at [233, 83] on button "Reset" at bounding box center [231, 92] width 60 height 25
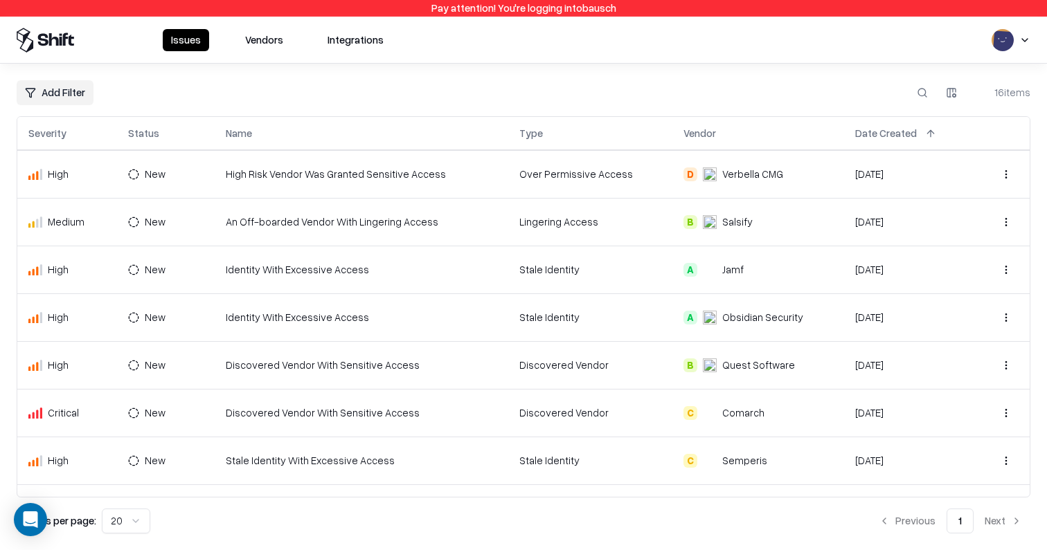
click at [543, 79] on div "Add Filter 16 items Severity Status Name Type Vendor Date Created High New High…" at bounding box center [523, 307] width 1047 height 487
click at [278, 42] on button "Vendors" at bounding box center [264, 40] width 55 height 22
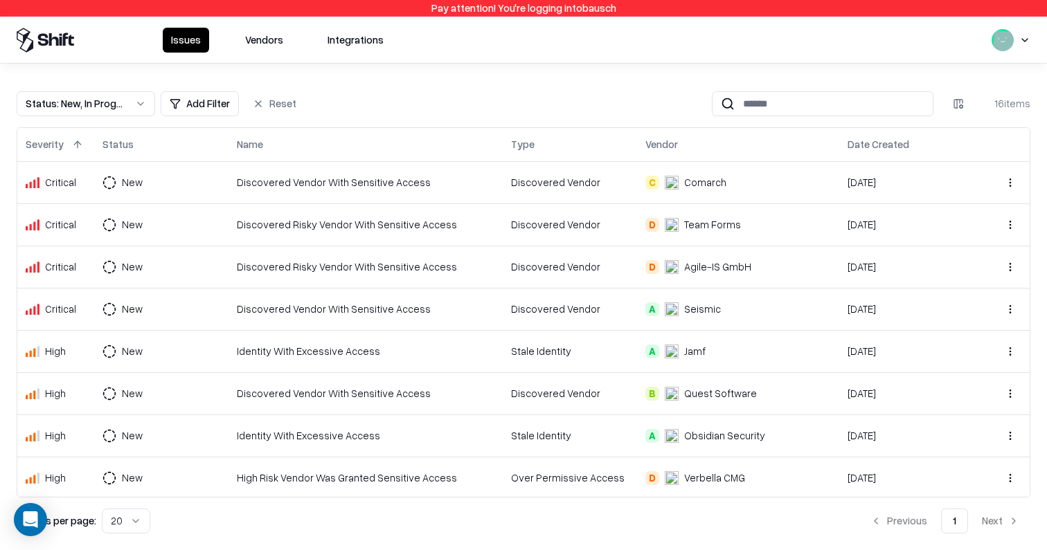
click at [527, 177] on div "Discovered Vendor" at bounding box center [569, 182] width 117 height 15
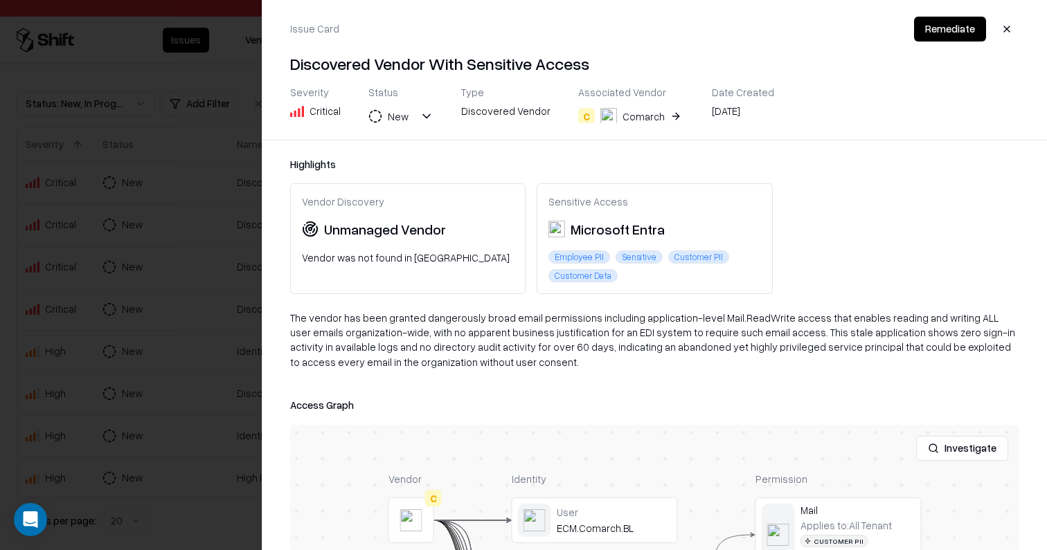
click at [935, 35] on button "Remediate" at bounding box center [950, 29] width 72 height 25
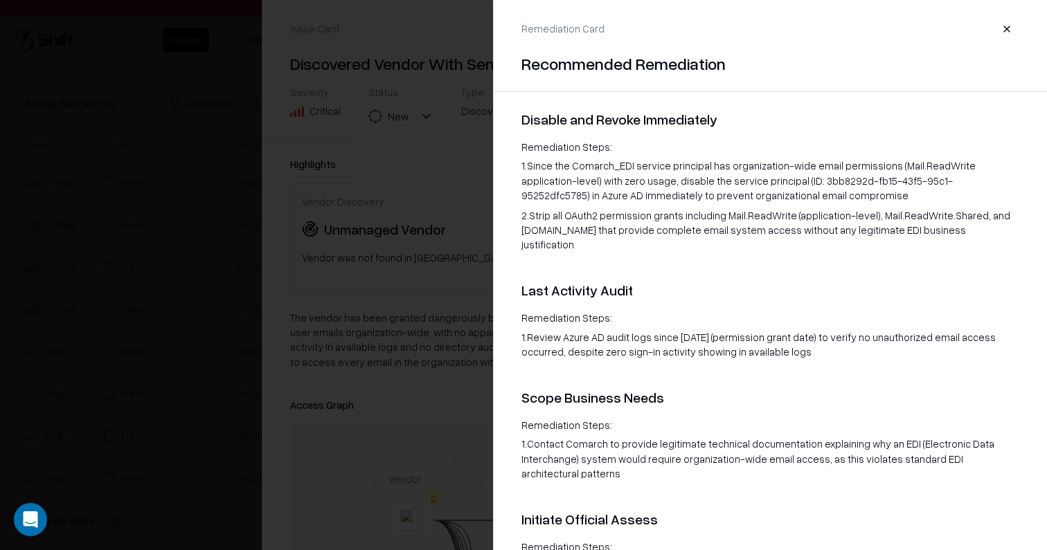
click at [372, 217] on div at bounding box center [523, 275] width 1047 height 550
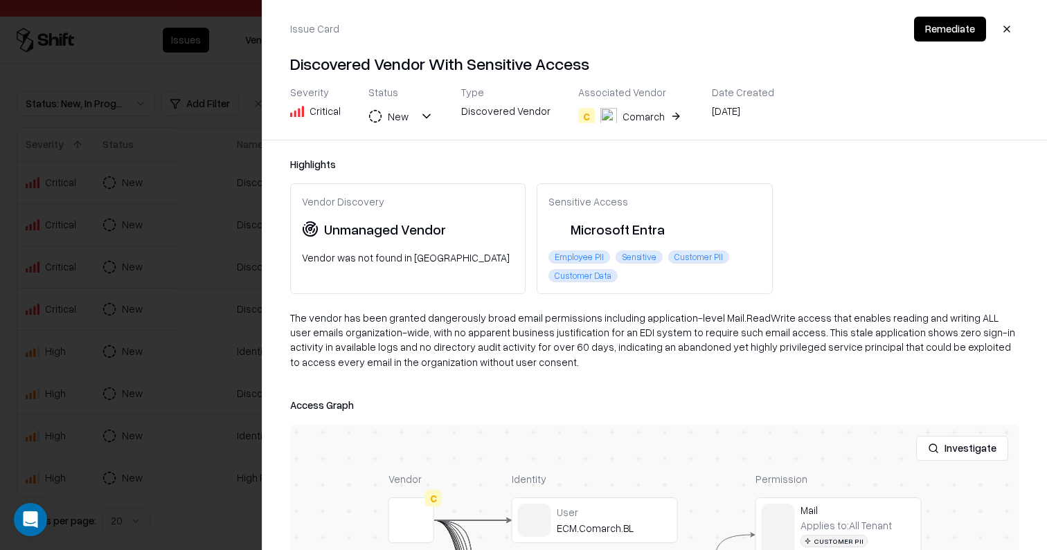
click at [100, 289] on div at bounding box center [523, 275] width 1047 height 550
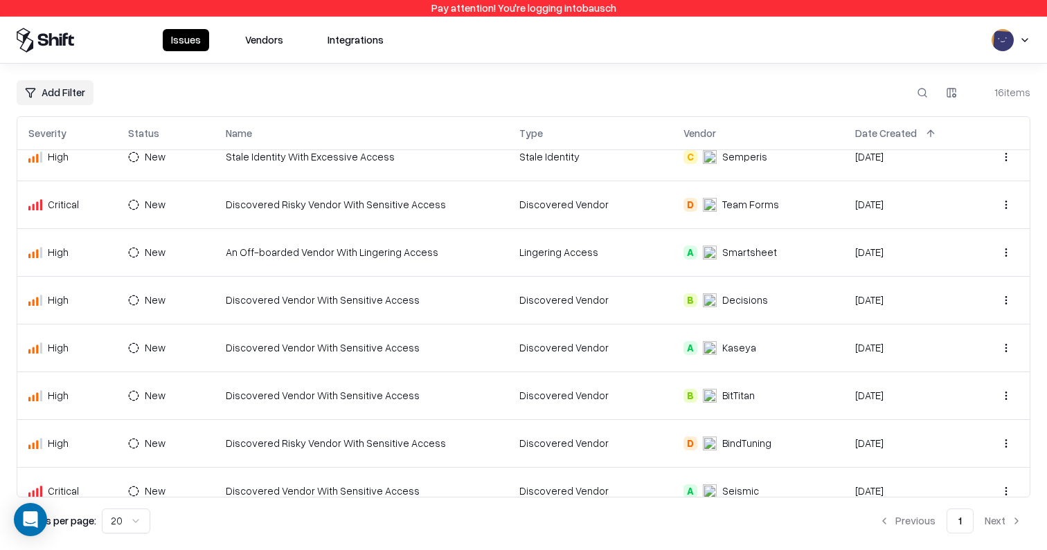
scroll to position [417, 0]
